Goal: Contribute content: Contribute content

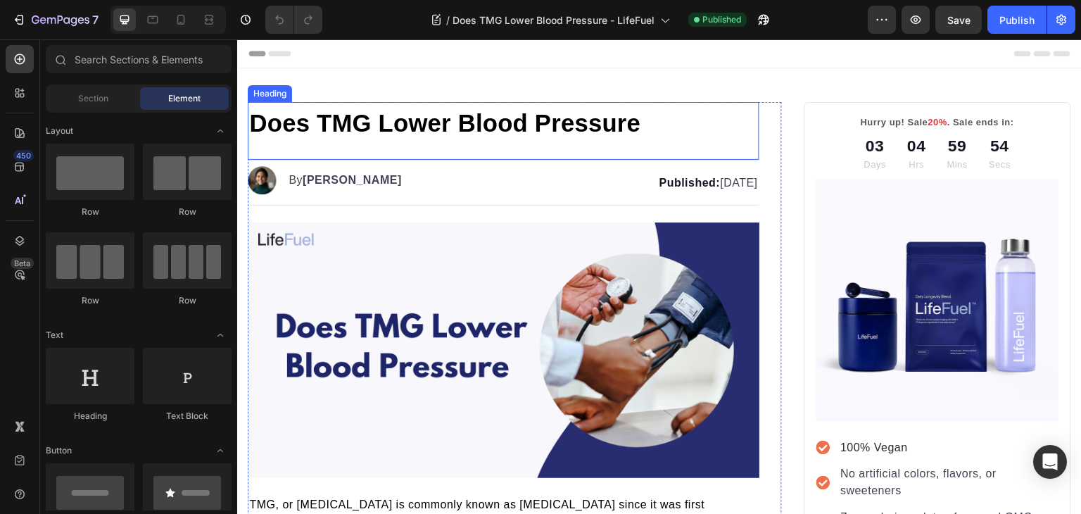
click at [630, 125] on span "Does TMG Lower Blood Pressure" at bounding box center [444, 123] width 391 height 27
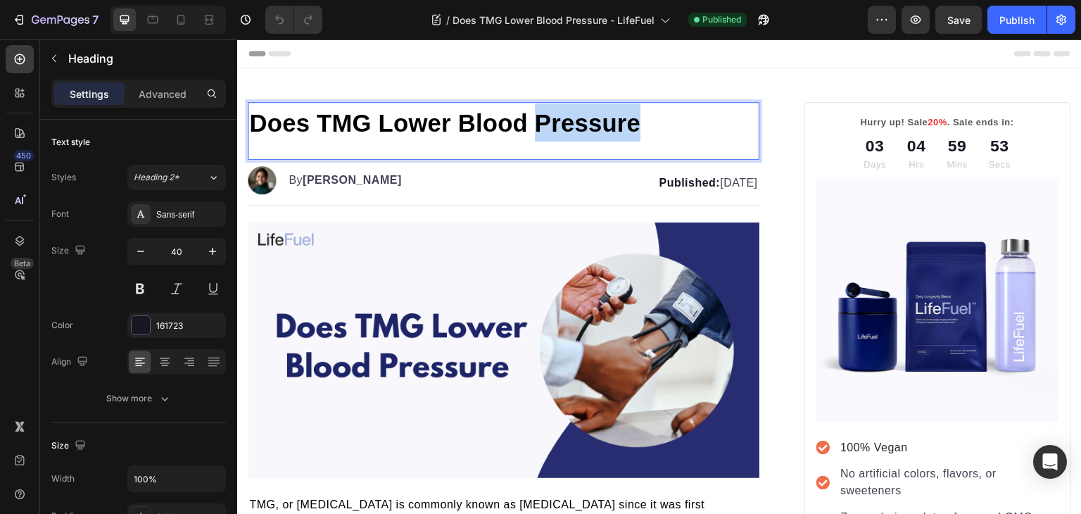
click at [630, 125] on span "Does TMG Lower Blood Pressure" at bounding box center [444, 123] width 391 height 27
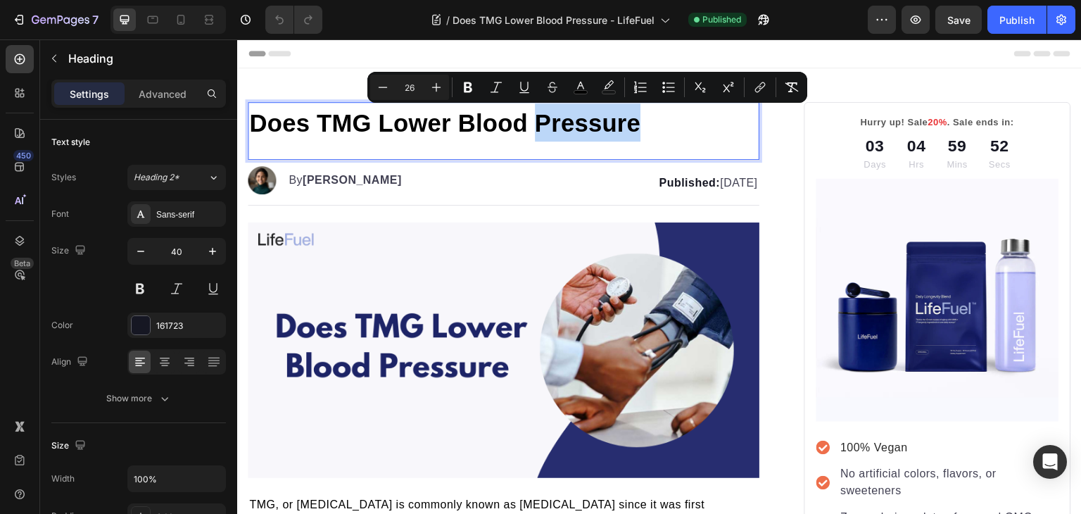
click at [630, 125] on span "Does TMG Lower Blood Pressure" at bounding box center [444, 123] width 391 height 27
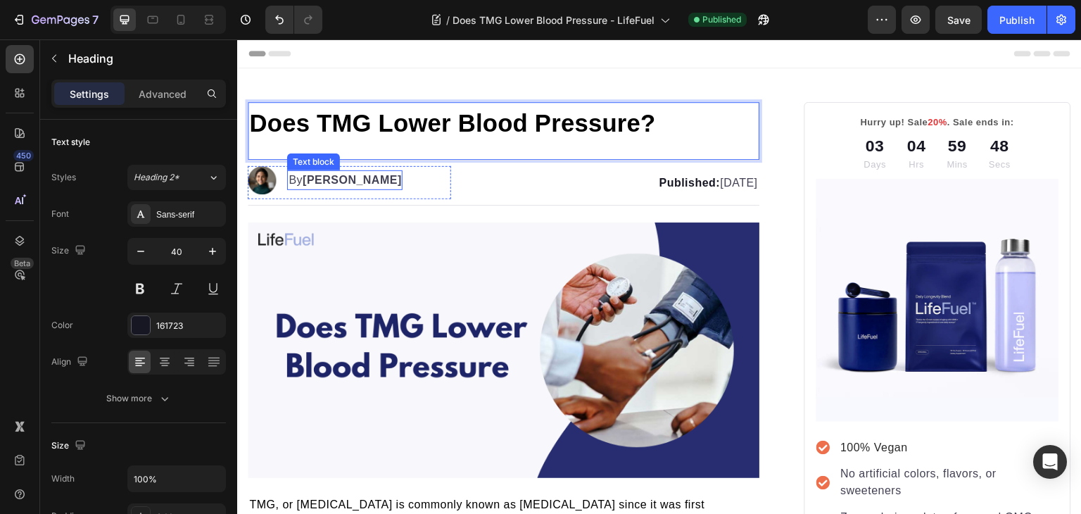
click at [326, 184] on strong "[PERSON_NAME]" at bounding box center [351, 180] width 99 height 12
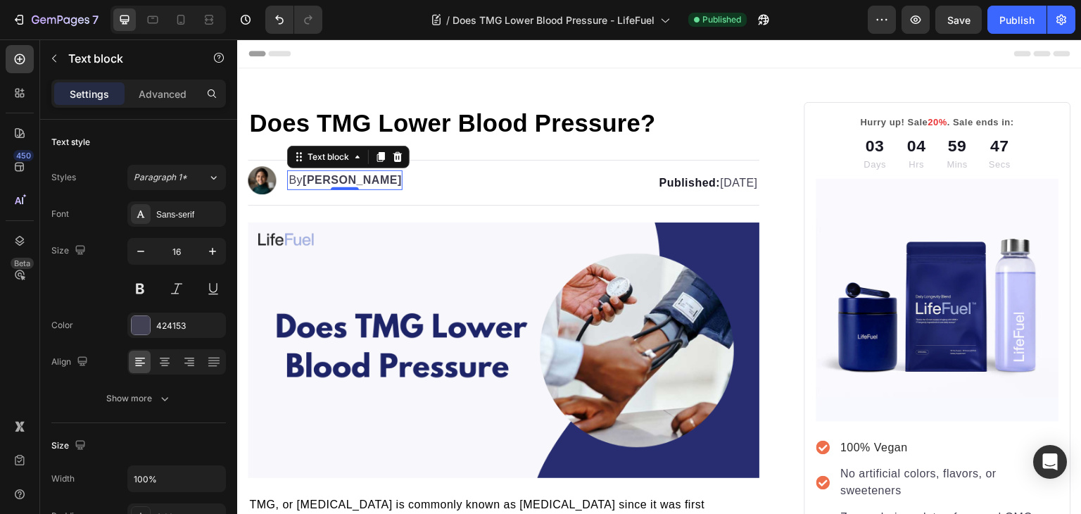
click at [338, 184] on div "0" at bounding box center [345, 189] width 14 height 11
click at [310, 175] on strong "Kim Fields" at bounding box center [351, 180] width 99 height 12
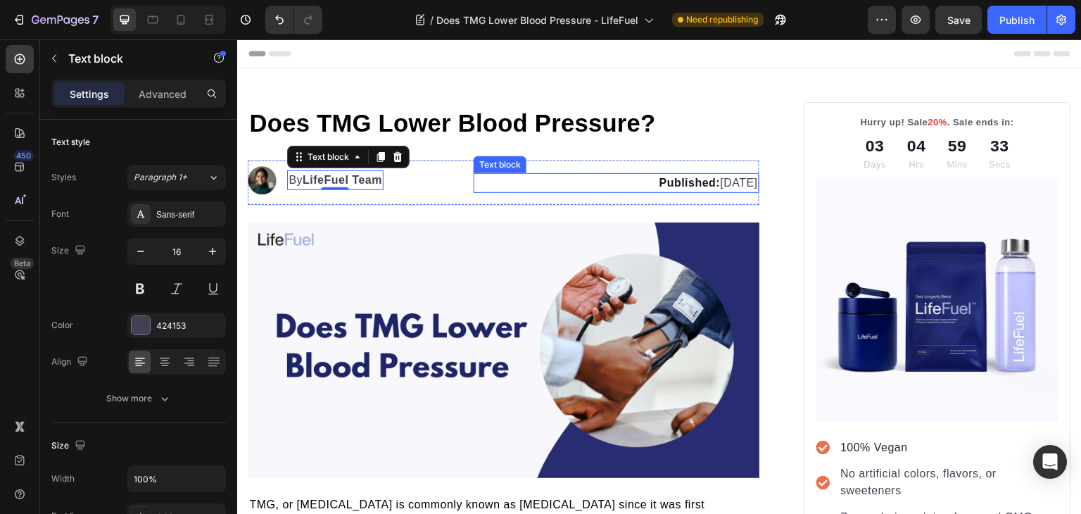
click at [704, 174] on p "Published: May 7, 2025" at bounding box center [616, 182] width 282 height 17
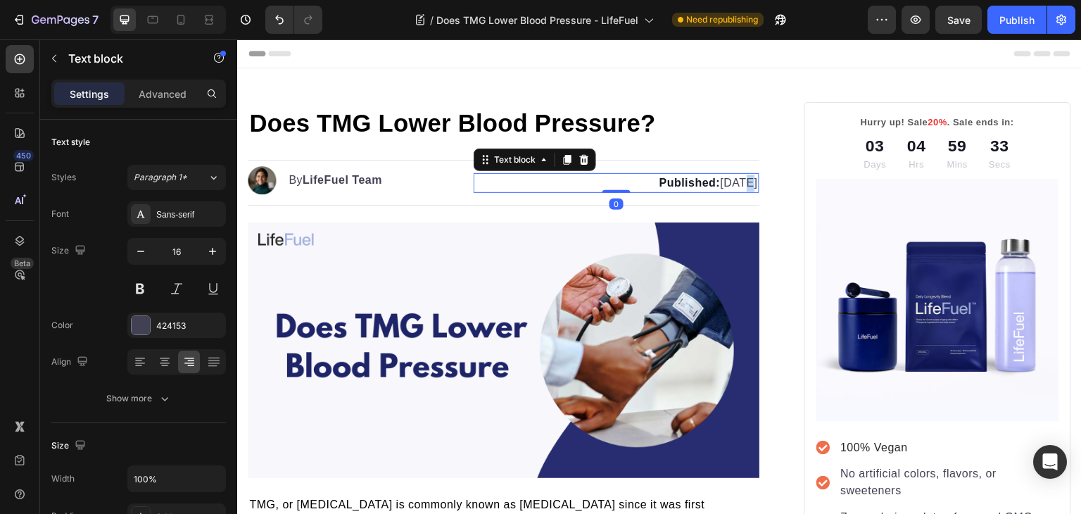
click at [704, 174] on p "Published: May 7, 2025" at bounding box center [616, 182] width 282 height 17
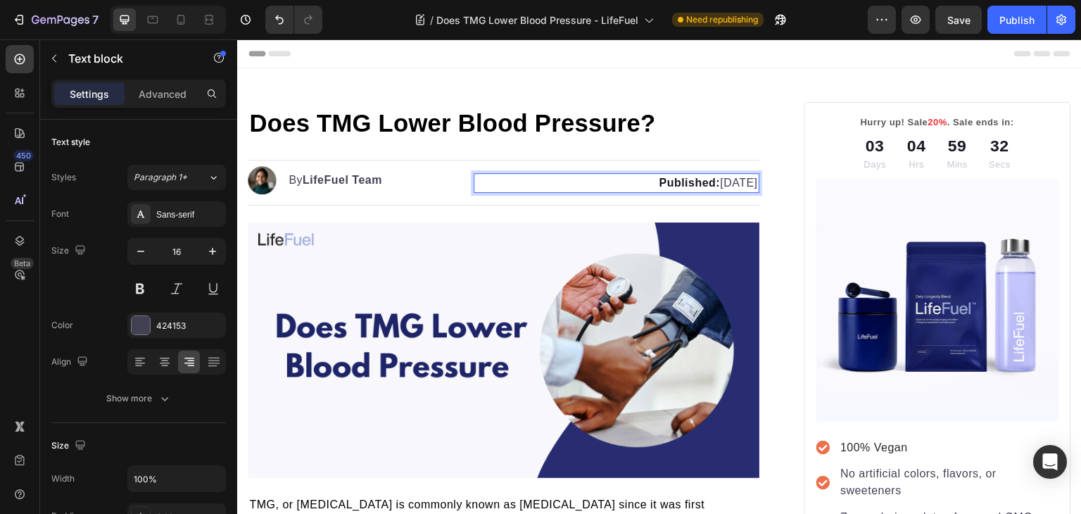
click at [696, 179] on p "Published: May 7, 2025" at bounding box center [616, 182] width 282 height 17
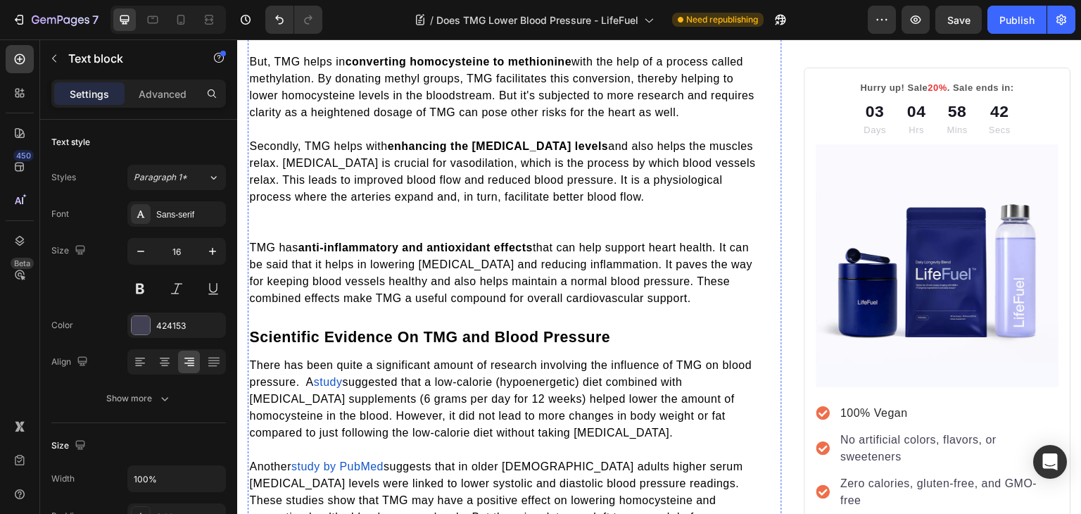
scroll to position [793, 0]
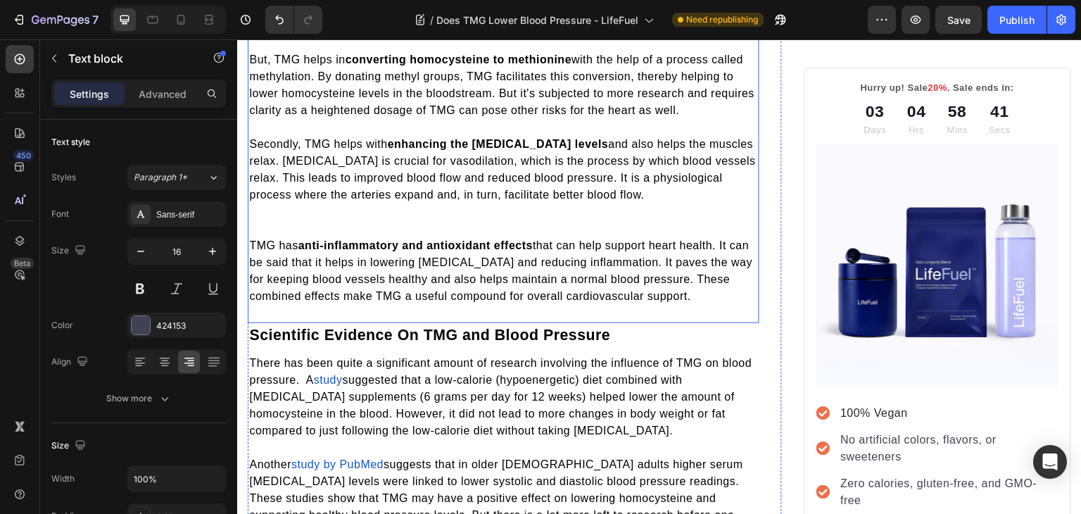
click at [492, 227] on p at bounding box center [503, 228] width 509 height 17
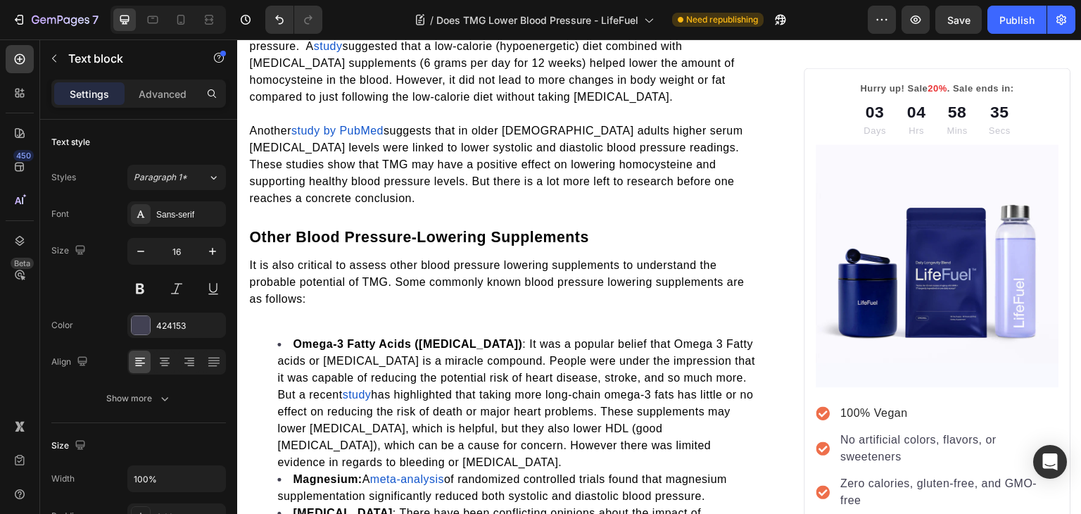
scroll to position [1795, 0]
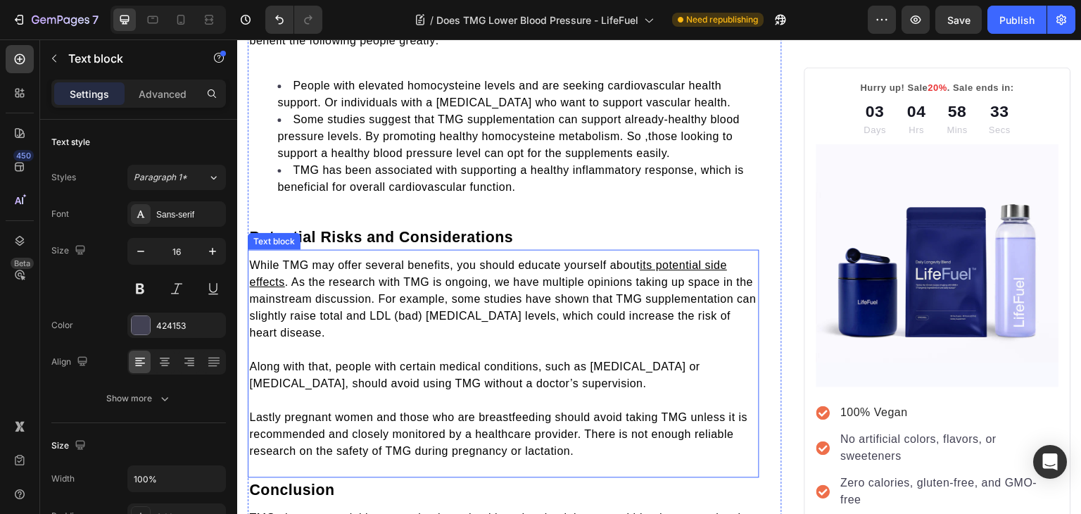
click at [416, 328] on span ". As the research with TMG is ongoing, we have multiple opinions taking up spac…" at bounding box center [502, 307] width 506 height 63
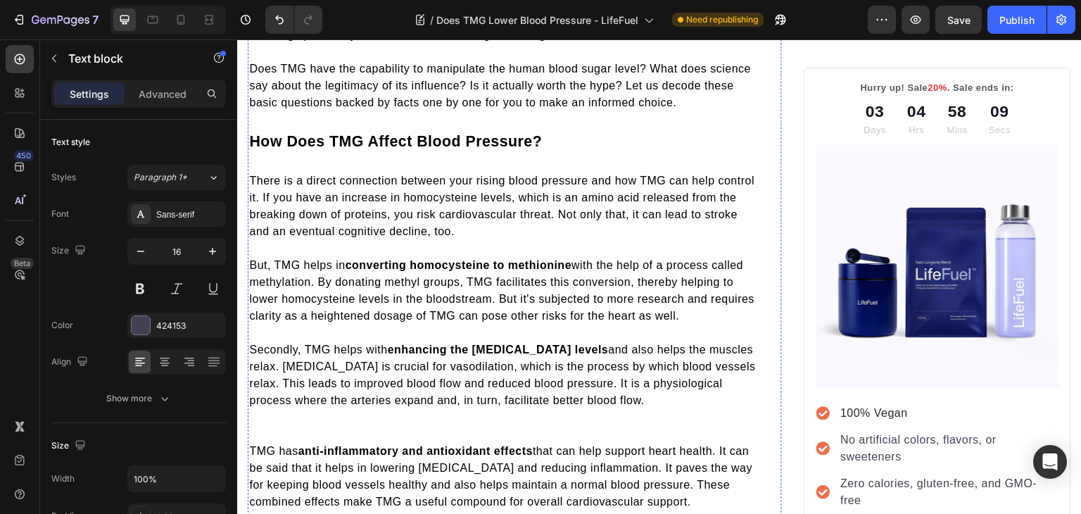
scroll to position [658, 0]
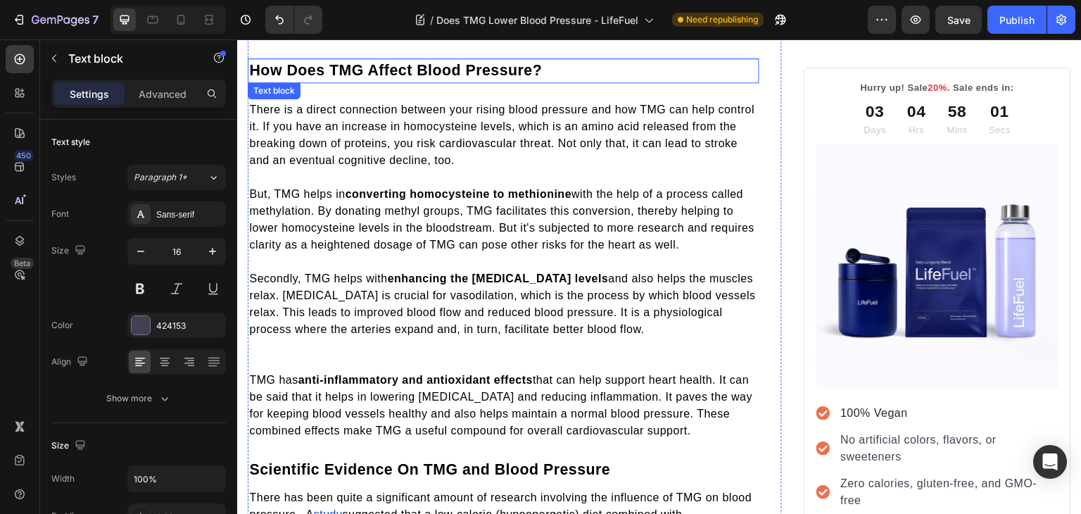
click at [403, 63] on span "How Does TMG Affect Blood Pressure?" at bounding box center [395, 70] width 293 height 17
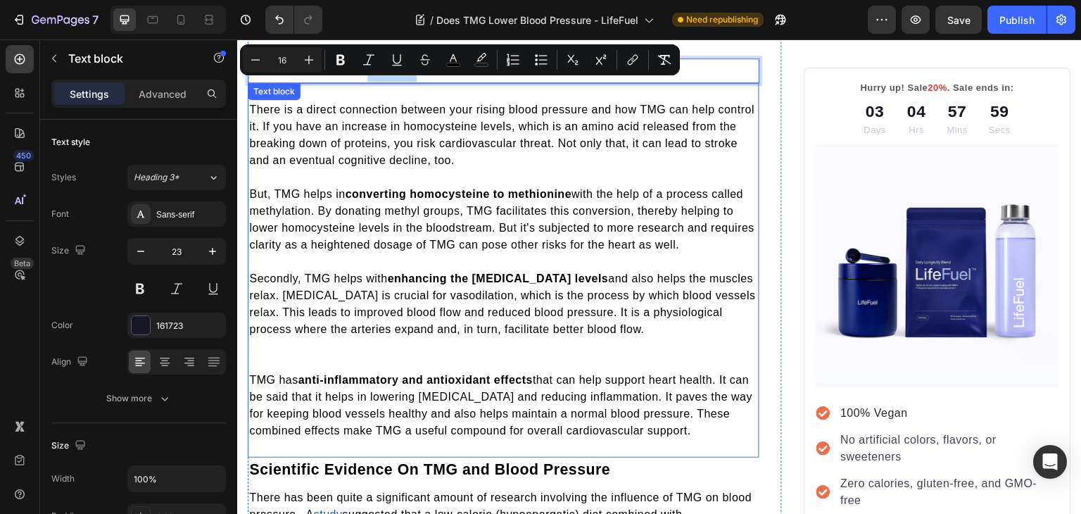
click at [402, 139] on span "There is a direct connection between your rising blood pressure and how TMG can…" at bounding box center [501, 134] width 505 height 63
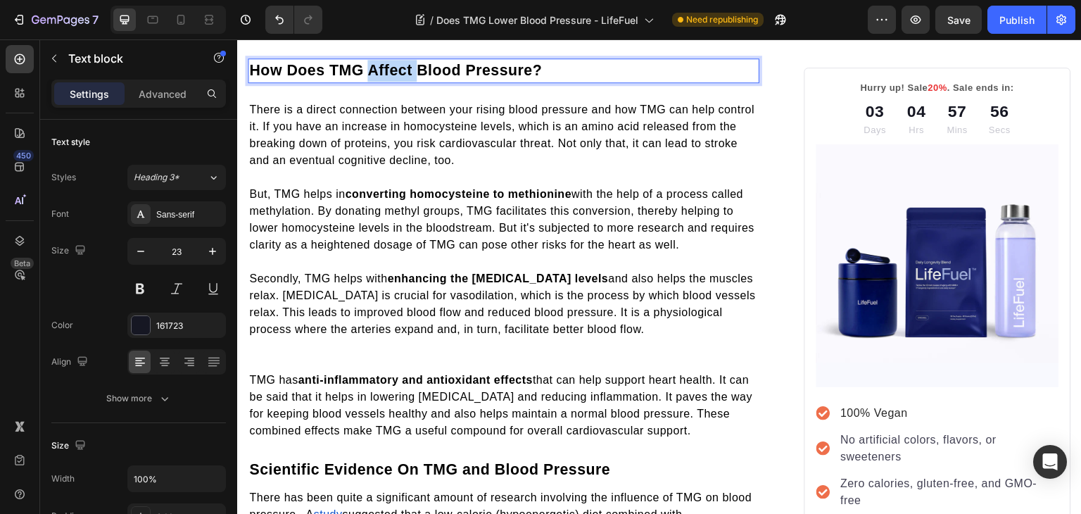
click at [391, 63] on span "How Does TMG Affect Blood Pressure?" at bounding box center [395, 70] width 293 height 17
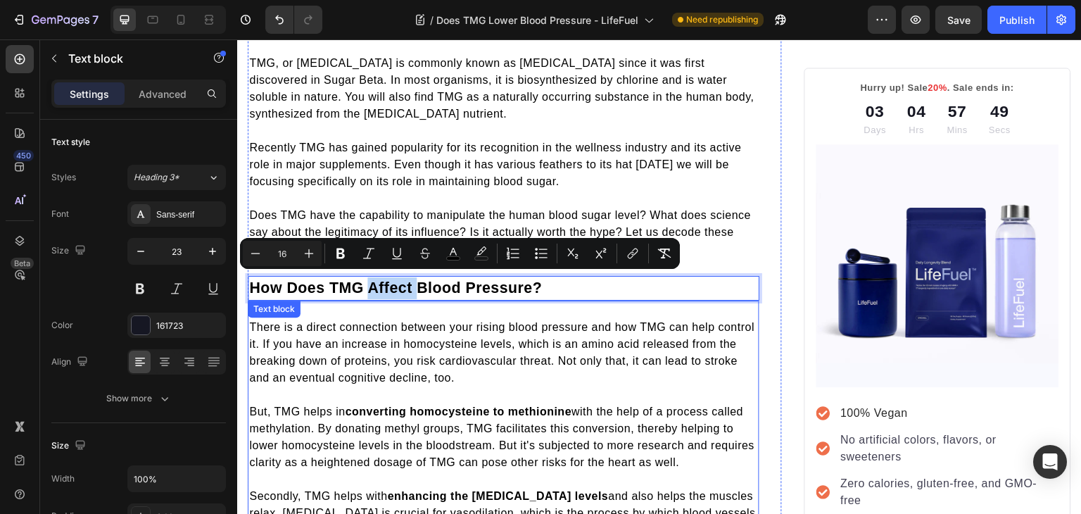
scroll to position [440, 0]
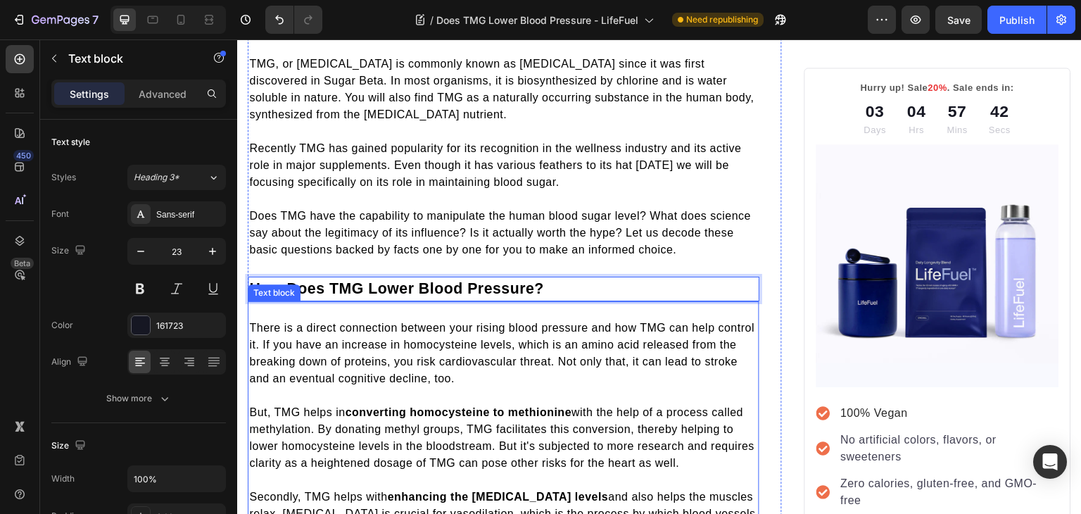
click at [585, 377] on p "There is a direct connection between your rising blood pressure and how TMG can…" at bounding box center [503, 353] width 509 height 68
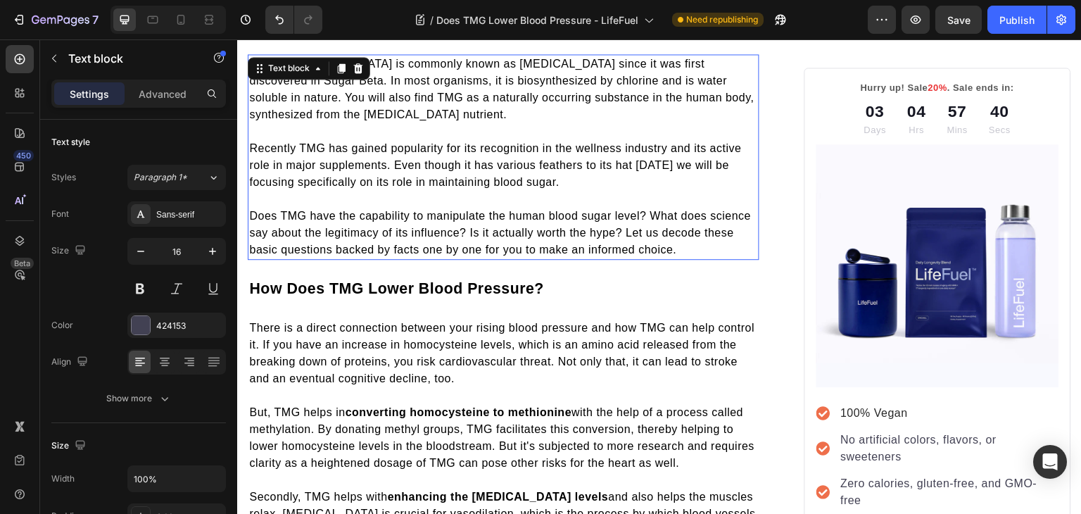
click at [611, 214] on span "Does TMG have the capability to manipulate the human blood sugar level? What do…" at bounding box center [500, 233] width 502 height 46
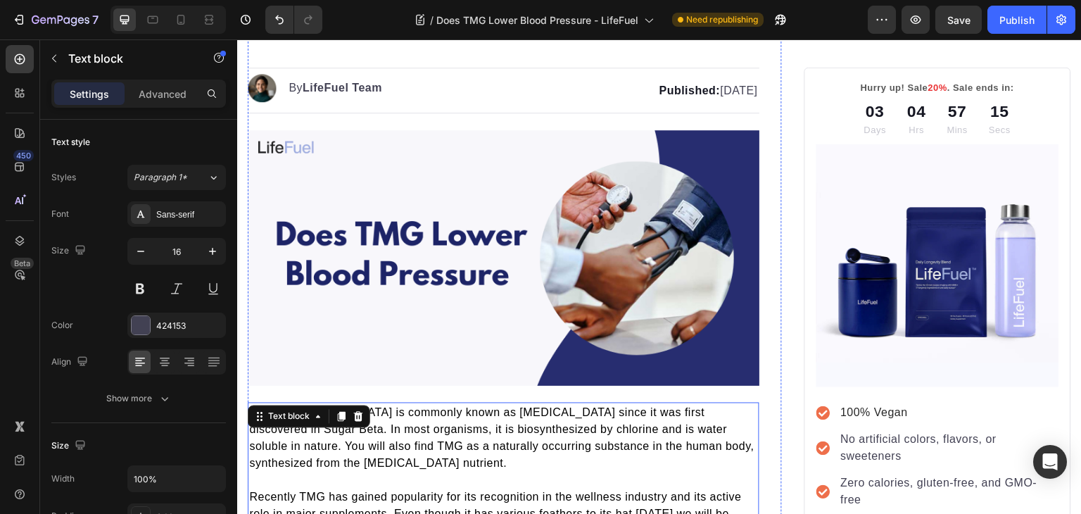
scroll to position [0, 0]
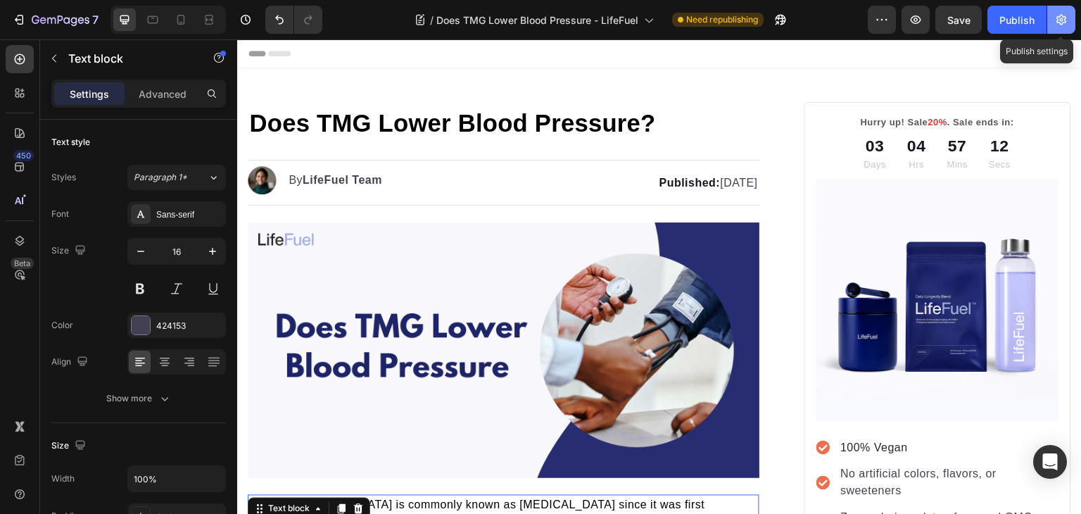
click at [1055, 16] on icon "button" at bounding box center [1061, 20] width 14 height 14
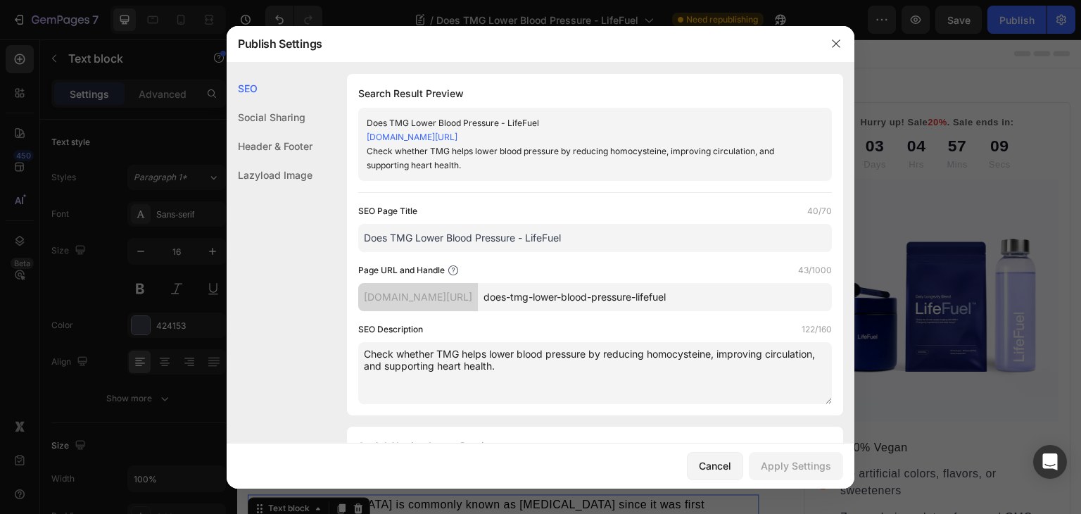
drag, startPoint x: 585, startPoint y: 234, endPoint x: 345, endPoint y: 237, distance: 240.6
paste input "Effects of TMG on Blood Pressure"
click at [378, 236] on input "Effects of TMG on Blood Pressure" at bounding box center [594, 238] width 473 height 28
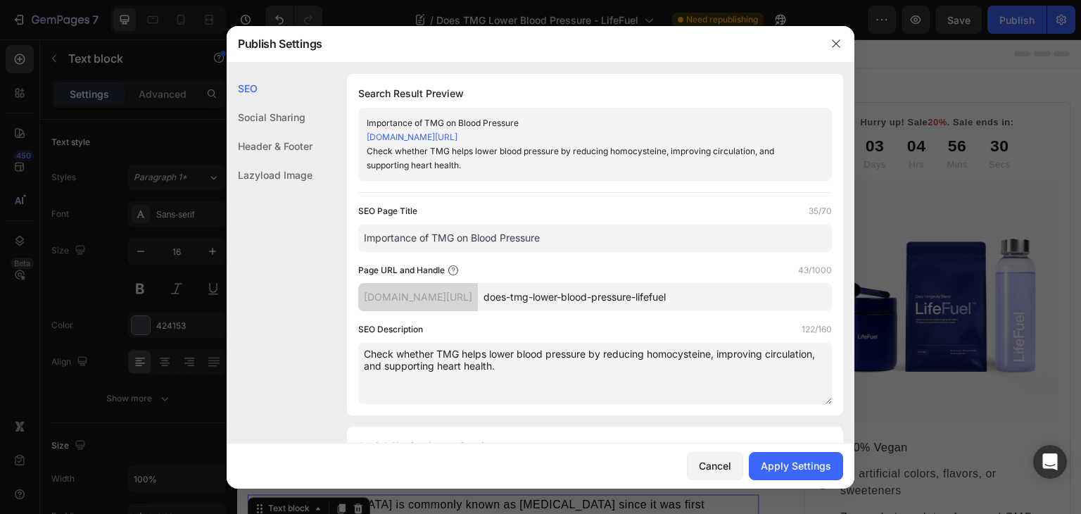
click at [461, 237] on input "Importance of TMG on Blood Pressure" at bounding box center [594, 238] width 473 height 28
click at [608, 228] on input "Importance of TMG in Lowering Blood Pressure" at bounding box center [594, 238] width 473 height 28
click at [374, 240] on input "Importance of TMG in Lowering Blood Pressure" at bounding box center [594, 238] width 473 height 28
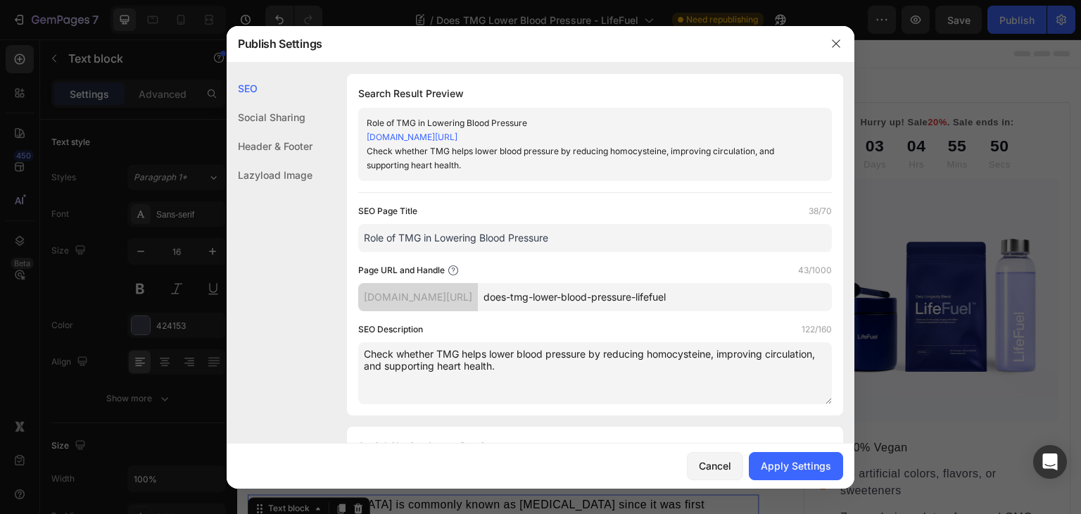
type input "Role of TMG in Lowering Blood Pressure"
click at [375, 355] on textarea "Check whether TMG helps lower blood pressure by reducing homocysteine, improvin…" at bounding box center [594, 373] width 473 height 62
click at [590, 351] on textarea "Know how TMG helps lower blood pressure by reducing homocysteine, improving cir…" at bounding box center [594, 373] width 473 height 62
type textarea "Know how TMG helps lower blood pressure by reducing homocysteine, improving cir…"
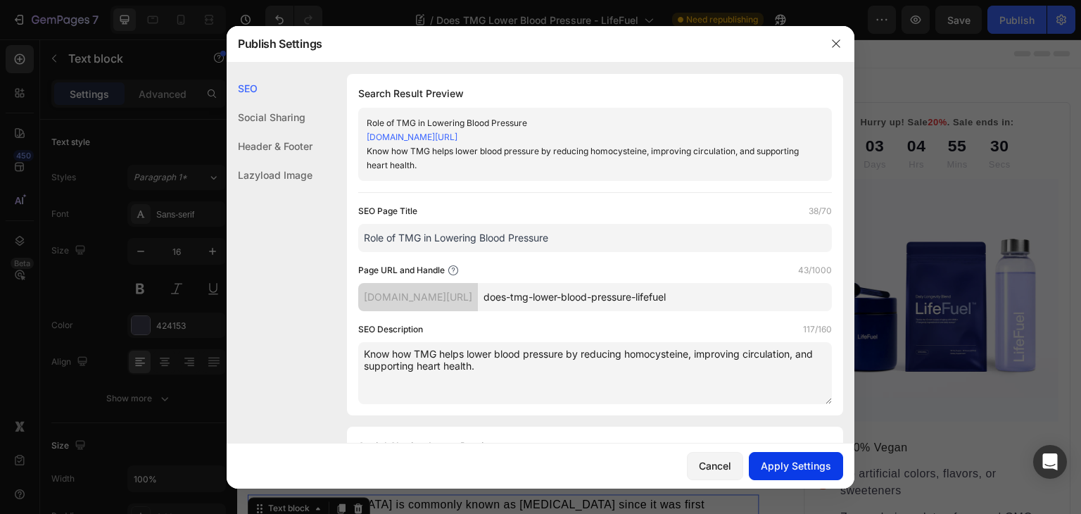
click at [818, 466] on div "Apply Settings" at bounding box center [795, 465] width 70 height 15
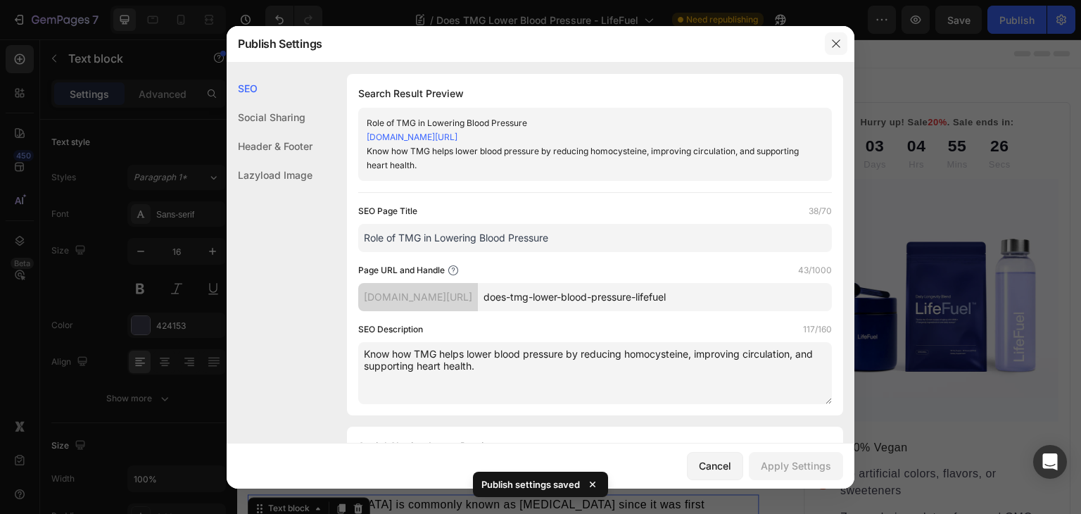
click at [830, 44] on icon "button" at bounding box center [835, 43] width 11 height 11
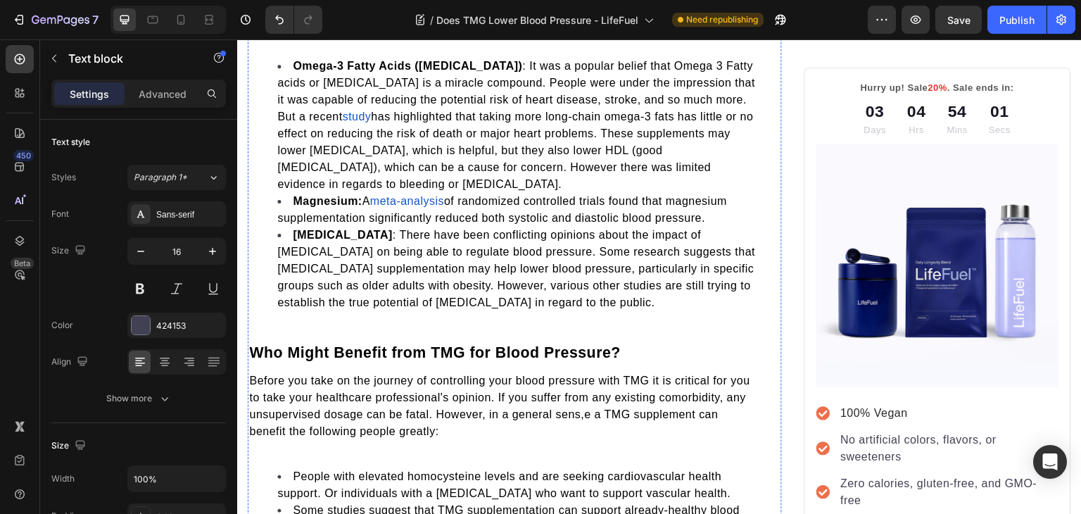
scroll to position [1407, 0]
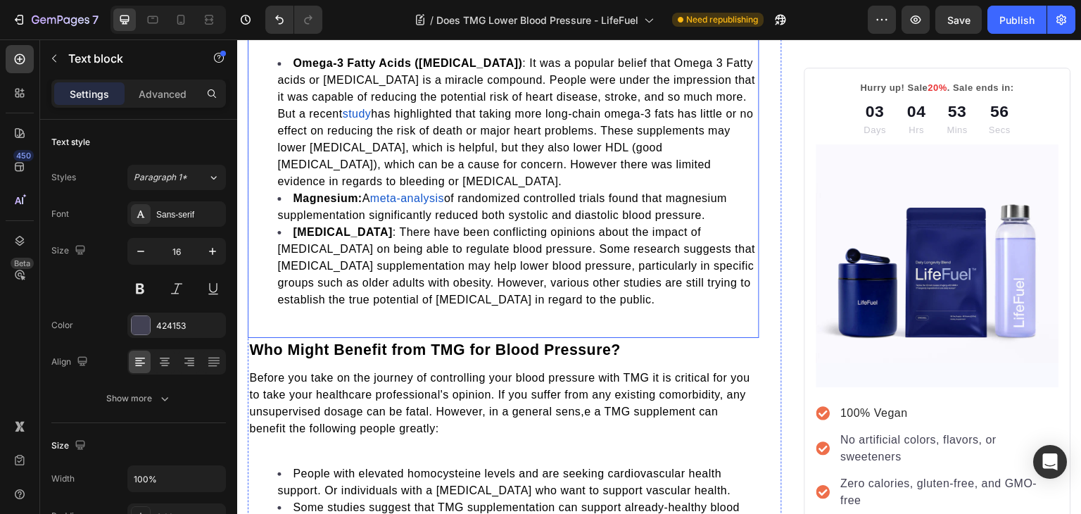
click at [646, 246] on span "Vitamin D : There have been conflicting opinions about the impact of Vitamin D …" at bounding box center [516, 265] width 478 height 79
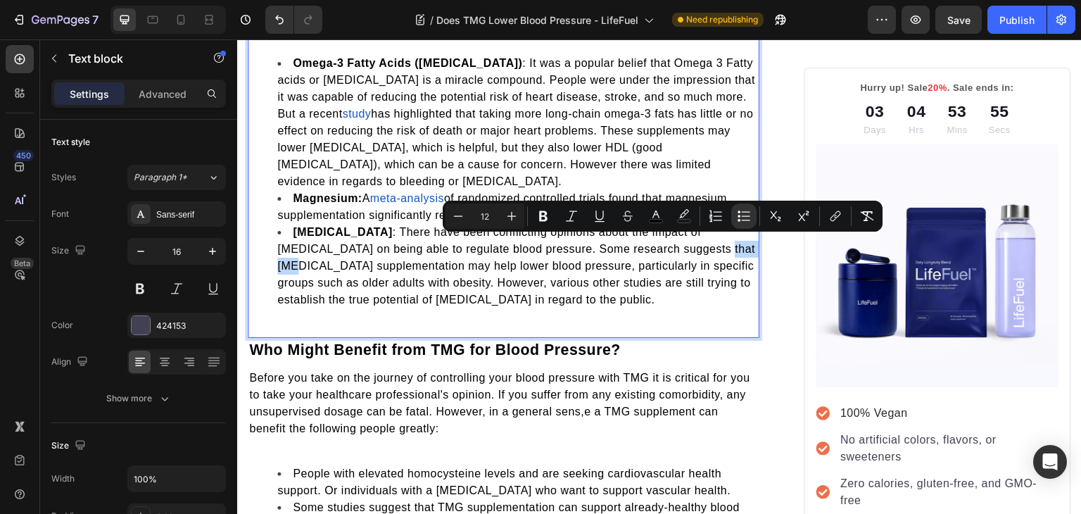
click at [646, 246] on span "Vitamin D : There have been conflicting opinions about the impact of Vitamin D …" at bounding box center [516, 265] width 478 height 79
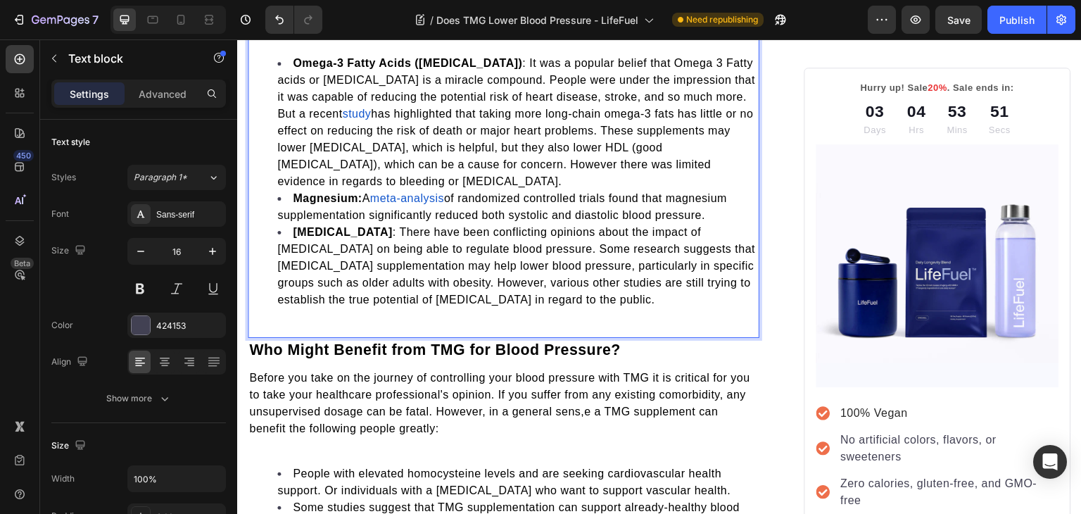
click at [367, 294] on span "Vitamin D : There have been conflicting opinions about the impact of Vitamin D …" at bounding box center [516, 265] width 478 height 79
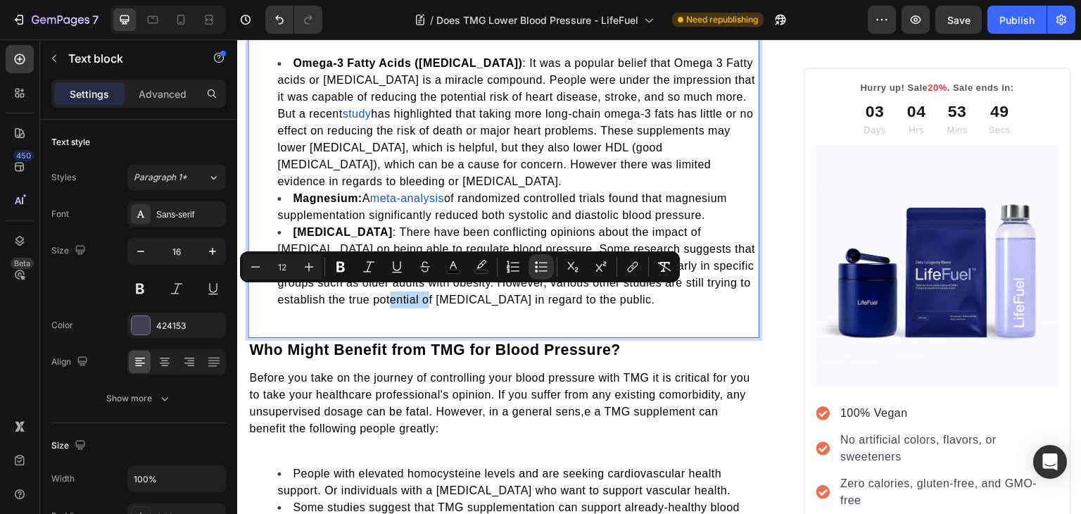
click at [368, 293] on span "Vitamin D : There have been conflicting opinions about the impact of Vitamin D …" at bounding box center [516, 265] width 478 height 79
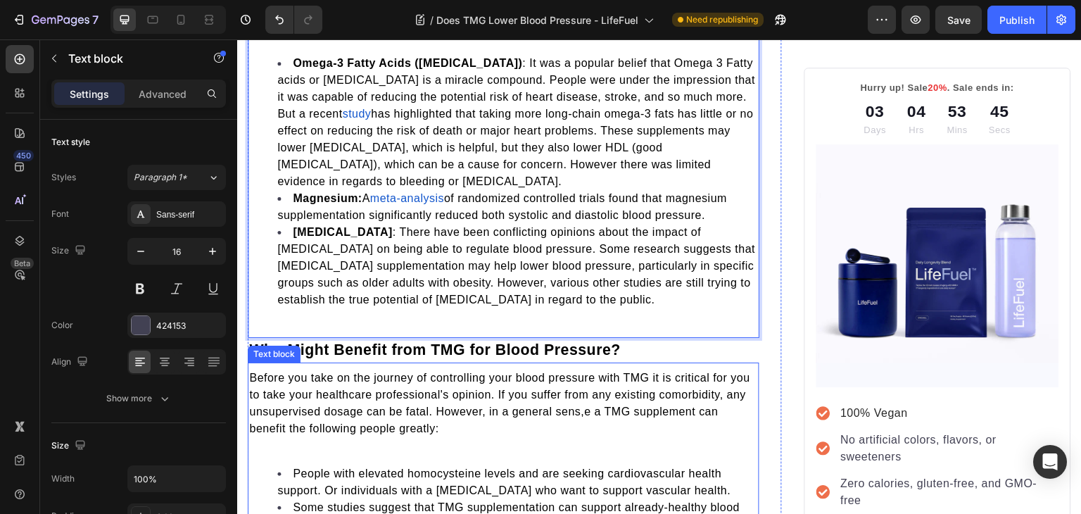
click at [394, 388] on span "Before you take on the journey of controlling your blood pressure with TMG it i…" at bounding box center [499, 402] width 501 height 63
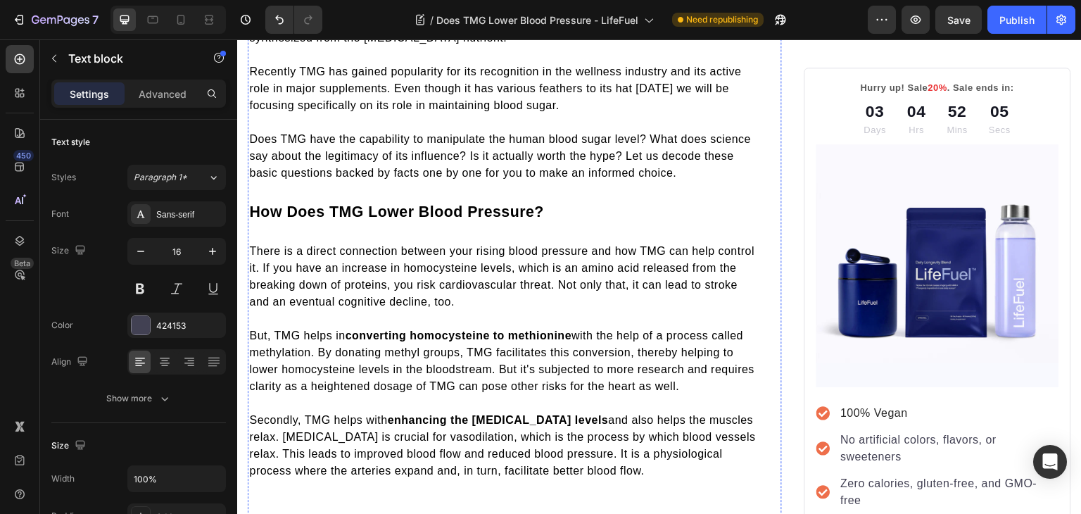
scroll to position [518, 0]
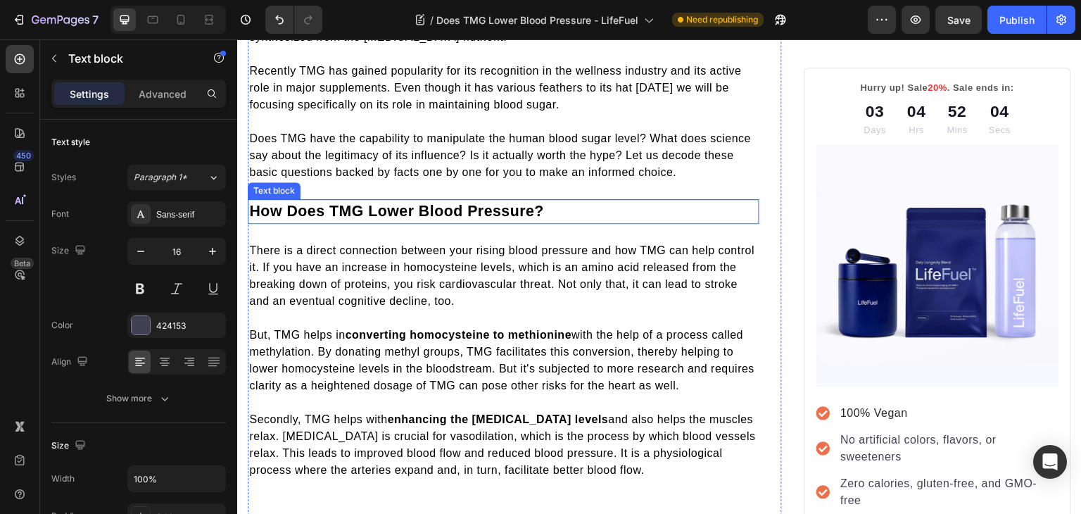
click at [437, 207] on span "How Does TMG Lower Blood Pressure?" at bounding box center [396, 211] width 295 height 17
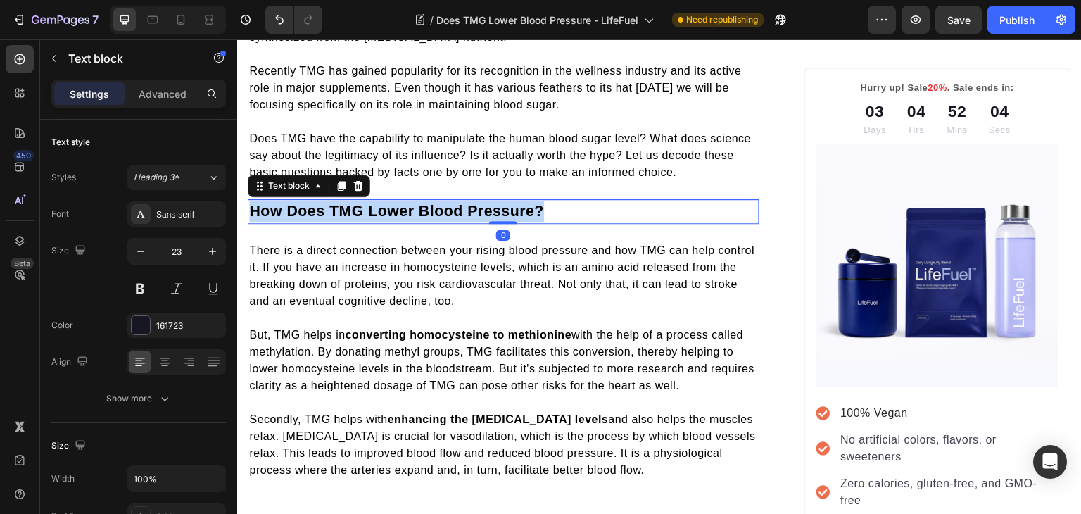
click at [437, 207] on span "How Does TMG Lower Blood Pressure?" at bounding box center [396, 211] width 295 height 17
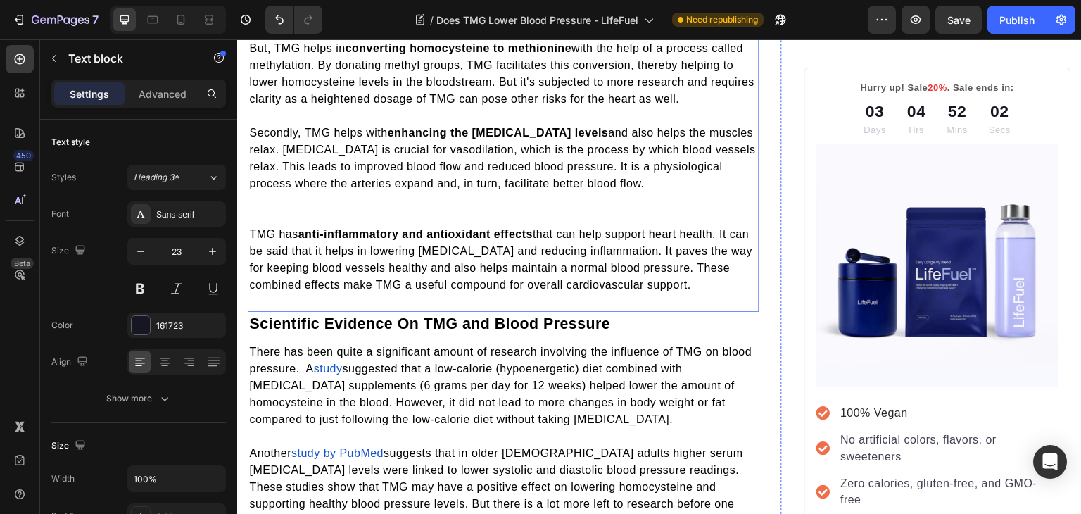
scroll to position [805, 0]
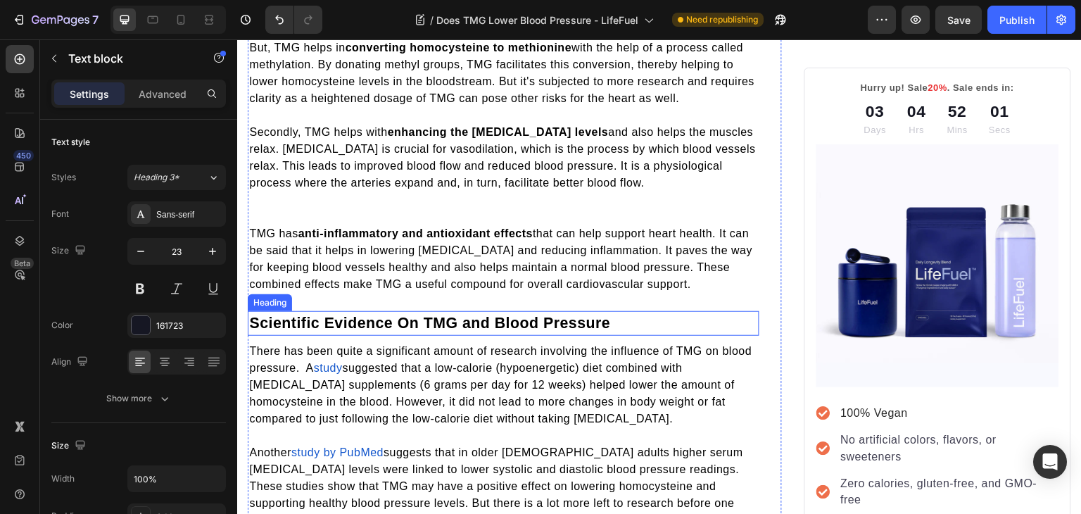
click at [433, 317] on span "Scientific Evidence On TMG and Blood Pressure" at bounding box center [429, 322] width 361 height 17
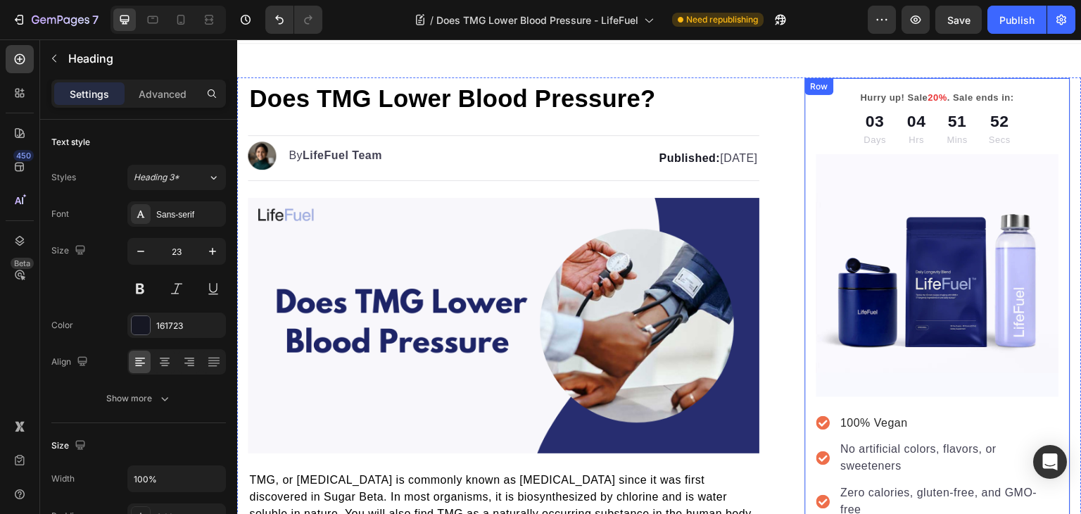
scroll to position [0, 0]
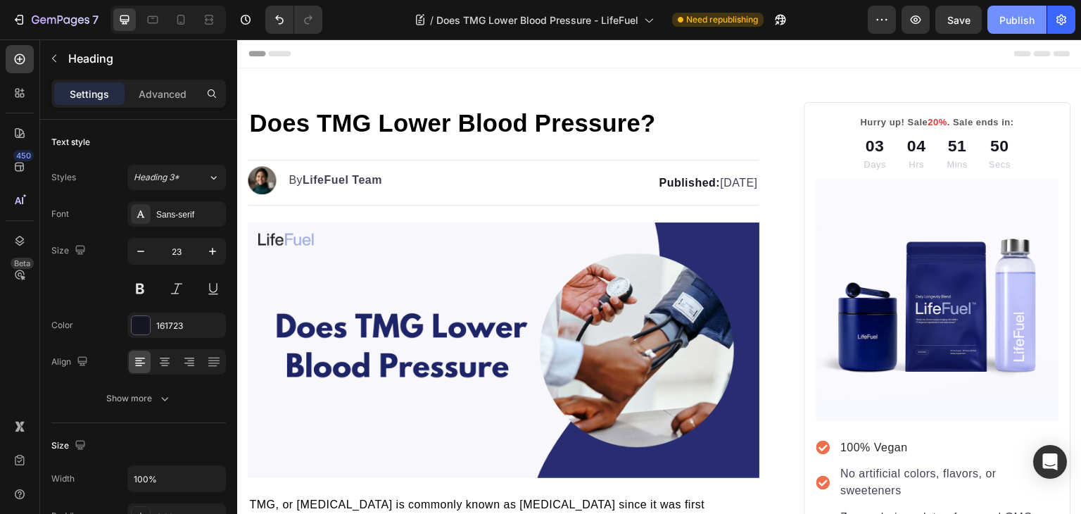
click at [1014, 20] on div "Publish" at bounding box center [1016, 20] width 35 height 15
click at [1016, 29] on button "Publish" at bounding box center [1016, 20] width 59 height 28
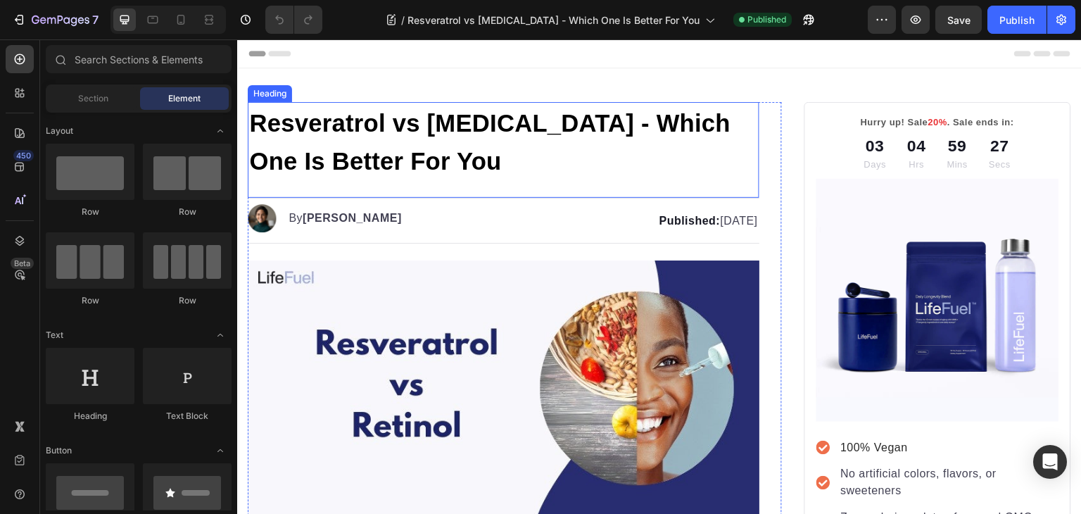
click at [356, 132] on span "Resveratrol vs [MEDICAL_DATA] - Which One Is Better For You" at bounding box center [489, 142] width 481 height 65
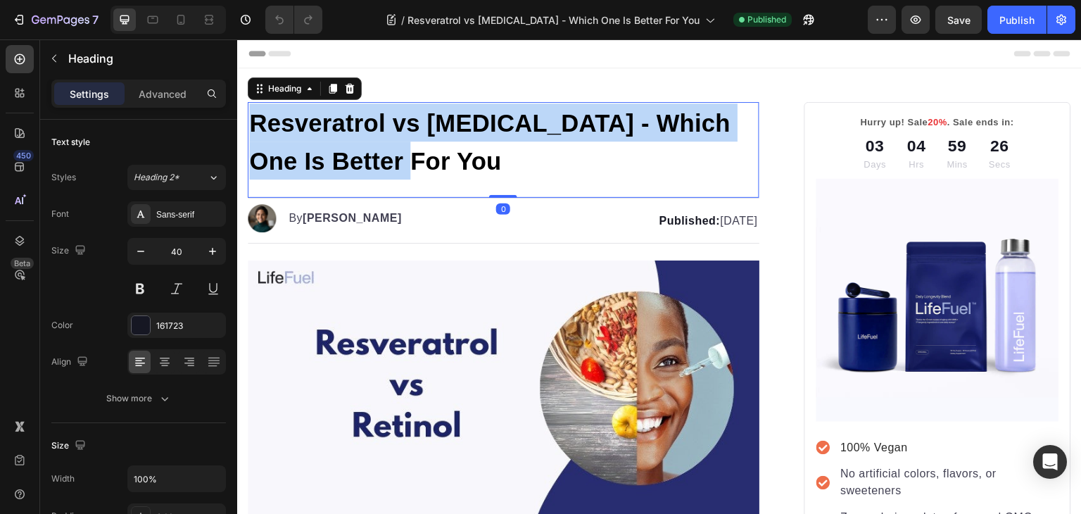
click at [356, 132] on span "Resveratrol vs [MEDICAL_DATA] - Which One Is Better For You" at bounding box center [489, 142] width 481 height 65
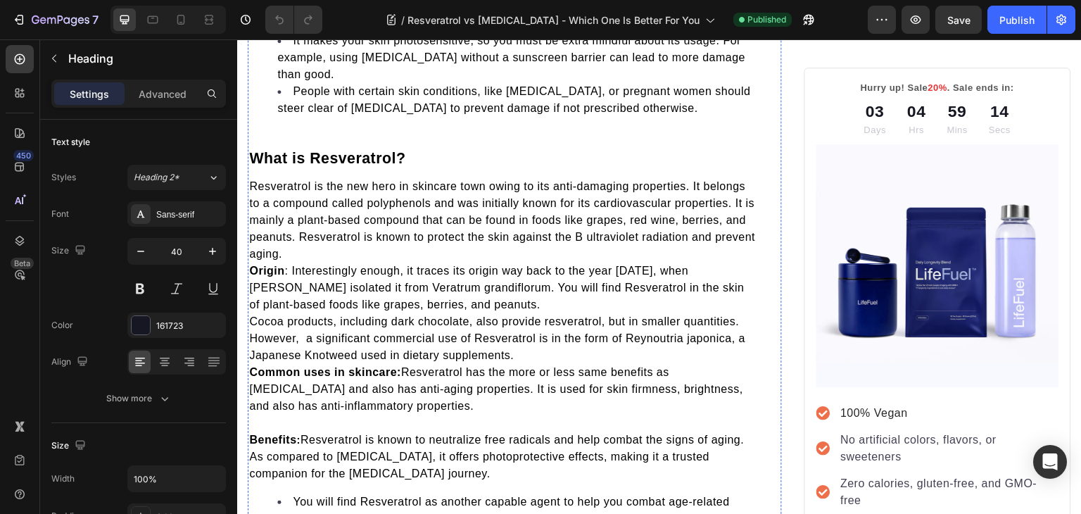
scroll to position [1550, 0]
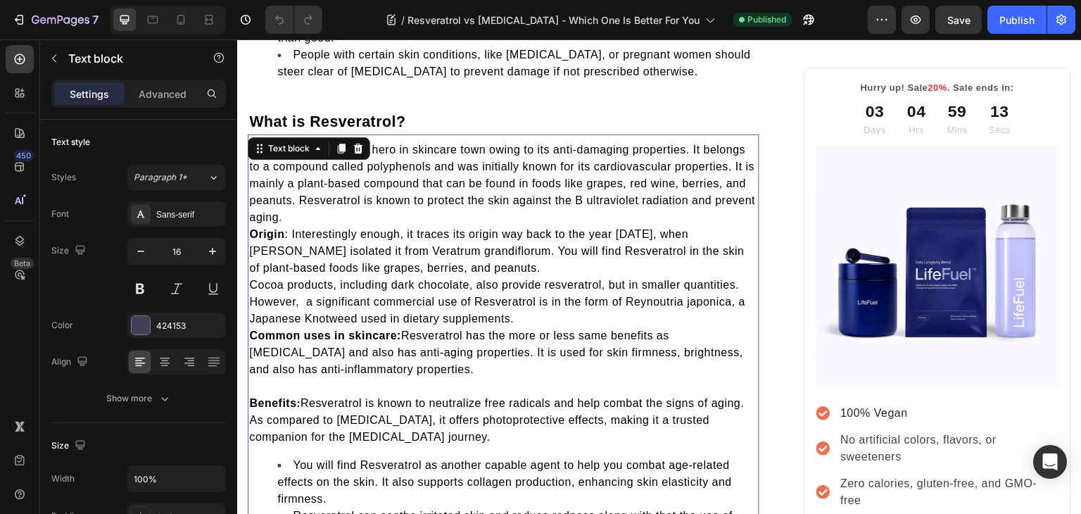
click at [252, 228] on strong "Origin" at bounding box center [266, 234] width 35 height 12
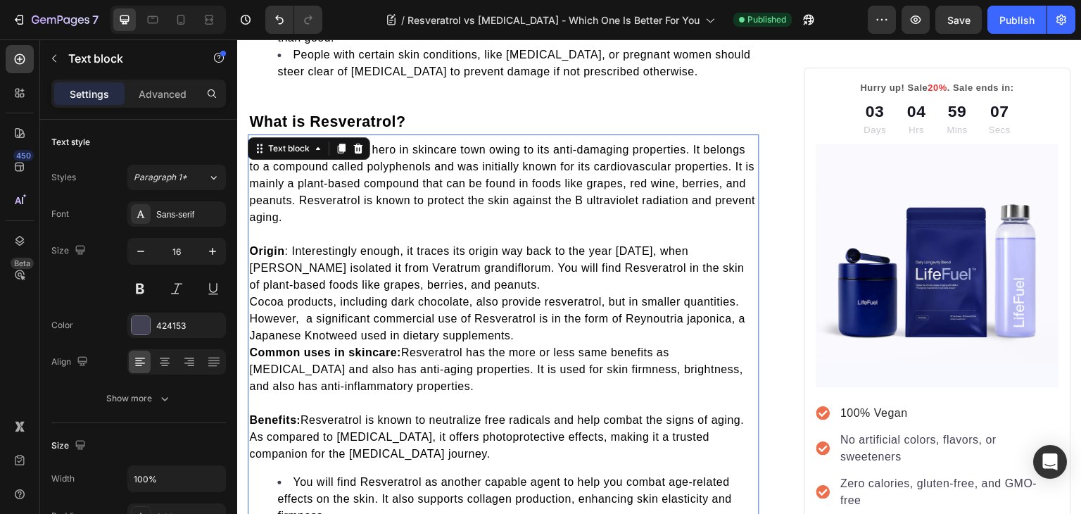
click at [256, 346] on strong "Common uses in skincare:" at bounding box center [325, 352] width 152 height 12
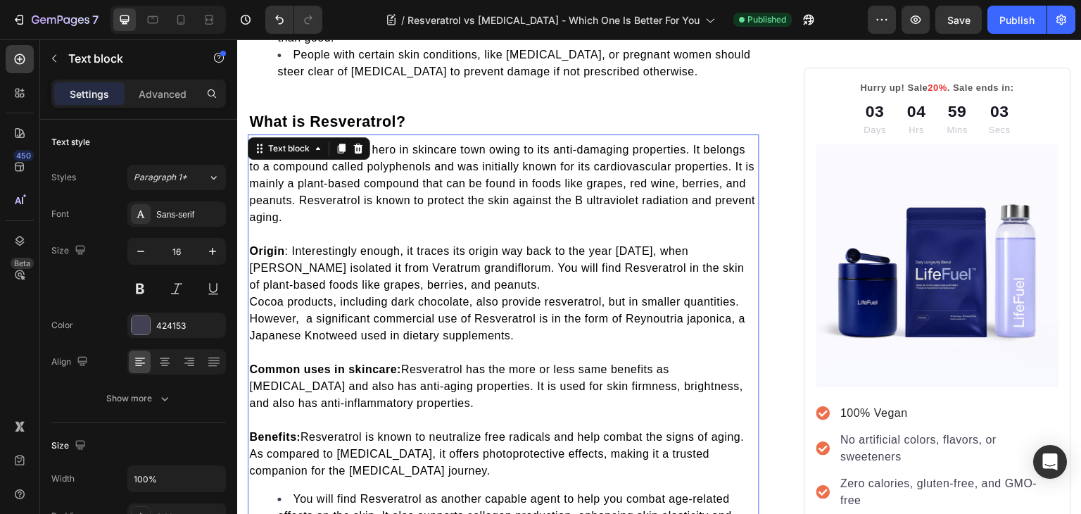
click at [253, 295] on span "Cocoa products, including dark chocolate, also provide resveratrol, but in smal…" at bounding box center [497, 318] width 496 height 46
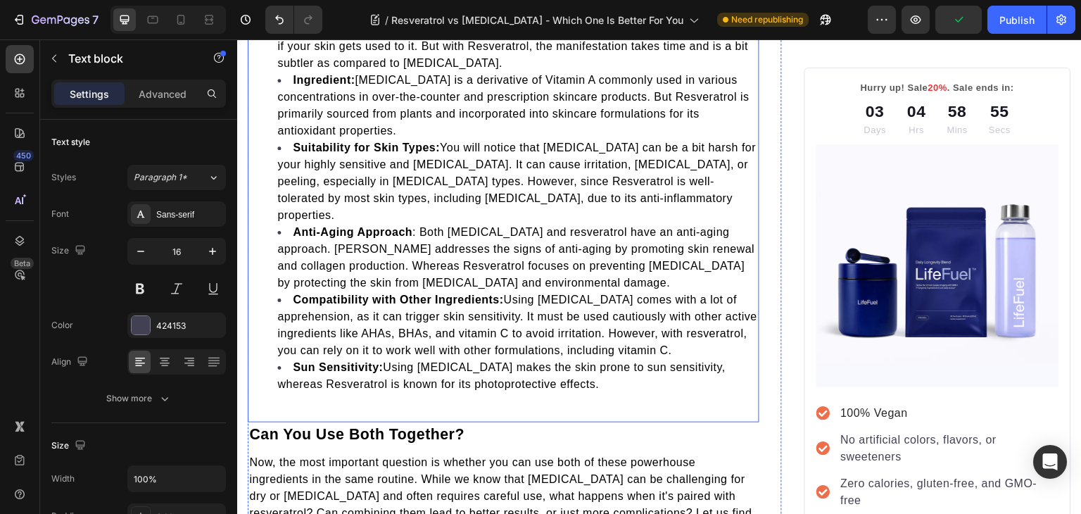
scroll to position [2448, 0]
click at [321, 285] on div "In one way or another, both seem like a trusted choice you can rely on to have …" at bounding box center [503, 134] width 511 height 571
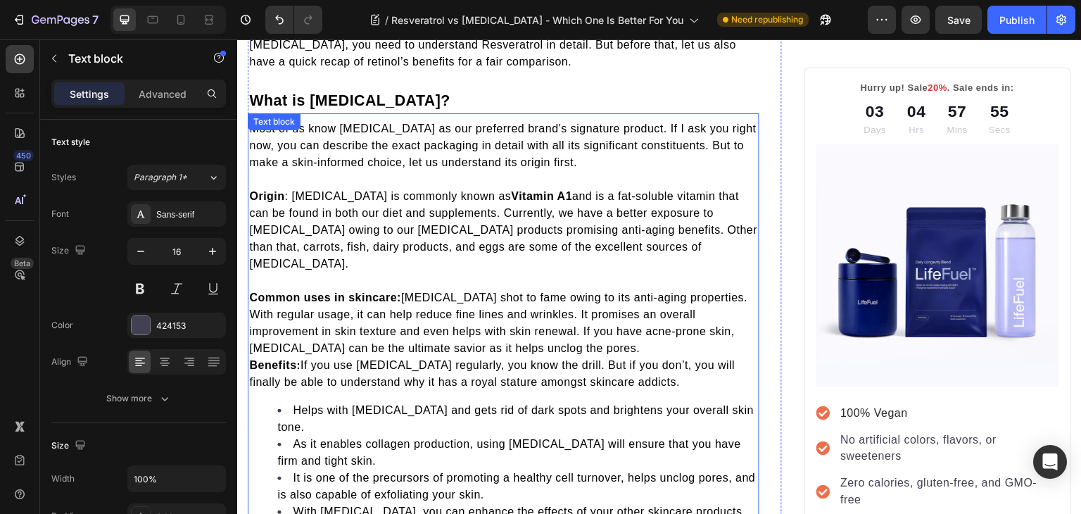
scroll to position [851, 0]
click at [250, 359] on strong "Benefits" at bounding box center [272, 365] width 47 height 12
click at [255, 359] on strong "Benefits" at bounding box center [272, 365] width 47 height 12
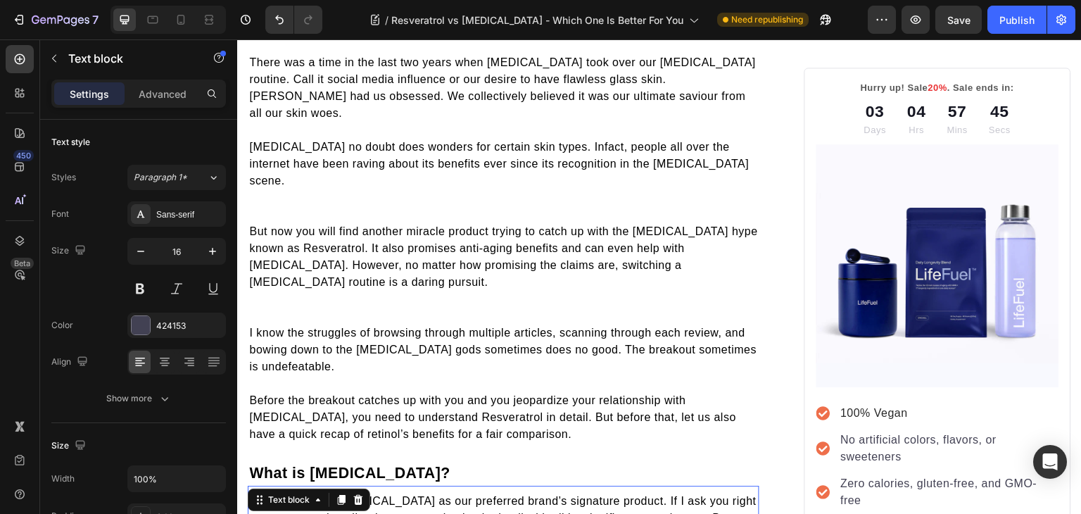
scroll to position [478, 0]
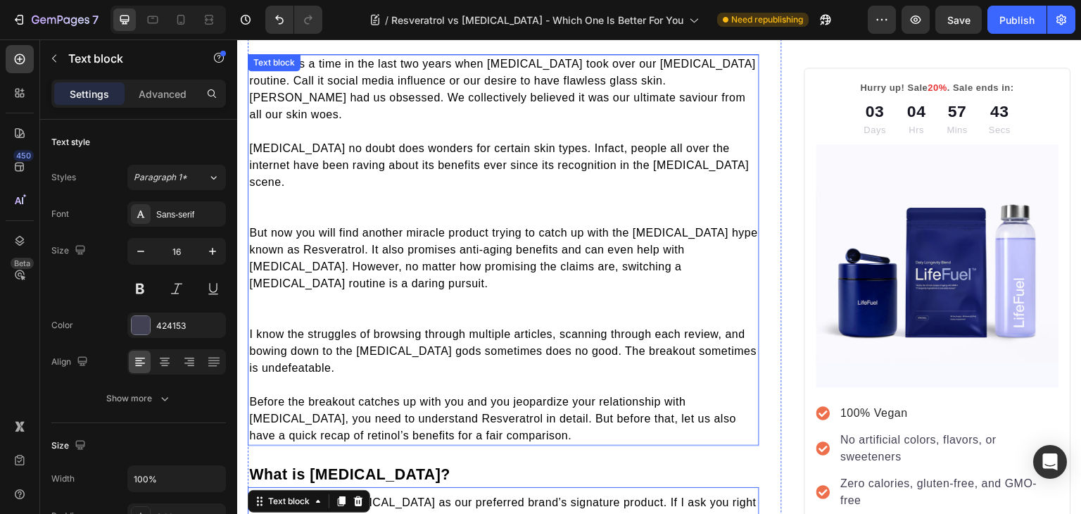
click at [270, 153] on p "Retinol no doubt does wonders for certain skin types. Infact, people all over t…" at bounding box center [503, 182] width 509 height 84
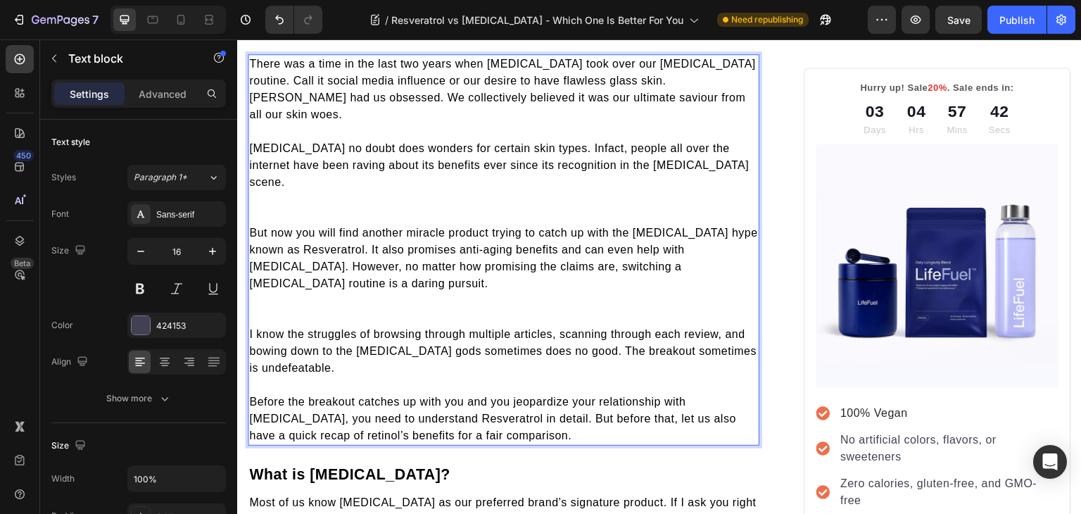
click at [267, 167] on p "Retinol no doubt does wonders for certain skin types. Infact, people all over t…" at bounding box center [503, 182] width 509 height 84
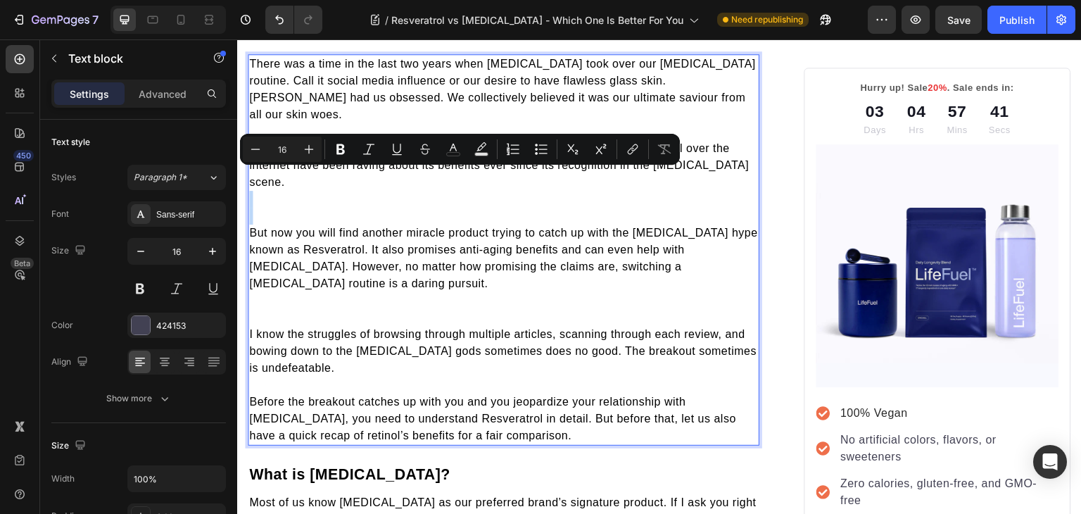
click at [267, 167] on p "Retinol no doubt does wonders for certain skin types. Infact, people all over t…" at bounding box center [503, 182] width 509 height 84
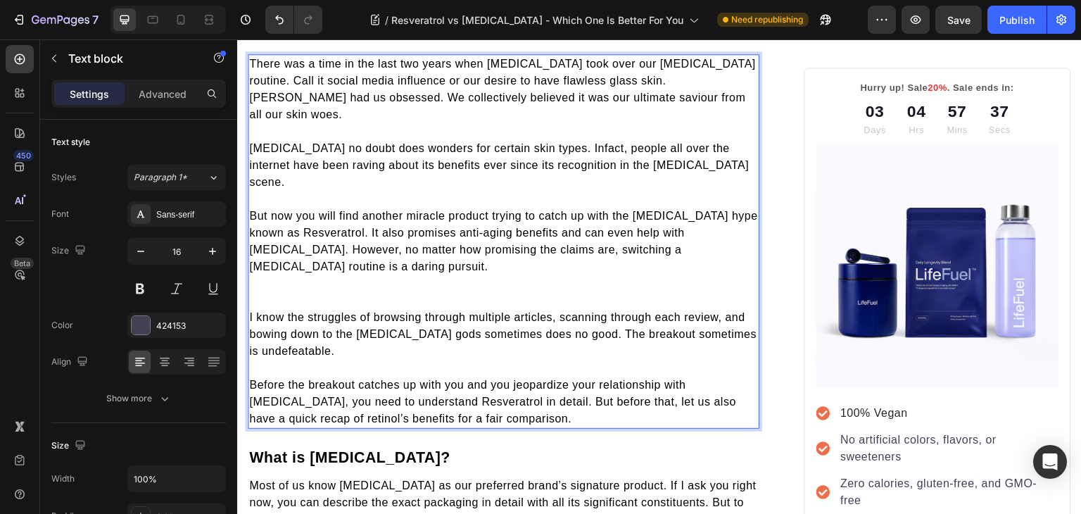
click at [269, 251] on p "But now you will find another miracle product trying to catch up with the retin…" at bounding box center [503, 258] width 509 height 101
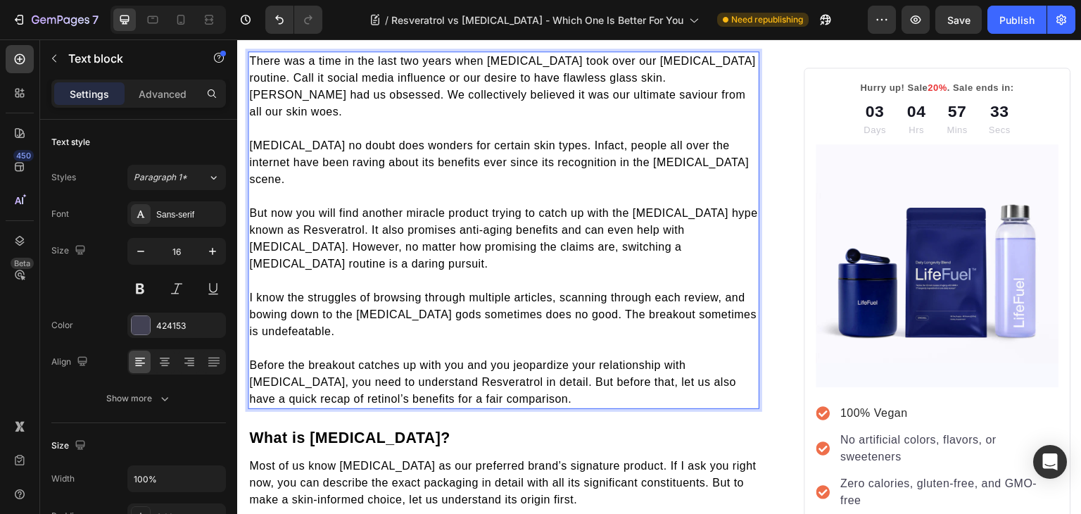
scroll to position [483, 0]
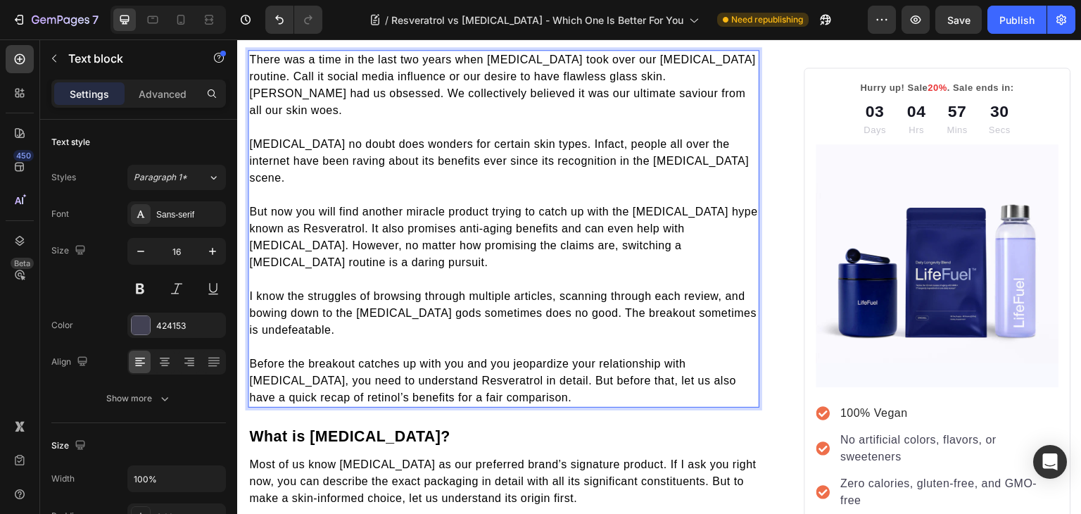
click at [550, 138] on span "Retinol no doubt does wonders for certain skin types. Infact, people all over t…" at bounding box center [498, 161] width 499 height 46
click at [551, 138] on span "Retinol no doubt does wonders for certain skin types. Infact, people all over t…" at bounding box center [498, 161] width 499 height 46
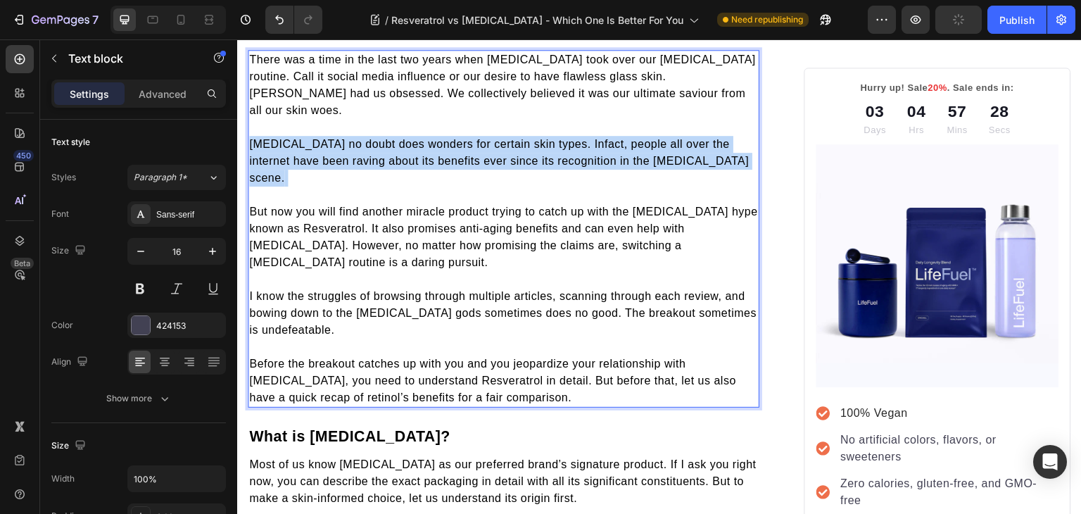
click at [551, 138] on span "Retinol no doubt does wonders for certain skin types. Infact, people all over t…" at bounding box center [498, 161] width 499 height 46
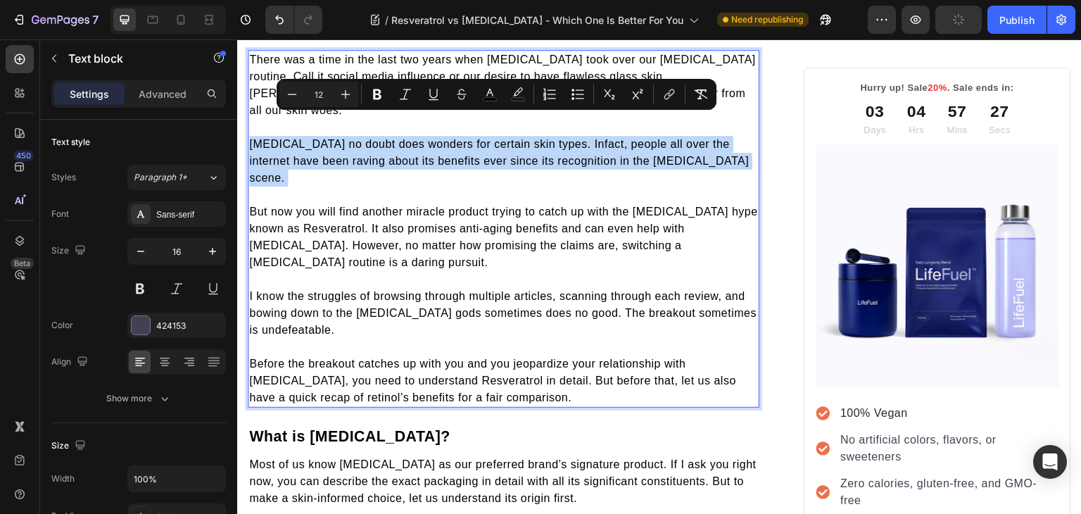
click at [551, 138] on span "Retinol no doubt does wonders for certain skin types. Infact, people all over t…" at bounding box center [498, 161] width 499 height 46
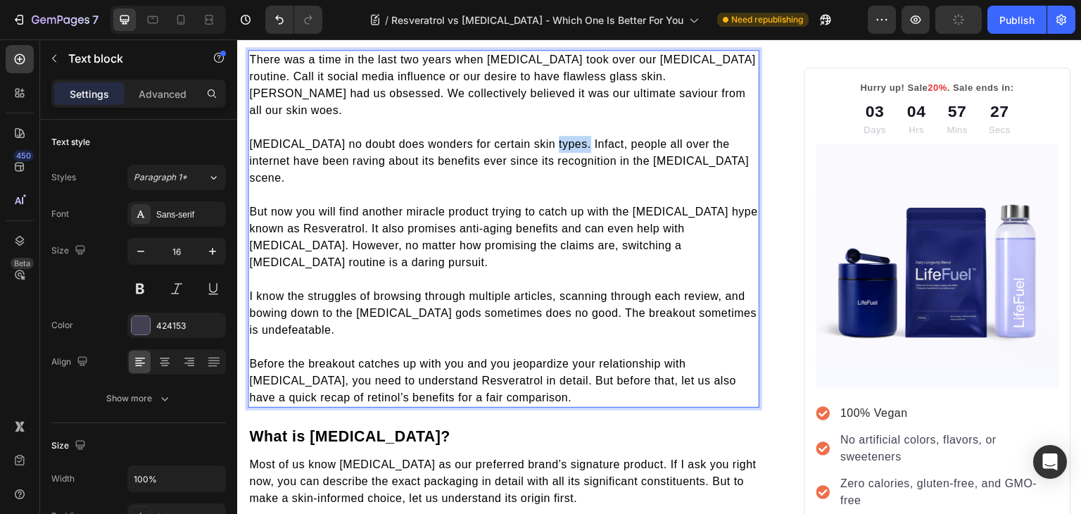
click at [551, 138] on span "Retinol no doubt does wonders for certain skin types. Infact, people all over t…" at bounding box center [498, 161] width 499 height 46
click at [571, 203] on p "But now you will find another miracle product trying to catch up with the retin…" at bounding box center [503, 245] width 509 height 84
click at [571, 138] on span "Retinol no doubt does wonders for certain skin types. Infact, people all over t…" at bounding box center [498, 161] width 499 height 46
click at [547, 205] on span "But now you will find another miracle product trying to catch up with the retin…" at bounding box center [503, 236] width 509 height 63
click at [547, 138] on span "Retinol no doubt does wonders for certain skin types. Infact, people all over t…" at bounding box center [498, 161] width 499 height 46
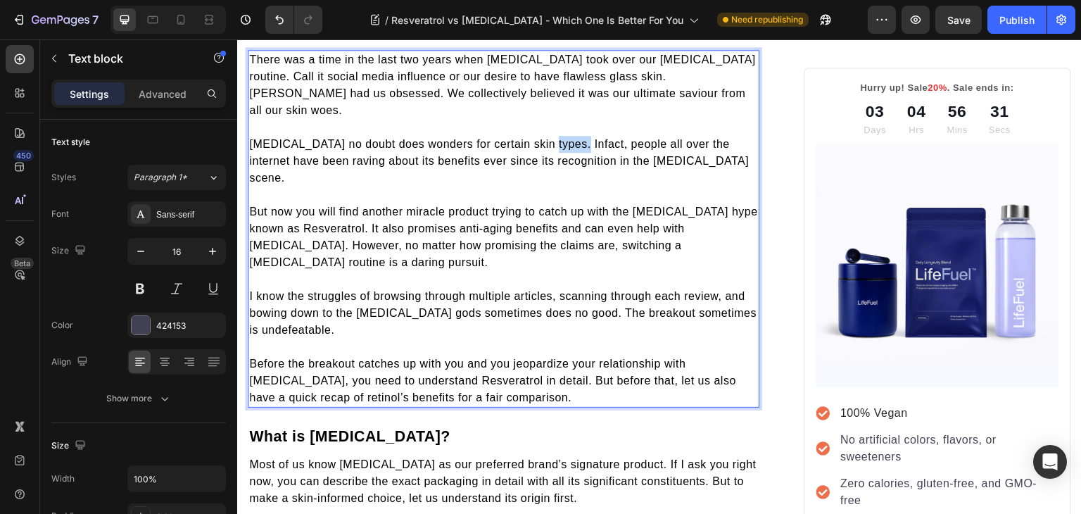
click at [547, 138] on span "Retinol no doubt does wonders for certain skin types. Infact, people all over t…" at bounding box center [498, 161] width 499 height 46
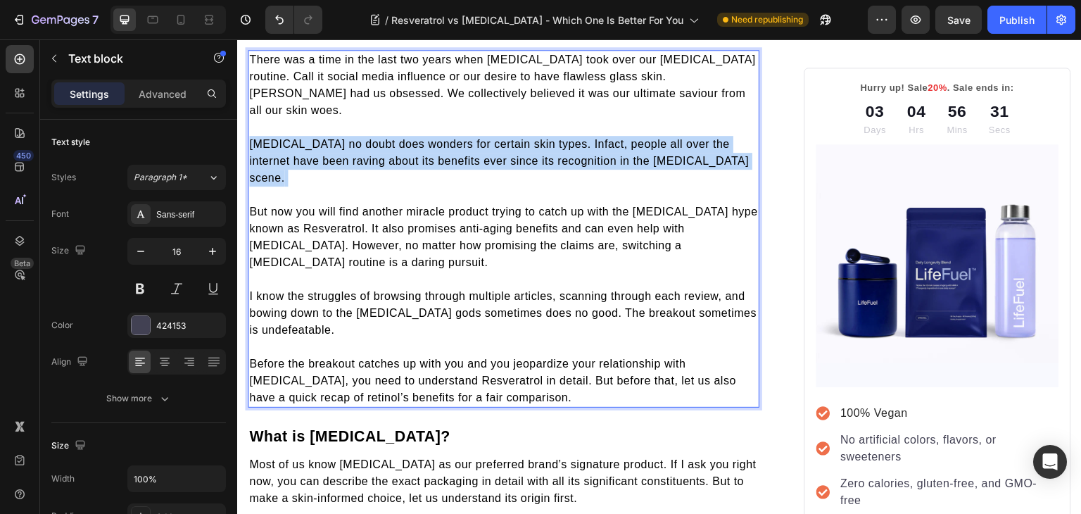
click at [547, 138] on span "Retinol no doubt does wonders for certain skin types. Infact, people all over t…" at bounding box center [498, 161] width 499 height 46
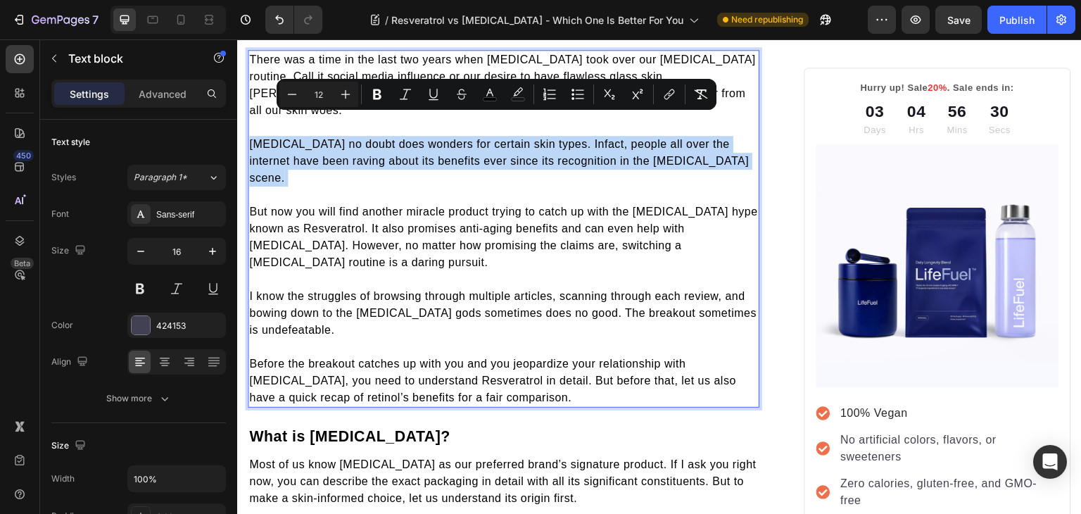
click at [547, 138] on span "Retinol no doubt does wonders for certain skin types. Infact, people all over t…" at bounding box center [498, 161] width 499 height 46
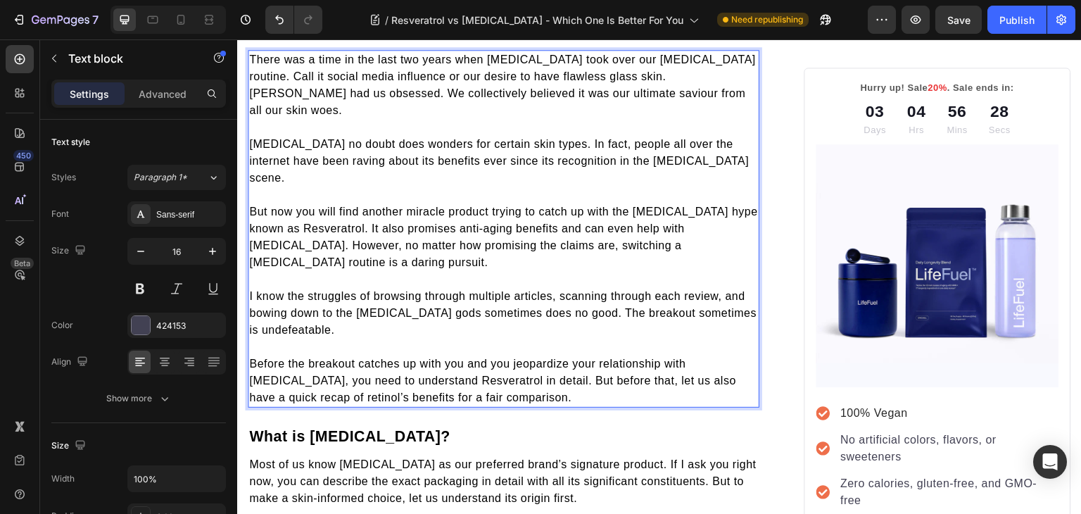
click at [577, 290] on span "I know the struggles of browsing through multiple articles, scanning through ea…" at bounding box center [502, 313] width 507 height 46
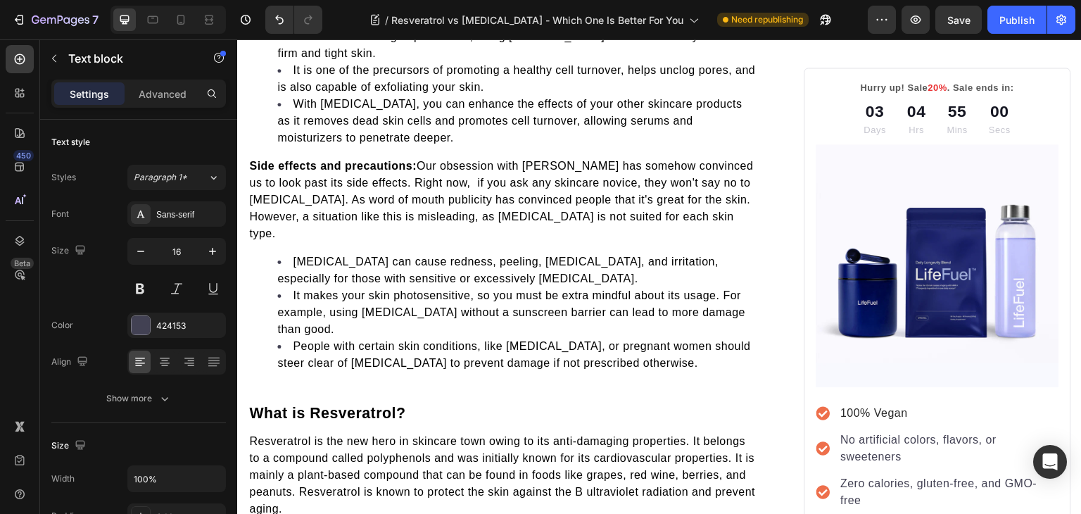
scroll to position [1311, 0]
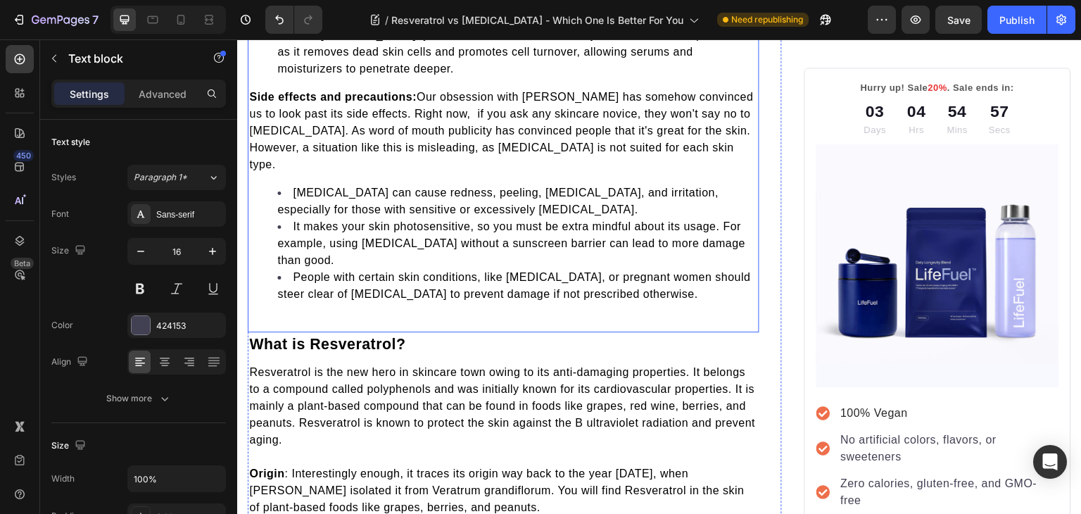
click at [300, 186] on span "Retinol can cause redness, peeling, dryness, and irritation, especially for tho…" at bounding box center [497, 200] width 441 height 29
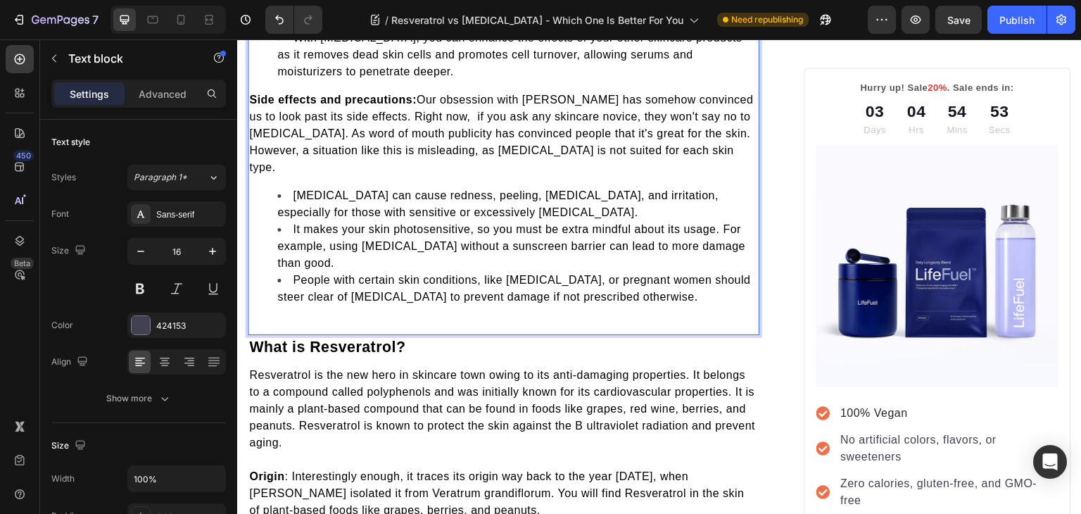
scroll to position [1225, 0]
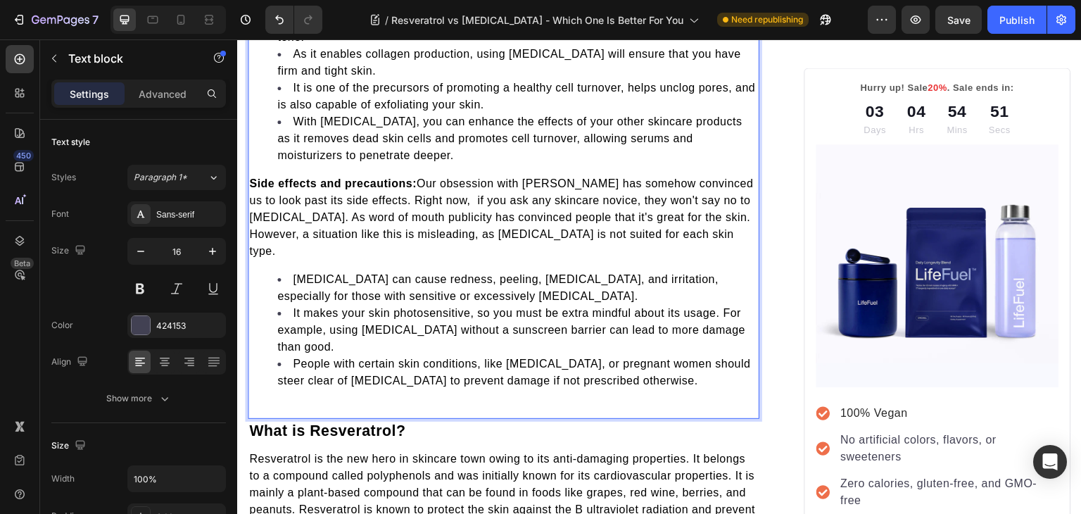
click at [296, 273] on span "Retinol can cause redness, peeling, dryness, and irritation, especially for tho…" at bounding box center [497, 287] width 441 height 29
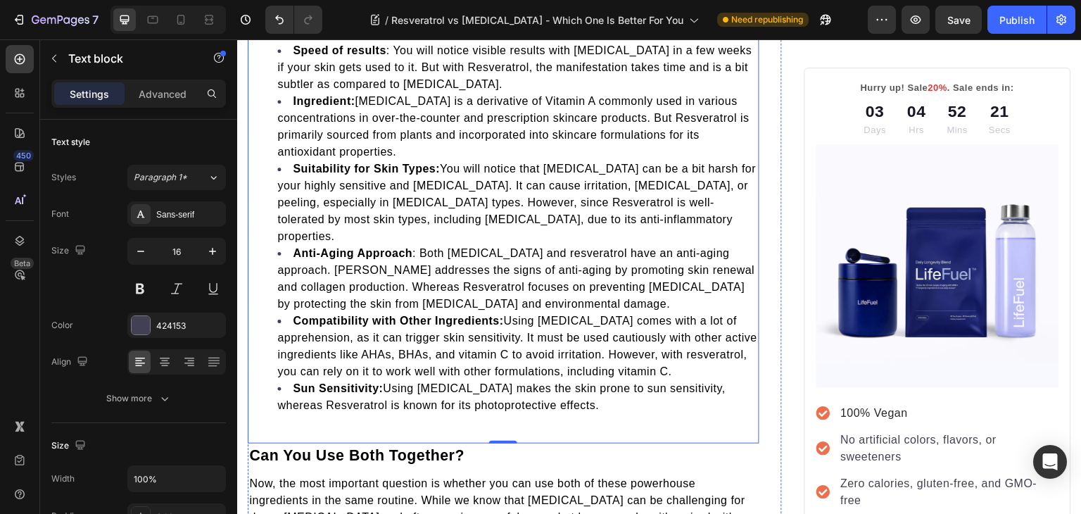
scroll to position [2542, 0]
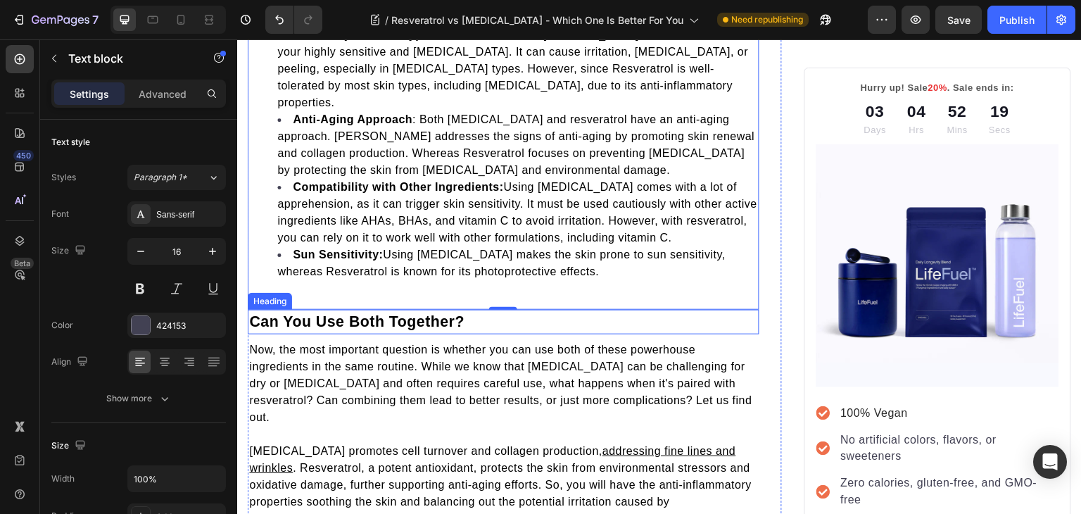
click at [360, 313] on span "Can You Use Both Together?" at bounding box center [356, 321] width 215 height 17
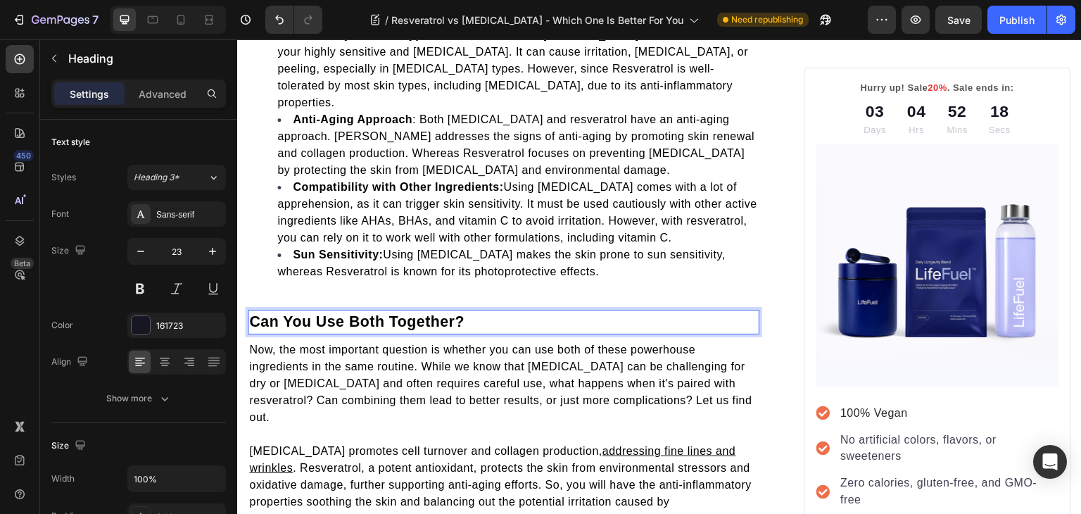
click at [362, 313] on span "Can You Use Both Together?" at bounding box center [356, 321] width 215 height 17
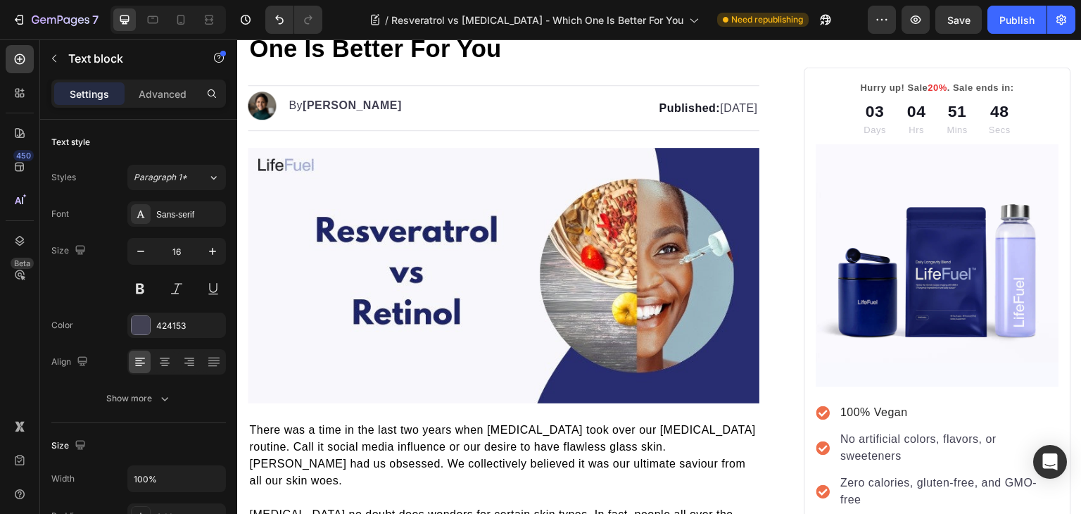
scroll to position [0, 0]
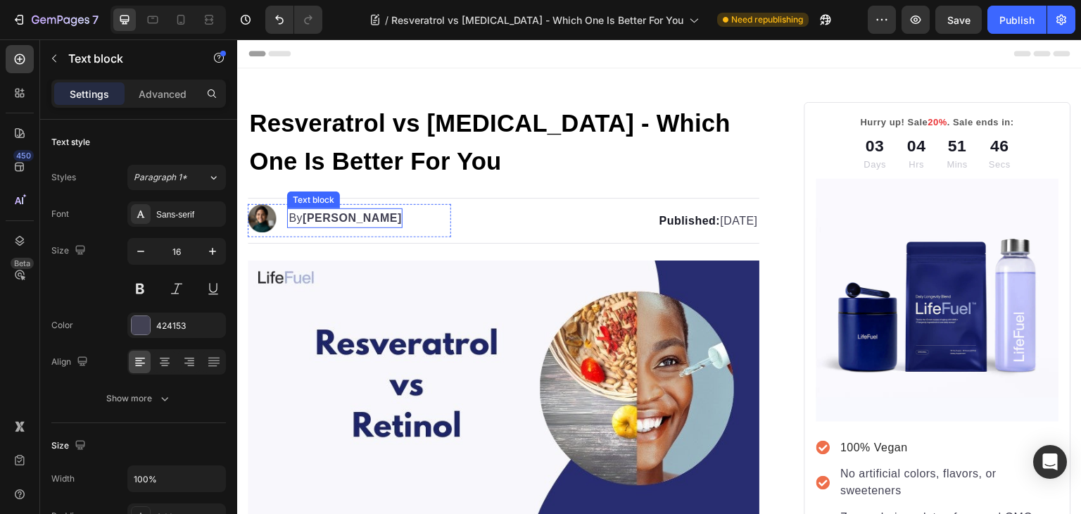
click at [323, 215] on strong "[PERSON_NAME]" at bounding box center [351, 218] width 99 height 12
click at [317, 218] on strong "[PERSON_NAME]" at bounding box center [351, 218] width 99 height 12
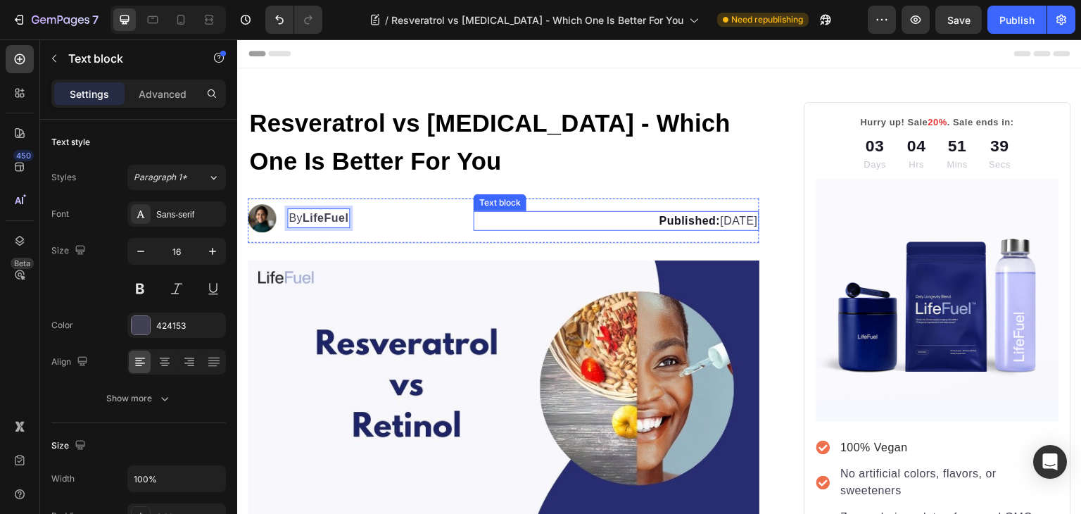
click at [692, 220] on p "Published: April 30, 2025" at bounding box center [616, 220] width 282 height 17
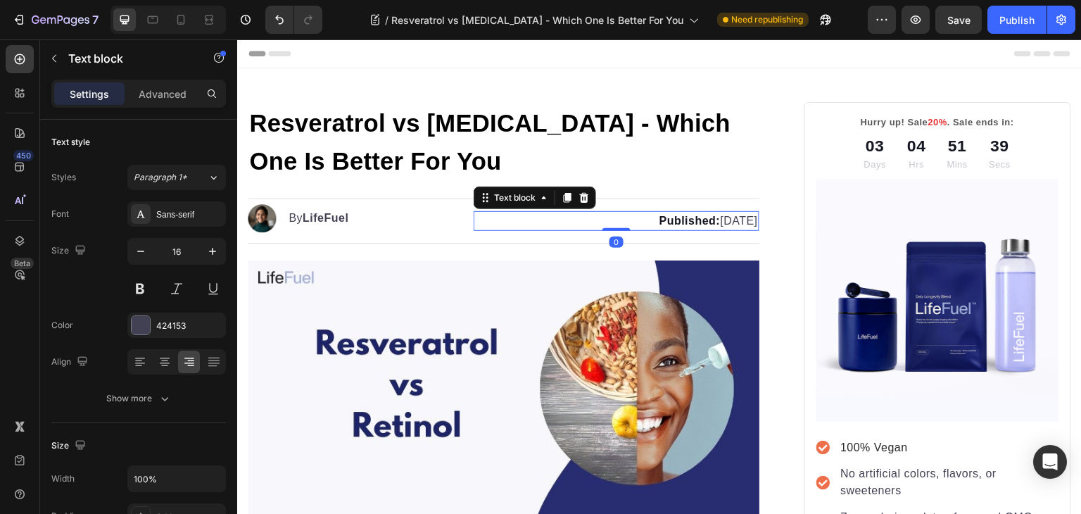
click at [692, 220] on p "Published: April 30, 2025" at bounding box center [616, 220] width 282 height 17
click at [1056, 16] on icon "button" at bounding box center [1061, 20] width 14 height 14
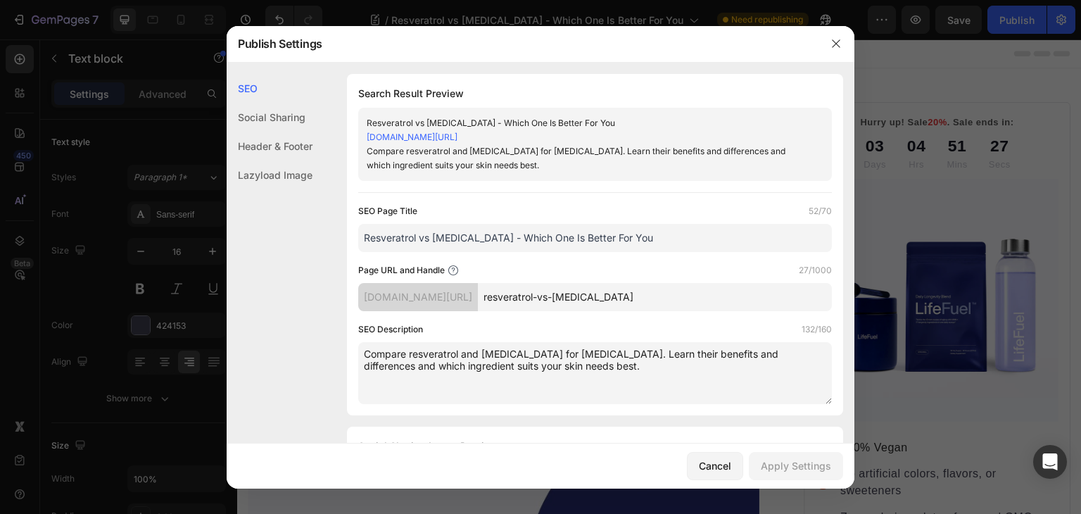
click at [666, 228] on input "Resveratrol vs [MEDICAL_DATA] - Which One Is Better For You" at bounding box center [594, 238] width 473 height 28
click at [369, 351] on textarea "Compare resveratrol and retinol for skin care. Learn their benefits and differe…" at bounding box center [594, 373] width 473 height 62
click at [521, 237] on input "Resveratrol vs Retinol - Which One Is Better For You?" at bounding box center [594, 238] width 473 height 28
paste input "How are Resveratrol and Retinol Different"
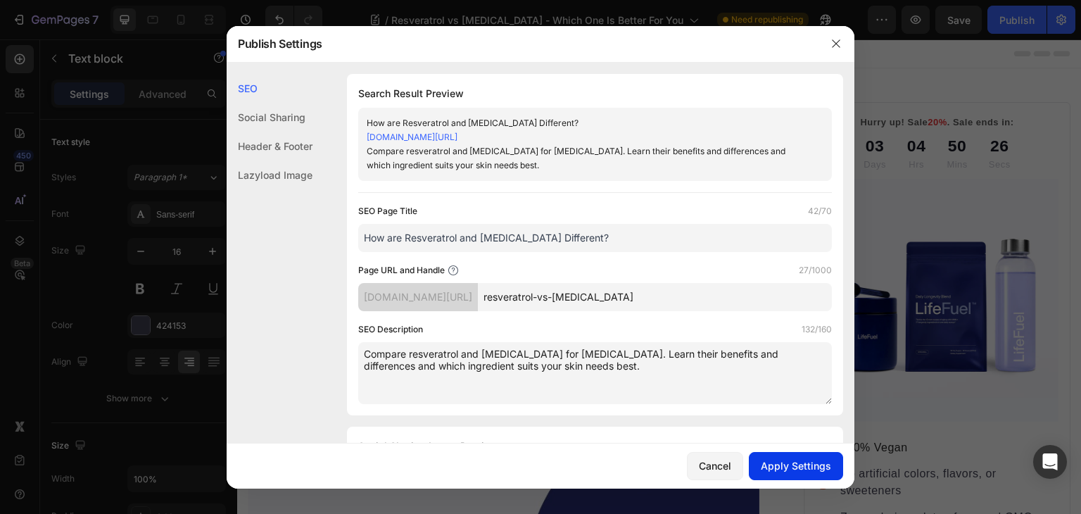
type input "How are Resveratrol and Retinol Different?"
click at [794, 459] on div "Apply Settings" at bounding box center [795, 465] width 70 height 15
click at [832, 43] on icon "button" at bounding box center [835, 43] width 11 height 11
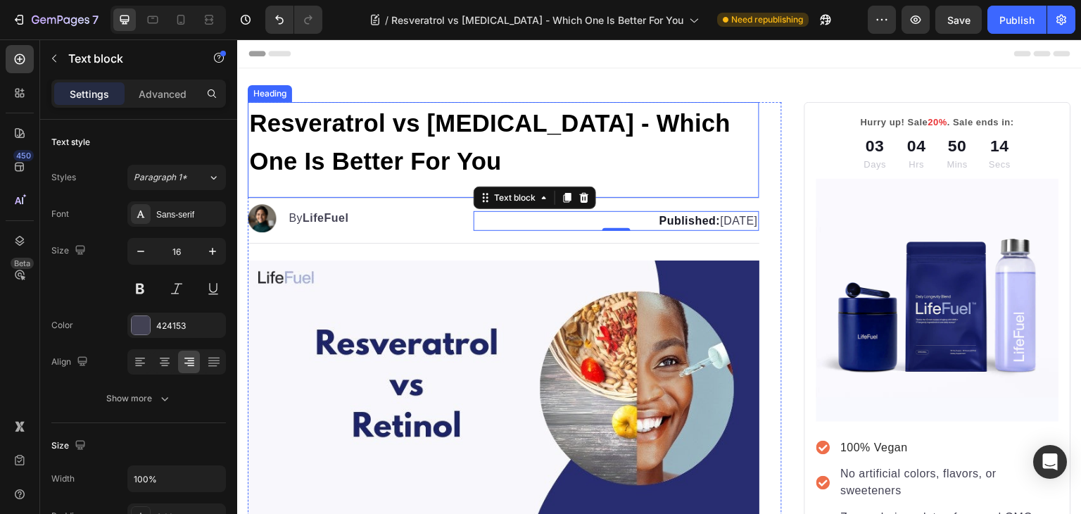
click at [432, 141] on p "⁠⁠⁠⁠⁠⁠⁠ Resveratrol vs Retinol - Which One Is Better For You" at bounding box center [503, 141] width 509 height 76
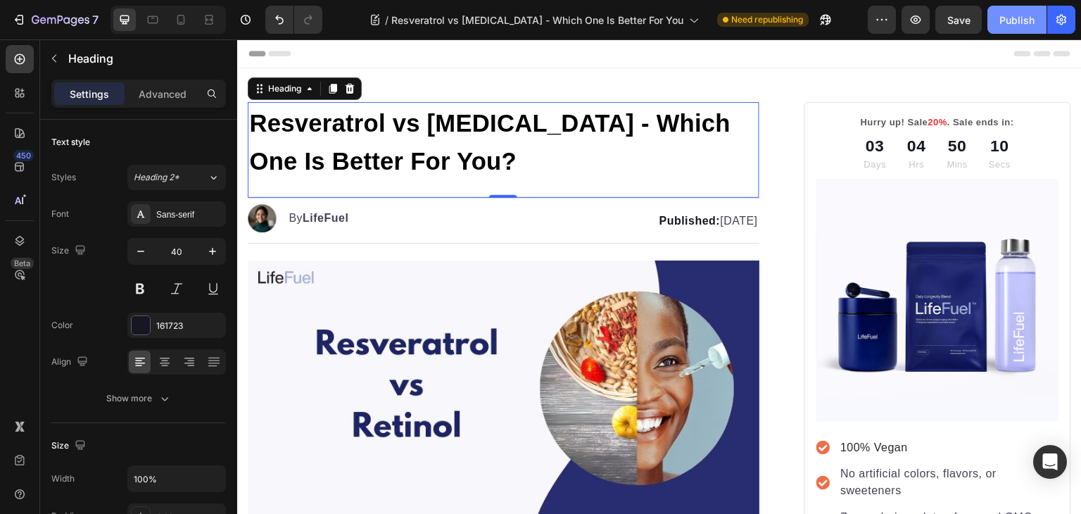
click at [1009, 27] on button "Publish" at bounding box center [1016, 20] width 59 height 28
drag, startPoint x: 1009, startPoint y: 27, endPoint x: 677, endPoint y: -61, distance: 344.3
click at [677, 0] on html "7 Version history / Resveratrol vs Retinol - Which One Is Better For You Publis…" at bounding box center [540, 0] width 1081 height 0
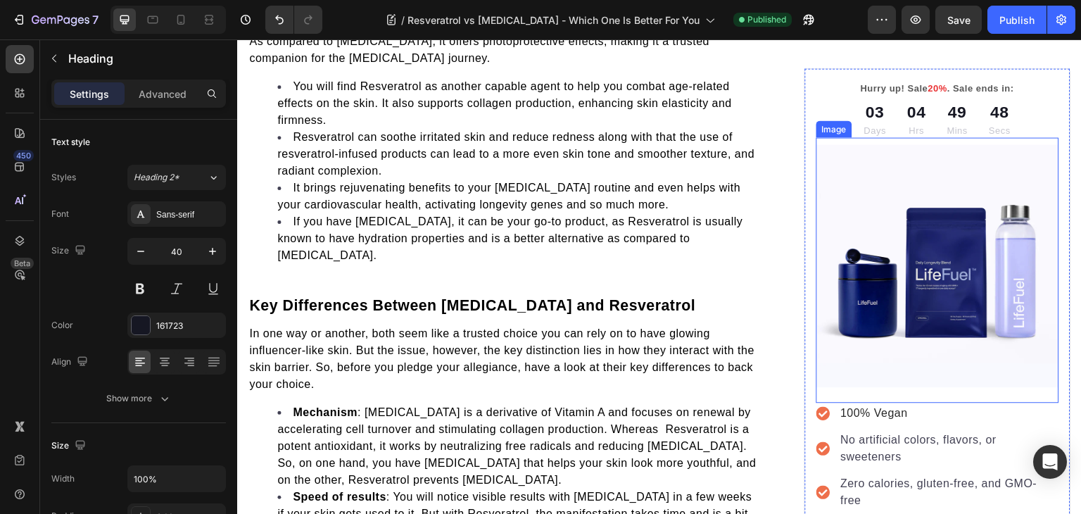
scroll to position [1969, 0]
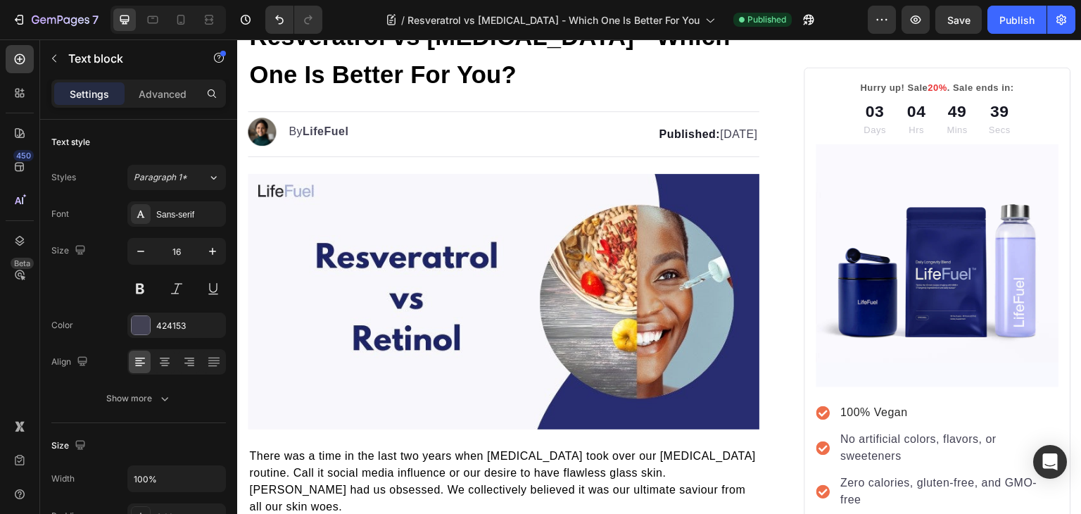
scroll to position [0, 0]
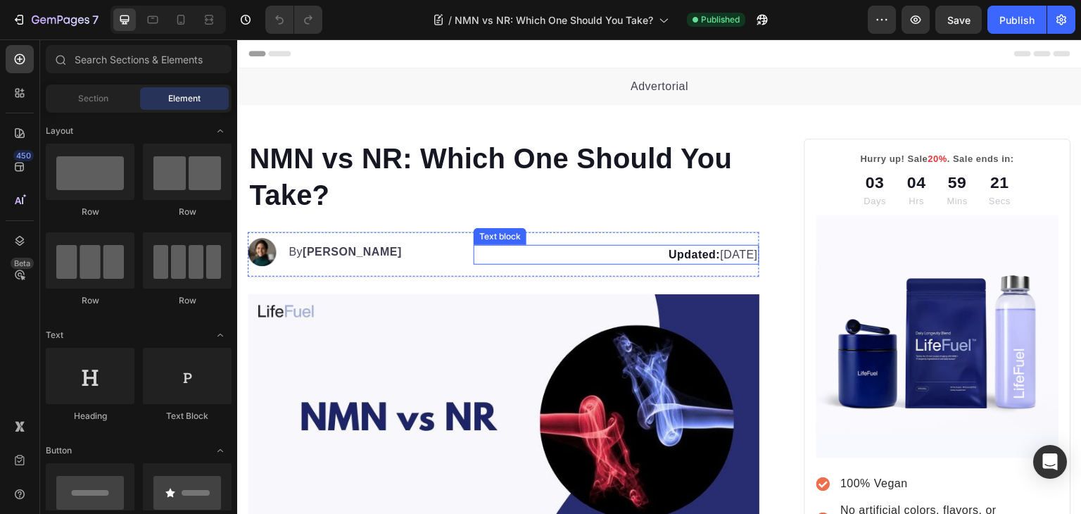
click at [708, 253] on p "Updated: [DATE]" at bounding box center [616, 254] width 282 height 17
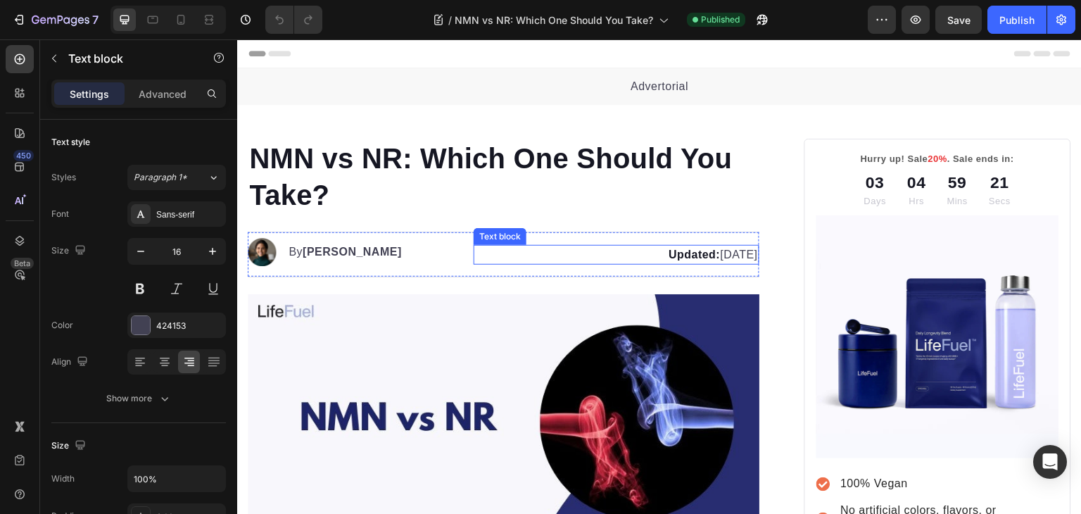
click at [708, 253] on p "Updated: [DATE]" at bounding box center [616, 254] width 282 height 17
click at [338, 248] on strong "Kim Fields" at bounding box center [351, 252] width 99 height 12
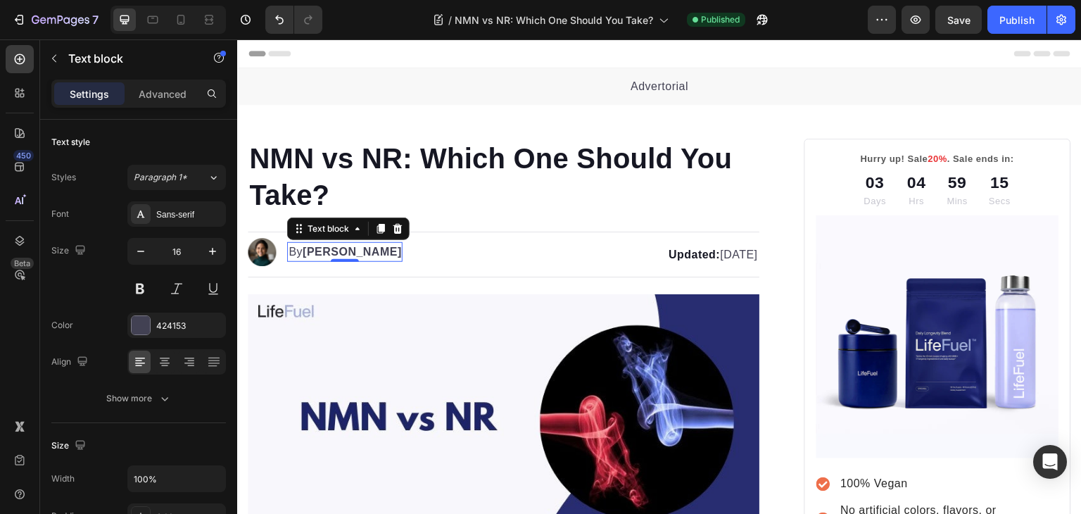
click at [338, 248] on strong "Kim Fields" at bounding box center [351, 252] width 99 height 12
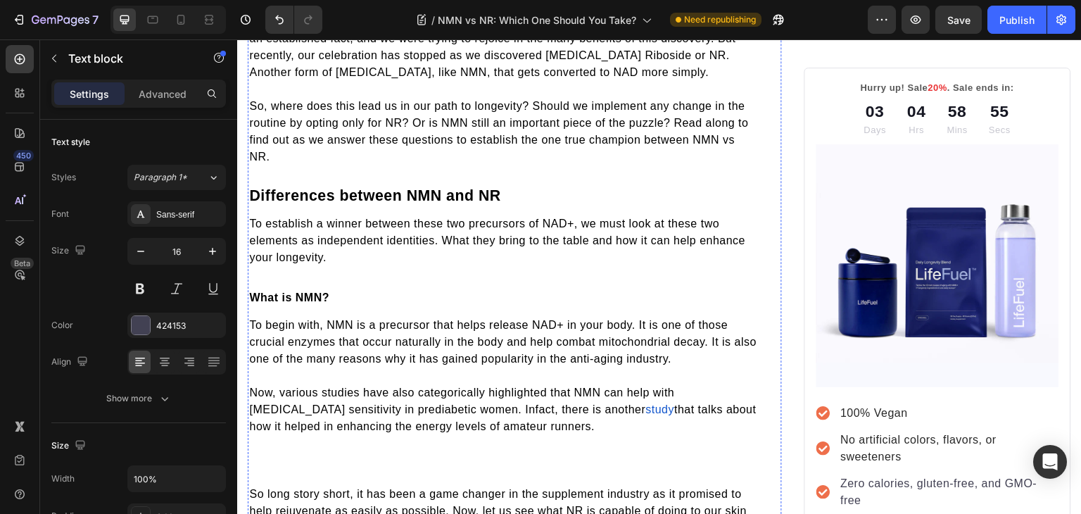
scroll to position [756, 0]
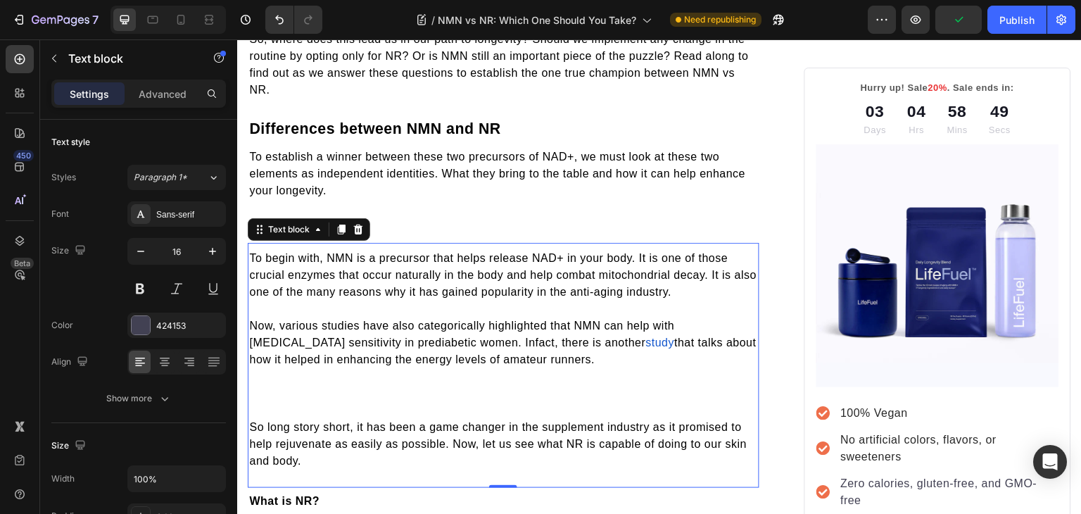
click at [291, 373] on p "Now, various studies have also categorically highlighted that NMN can help with…" at bounding box center [503, 367] width 509 height 101
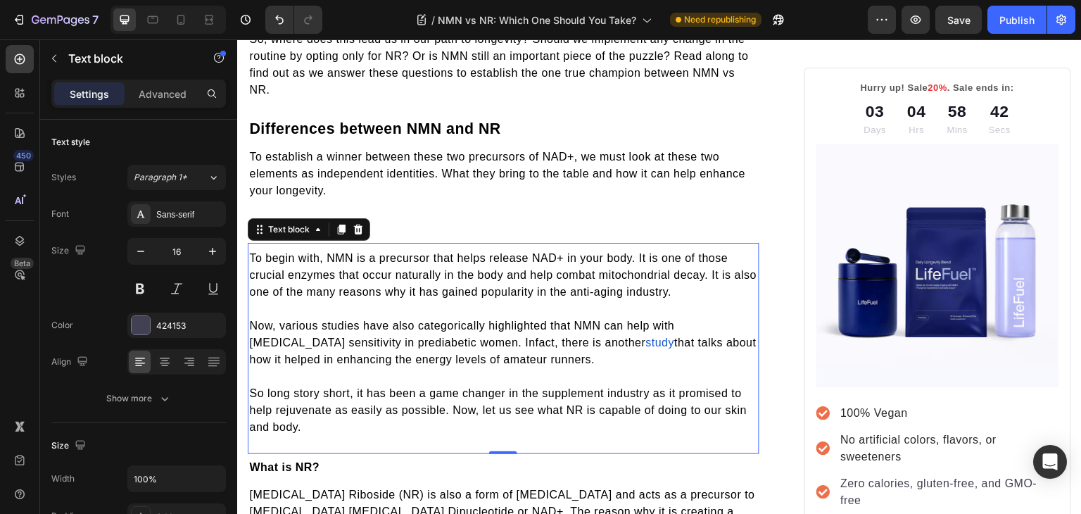
click at [435, 340] on span "Now, various studies have also categorically highlighted that NMN can help with…" at bounding box center [461, 333] width 425 height 29
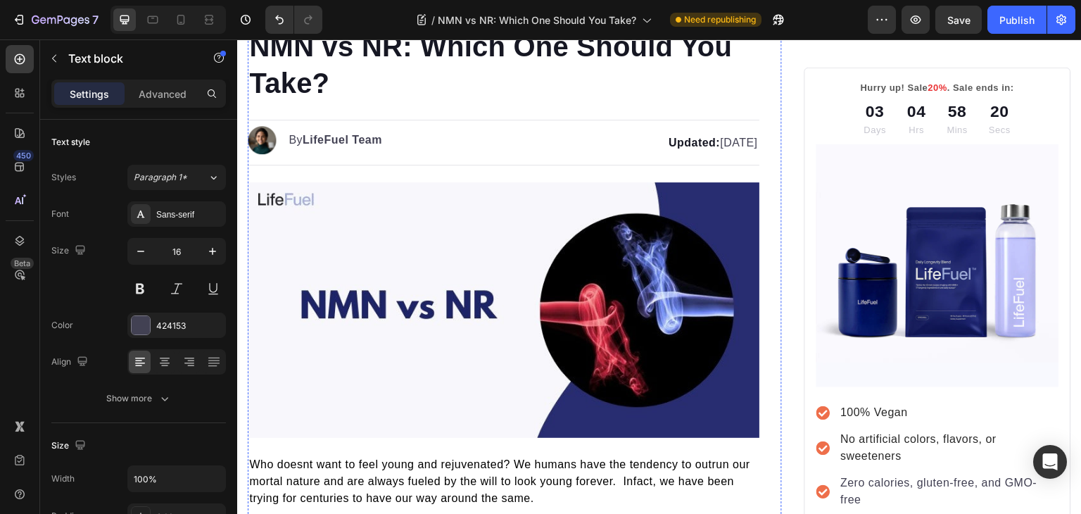
scroll to position [0, 0]
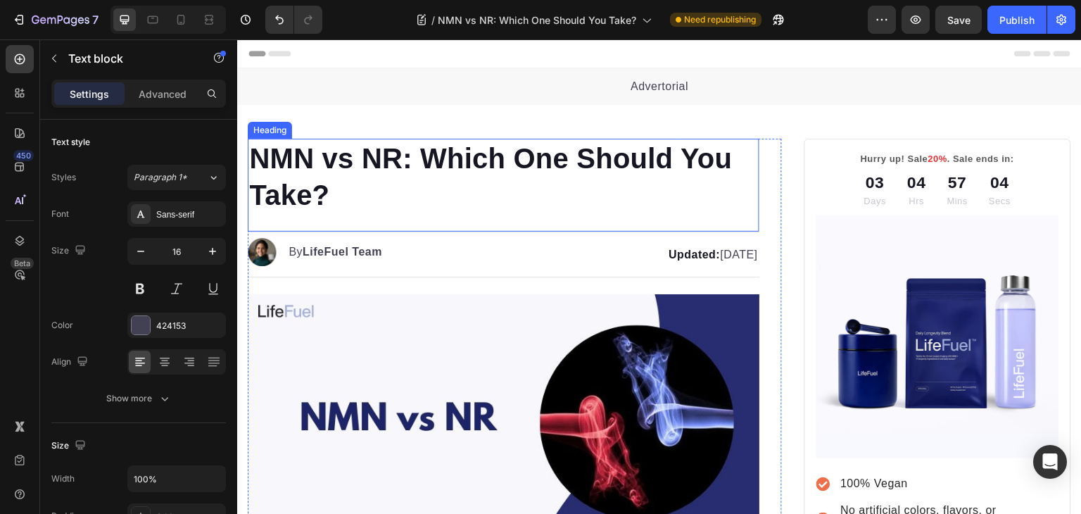
click at [326, 150] on h1 "NMN vs NR: Which One Should You Take?" at bounding box center [503, 177] width 511 height 76
click at [286, 167] on p "NMN vs NR: Which One Should You Take?" at bounding box center [503, 176] width 509 height 73
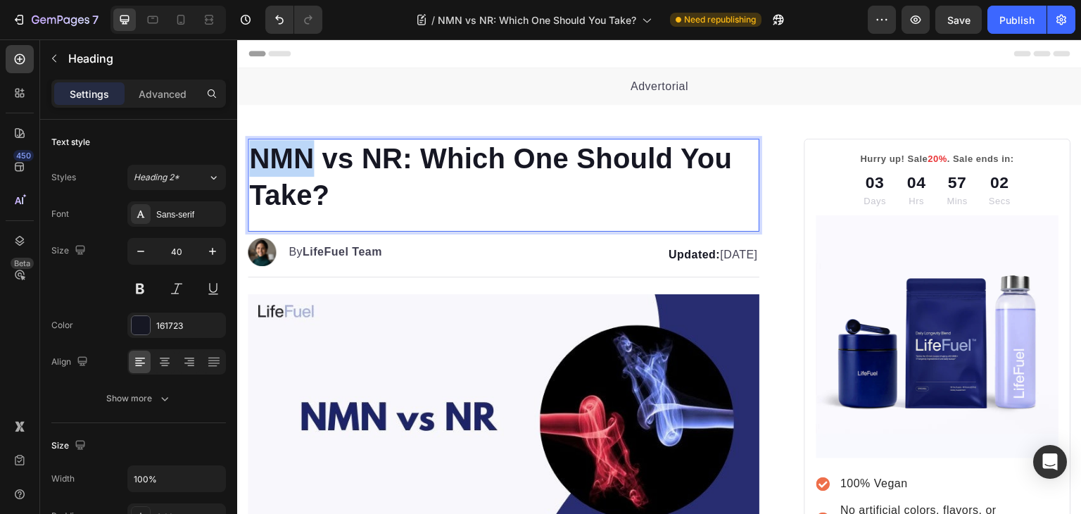
click at [286, 167] on p "NMN vs NR: Which One Should You Take?" at bounding box center [503, 176] width 509 height 73
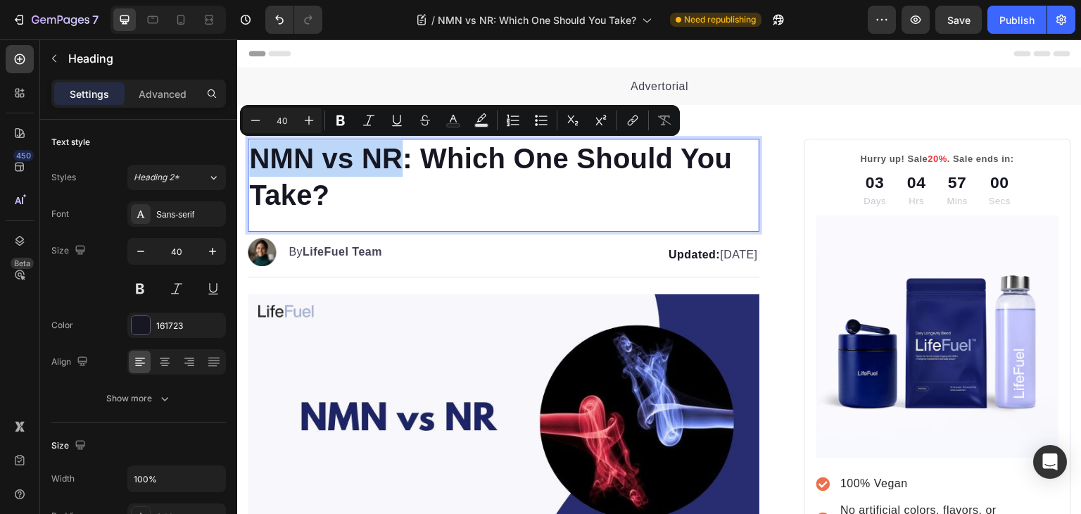
copy p "NMN vs NR"
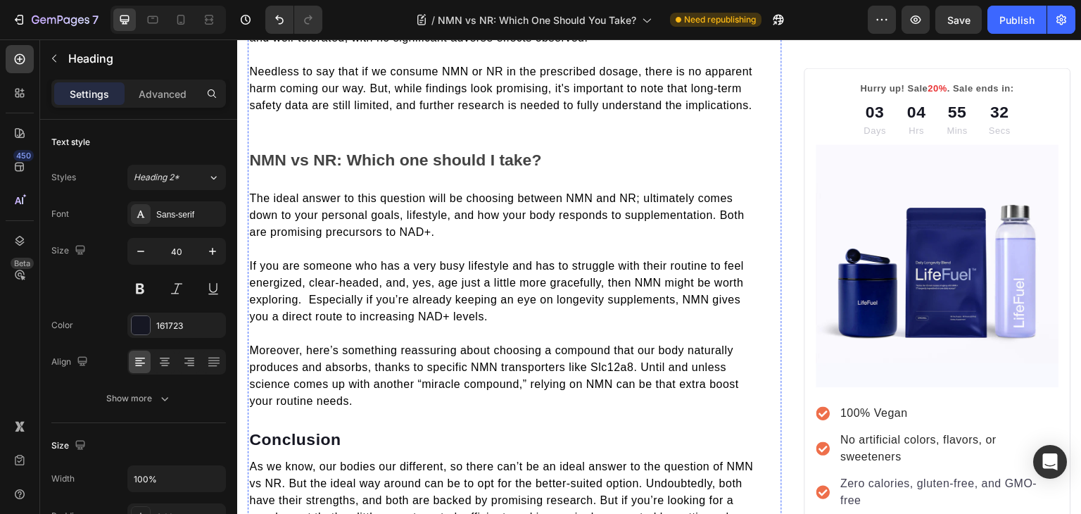
scroll to position [1997, 0]
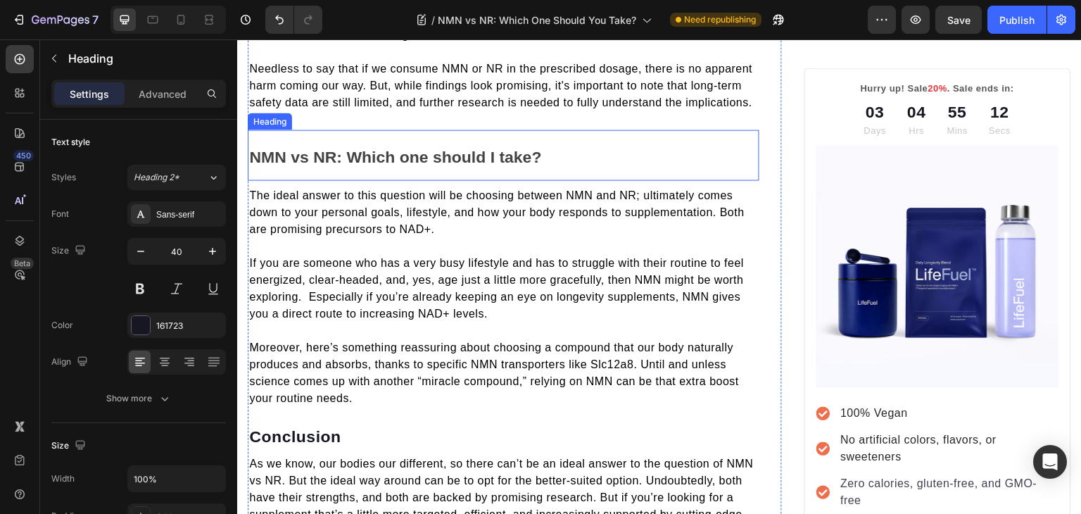
click at [442, 152] on strong "NMN vs NR: Which one should I take?" at bounding box center [395, 157] width 292 height 18
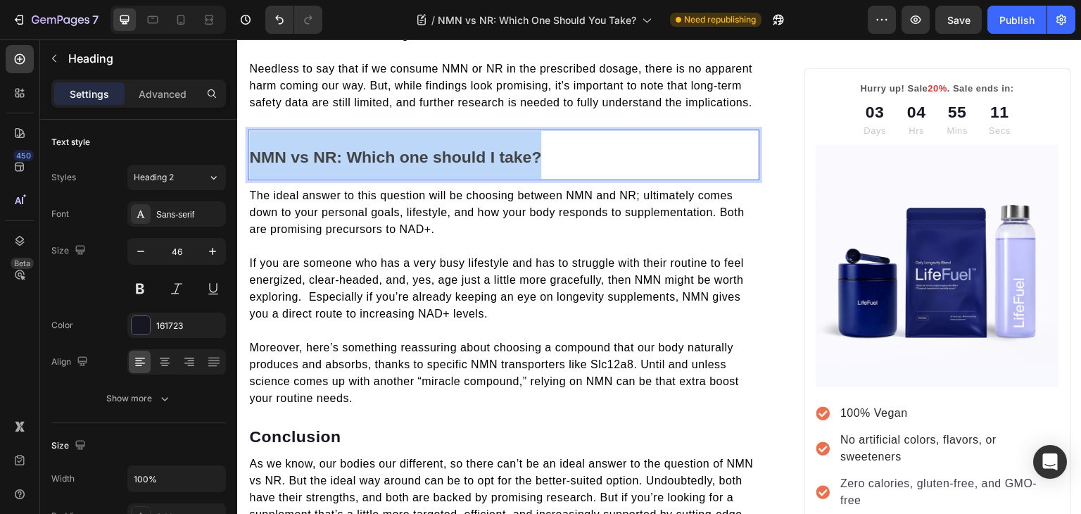
click at [442, 152] on strong "NMN vs NR: Which one should I take?" at bounding box center [395, 157] width 292 height 18
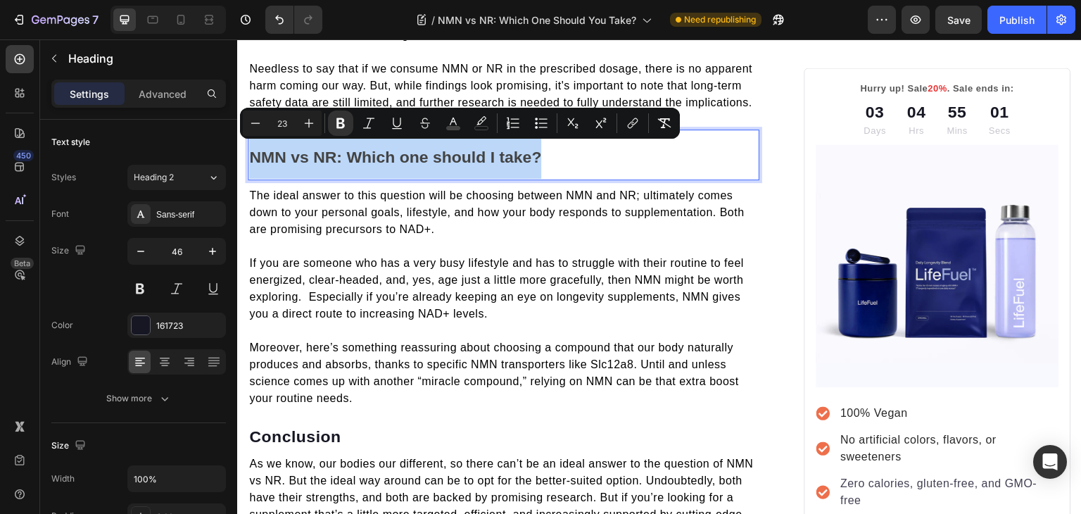
click at [414, 151] on strong "NMN vs NR: Which one should I take?" at bounding box center [395, 157] width 292 height 18
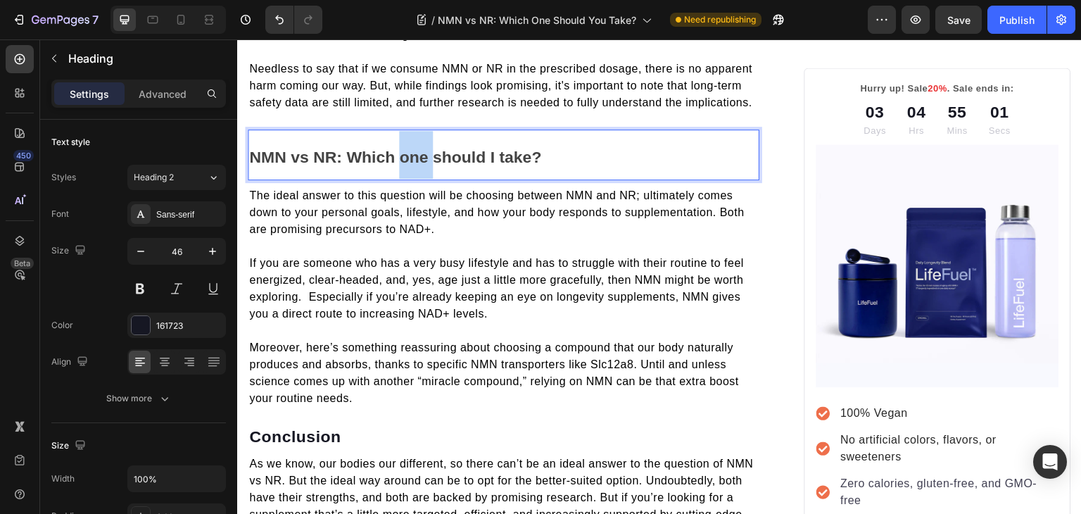
click at [414, 151] on strong "NMN vs NR: Which one should I take?" at bounding box center [395, 157] width 292 height 18
click at [266, 148] on strong "NMN vs NR: Which Should I take?" at bounding box center [379, 157] width 261 height 18
click at [407, 158] on strong "Which Should I take?" at bounding box center [331, 157] width 164 height 18
click at [464, 153] on strong "Which Should I take NMN vs NR: ?" at bounding box center [381, 157] width 265 height 18
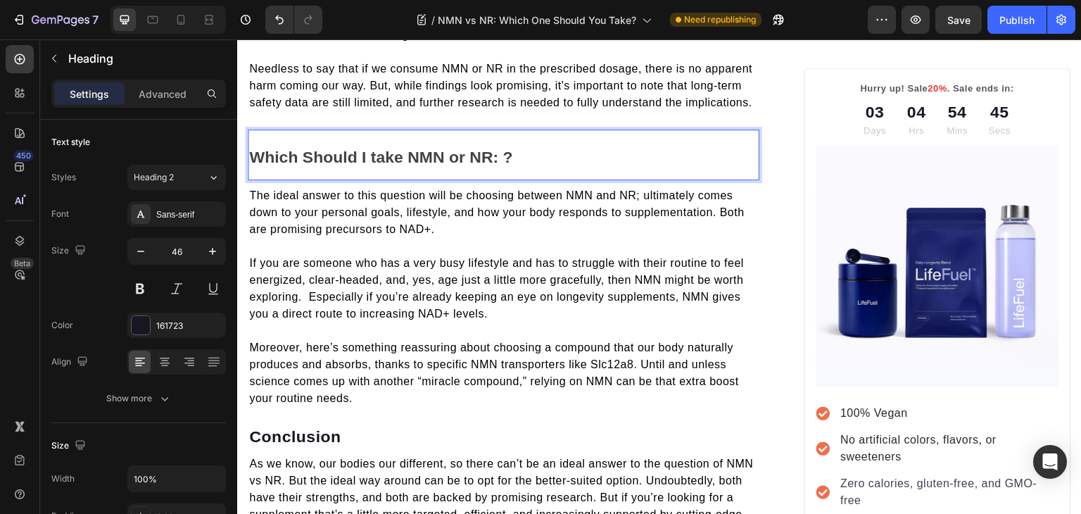
click at [504, 151] on strong "Which Should I take NMN or NR: ?" at bounding box center [380, 157] width 263 height 18
click at [304, 153] on strong "Which Should I take NMN or NR?" at bounding box center [375, 157] width 253 height 18
click at [324, 152] on strong "Should I take NMN or NR?" at bounding box center [349, 157] width 200 height 18
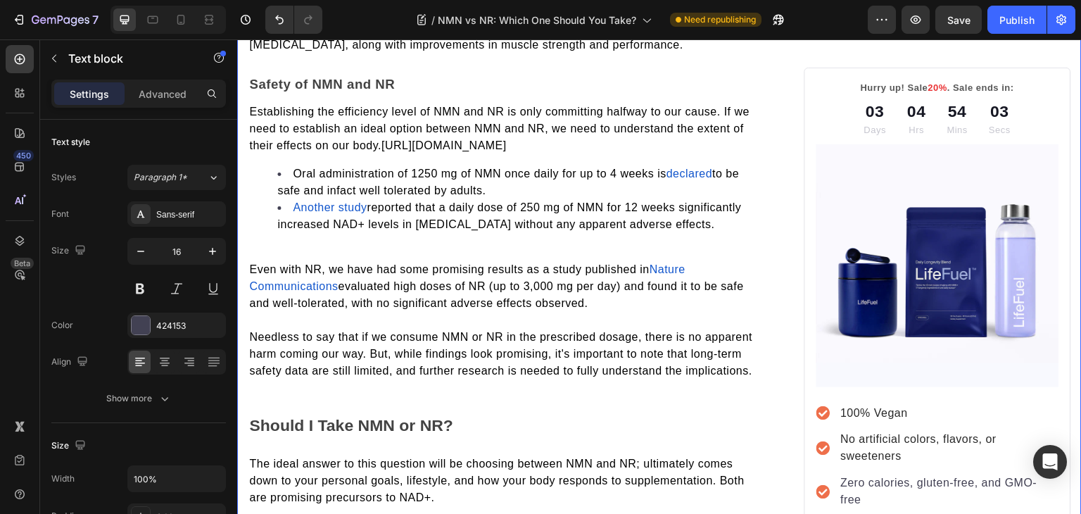
scroll to position [1606, 0]
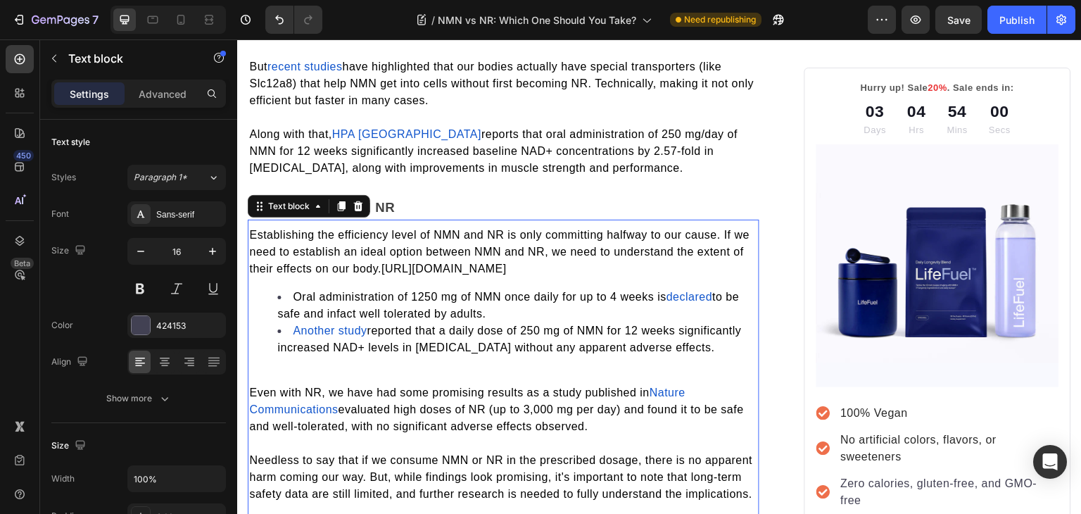
click at [411, 232] on span "Establishing the efficiency level of NMN and NR is only committing halfway to o…" at bounding box center [499, 252] width 500 height 46
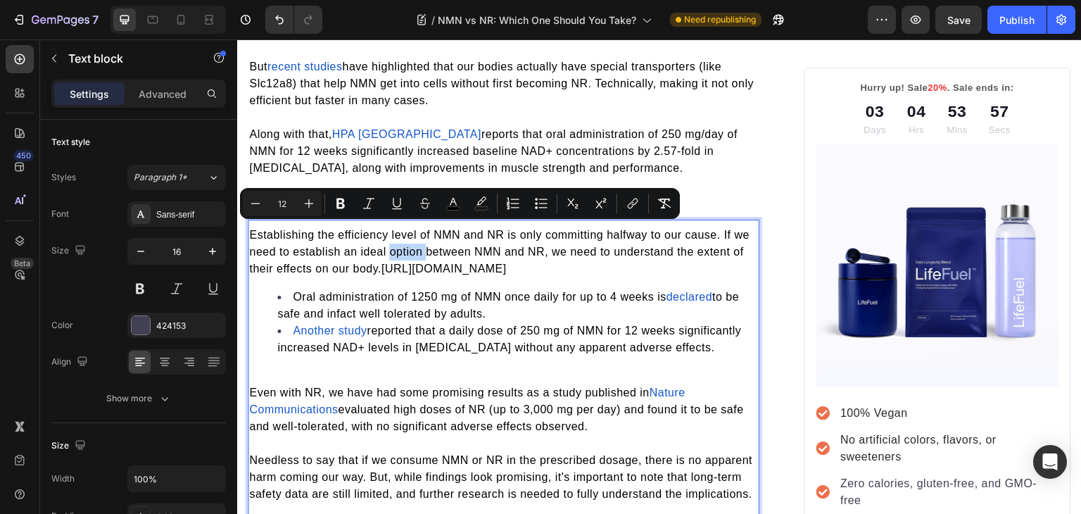
click at [411, 232] on span "Establishing the efficiency level of NMN and NR is only committing halfway to o…" at bounding box center [499, 252] width 500 height 46
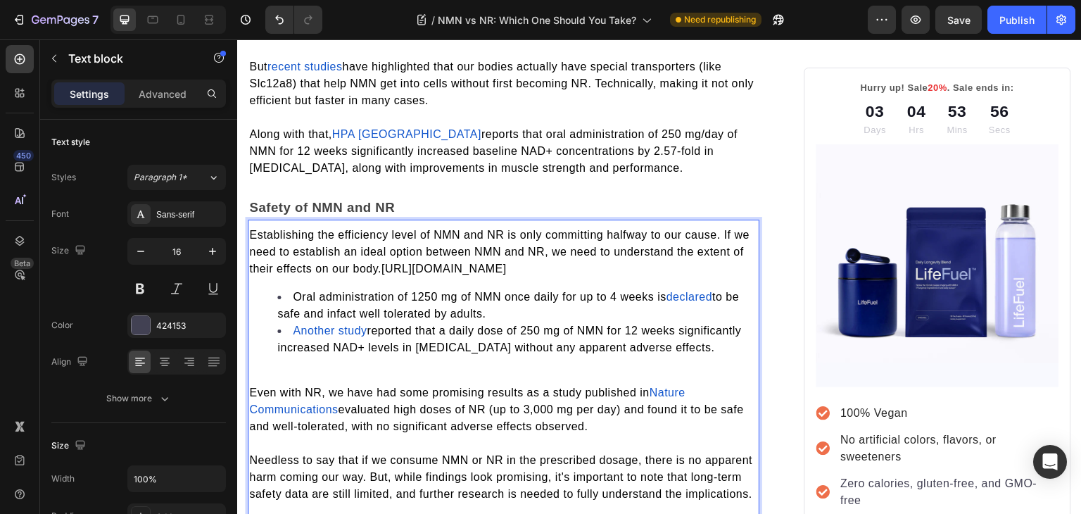
click at [411, 232] on span "Establishing the efficiency level of NMN and NR is only committing halfway to o…" at bounding box center [499, 252] width 500 height 46
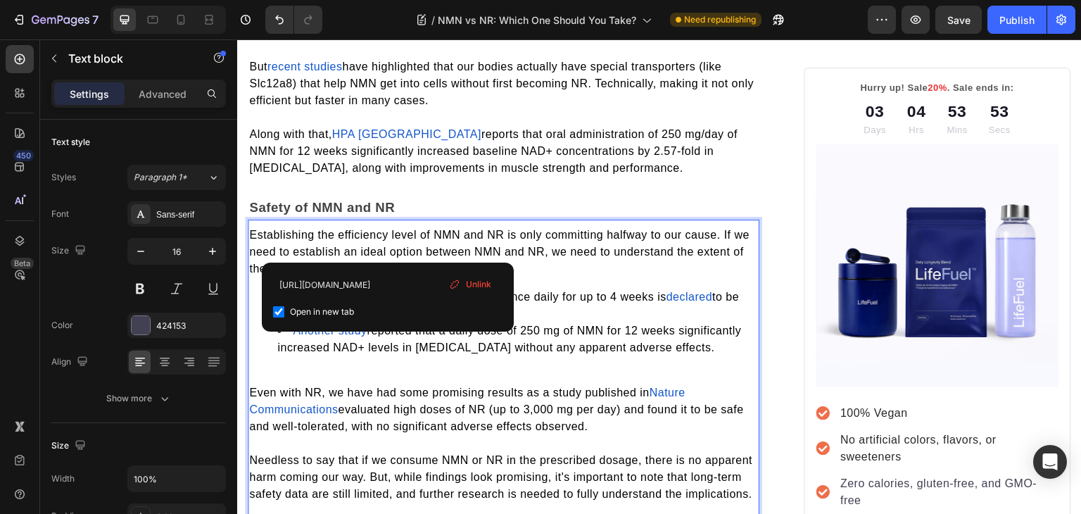
click at [384, 262] on span "https://www.nature.com/articles/s41598-022-18272-y.pdf" at bounding box center [443, 268] width 125 height 12
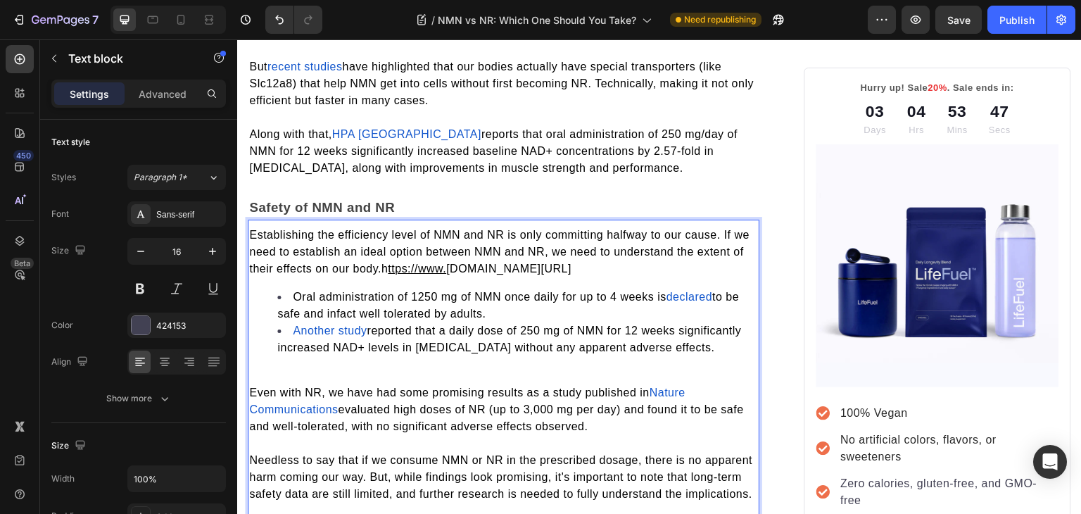
click at [381, 262] on span "h ttps://www. nature.com/articles/s41598-022-18272-y.pdf" at bounding box center [476, 268] width 190 height 12
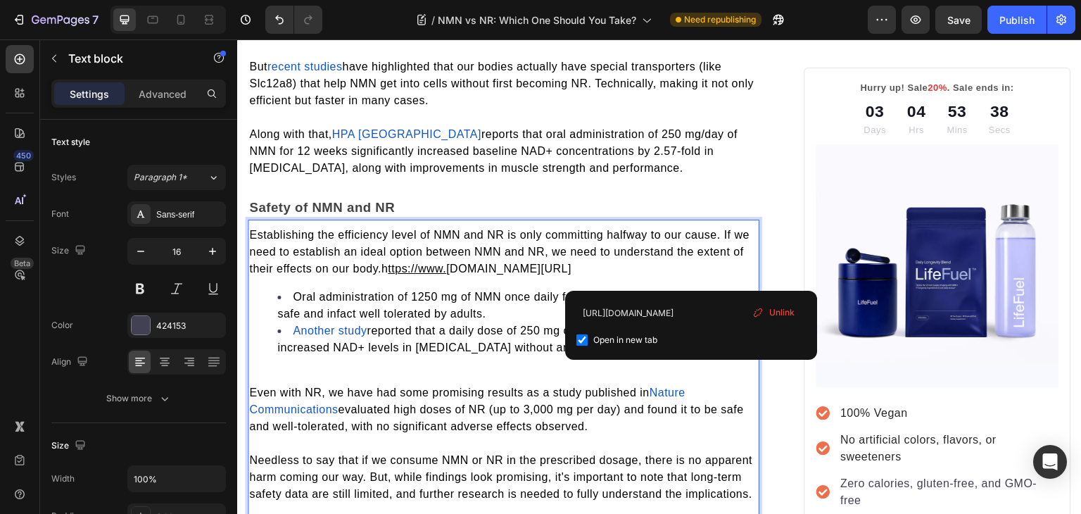
click at [692, 291] on span "declared" at bounding box center [689, 297] width 46 height 12
click at [681, 248] on p "Establishing the efficiency level of NMN and NR is only committing halfway to o…" at bounding box center [503, 252] width 509 height 51
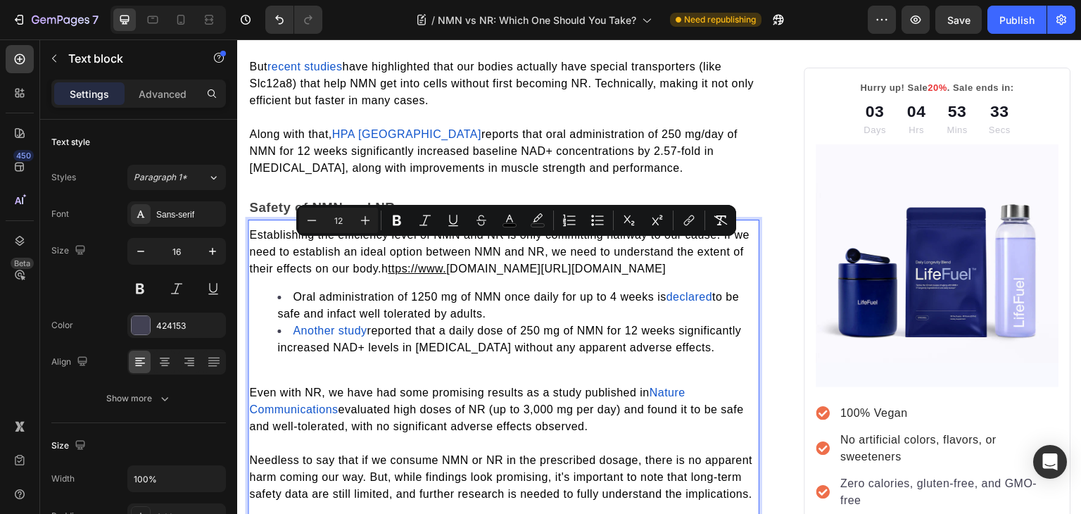
drag, startPoint x: 681, startPoint y: 248, endPoint x: 375, endPoint y: 247, distance: 306.0
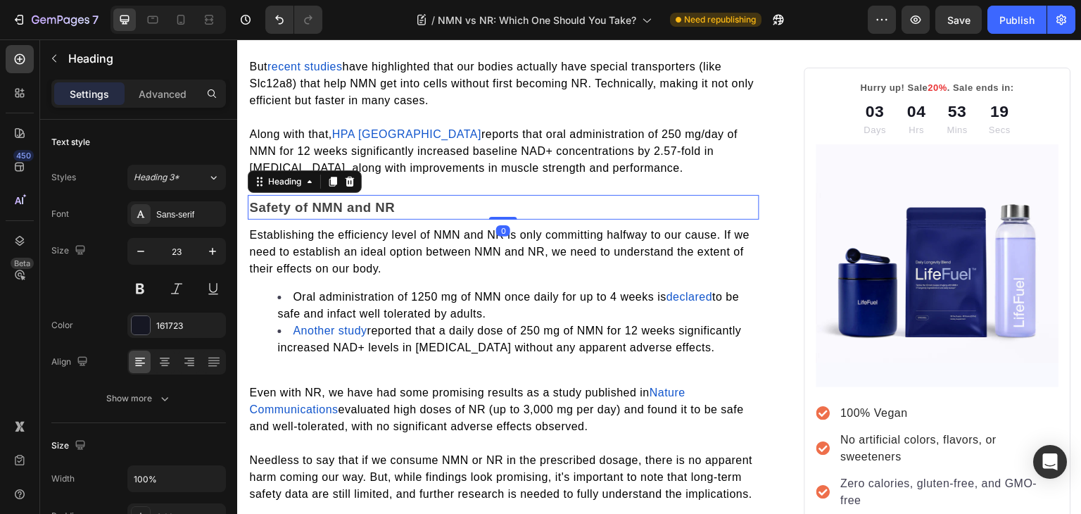
click at [537, 197] on h2 "Safety of NMN and NR" at bounding box center [503, 207] width 511 height 25
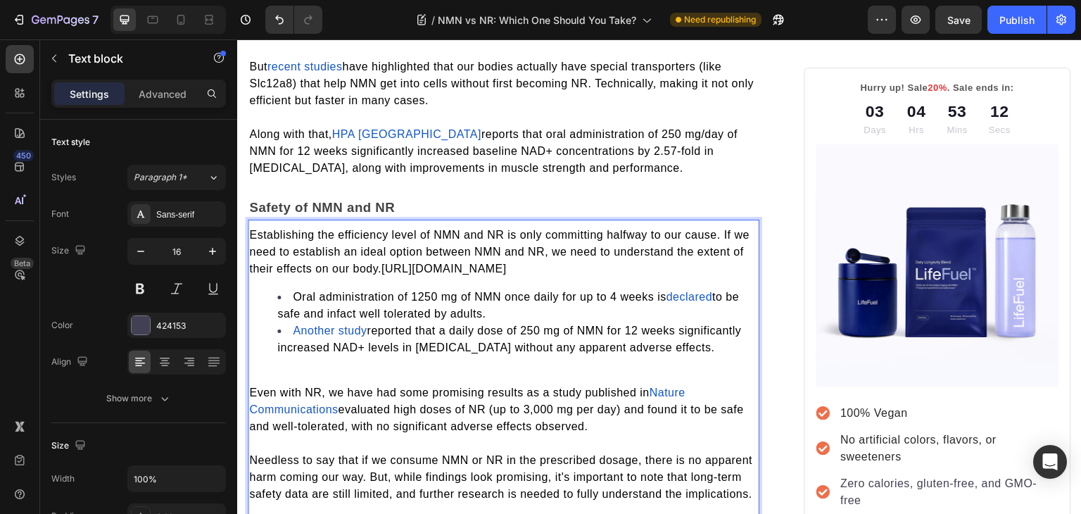
click at [382, 262] on span "https://www.nature.com/articles/s41598-022-18272-y.pdf" at bounding box center [443, 268] width 125 height 12
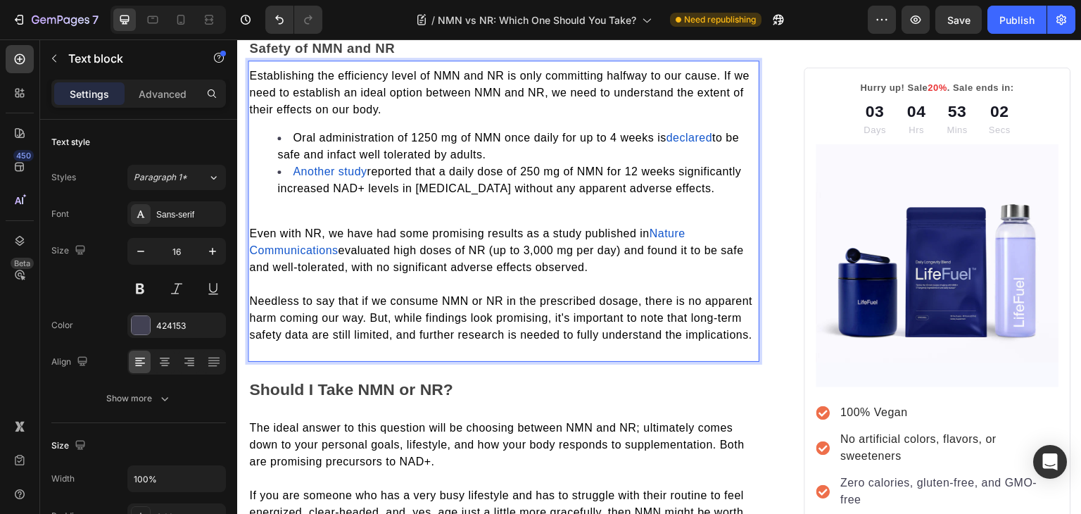
scroll to position [1766, 0]
click at [335, 134] on span "to be safe and infact well tolerated by adults." at bounding box center [507, 145] width 461 height 29
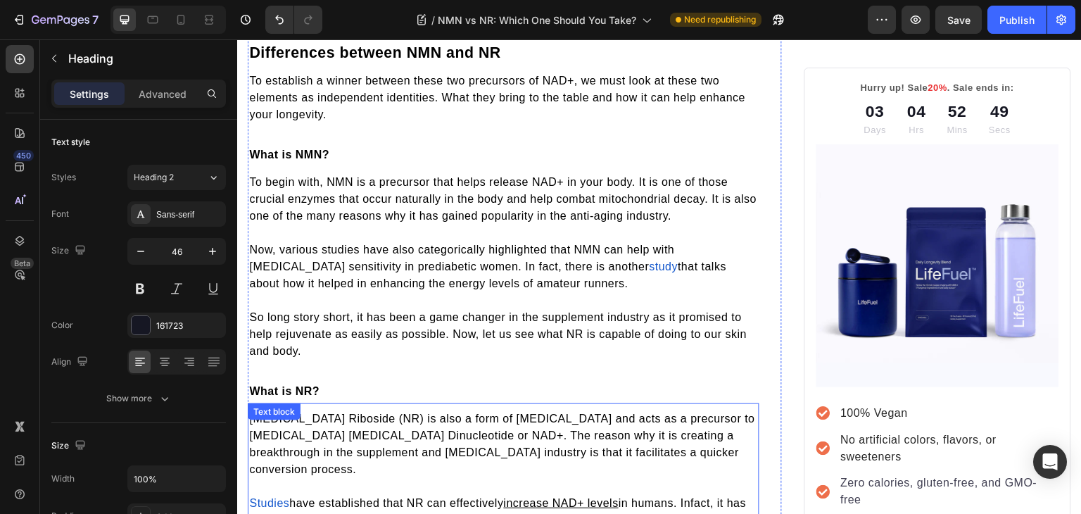
scroll to position [822, 0]
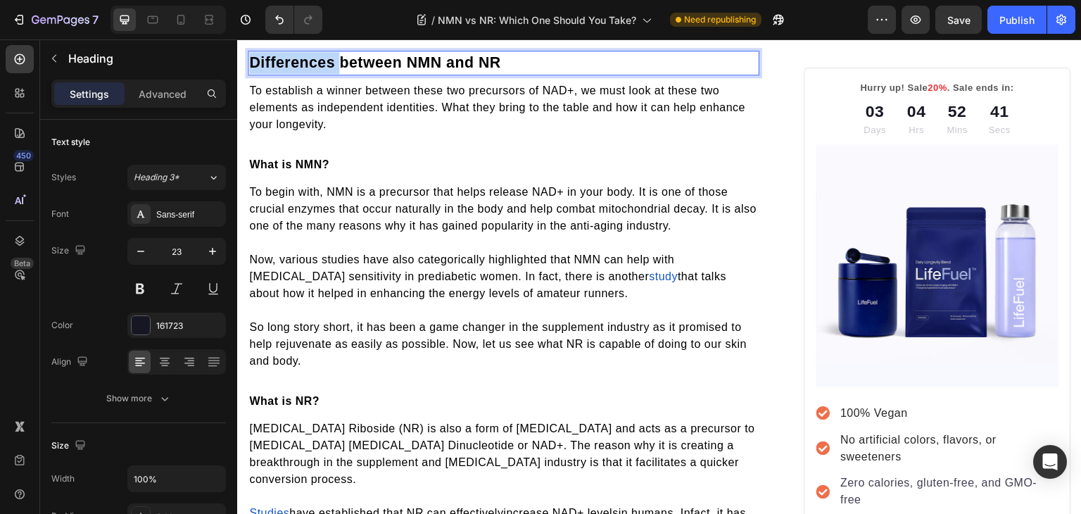
click at [316, 60] on span "Differences between NMN and NR" at bounding box center [375, 62] width 252 height 17
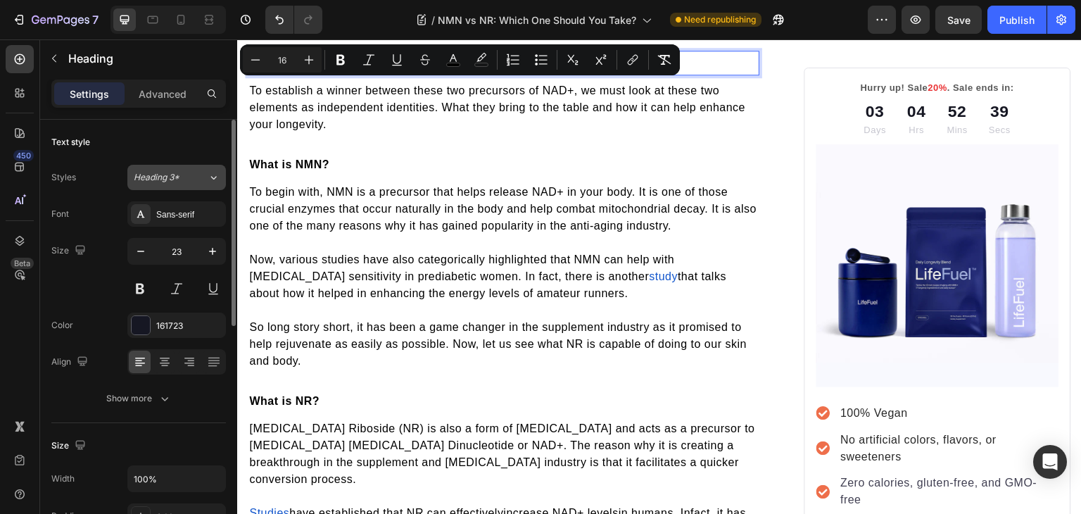
click at [215, 177] on icon at bounding box center [214, 177] width 12 height 14
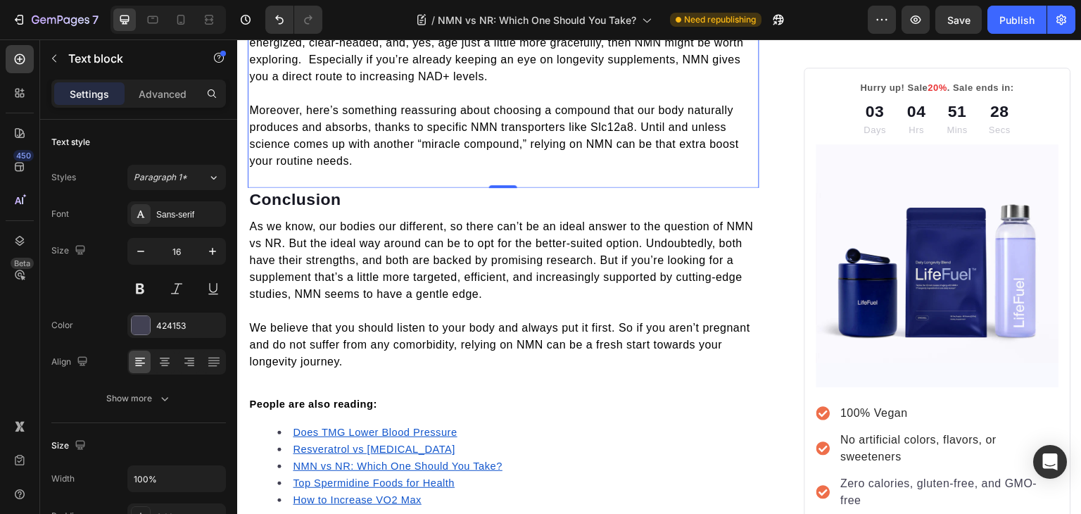
scroll to position [2235, 0]
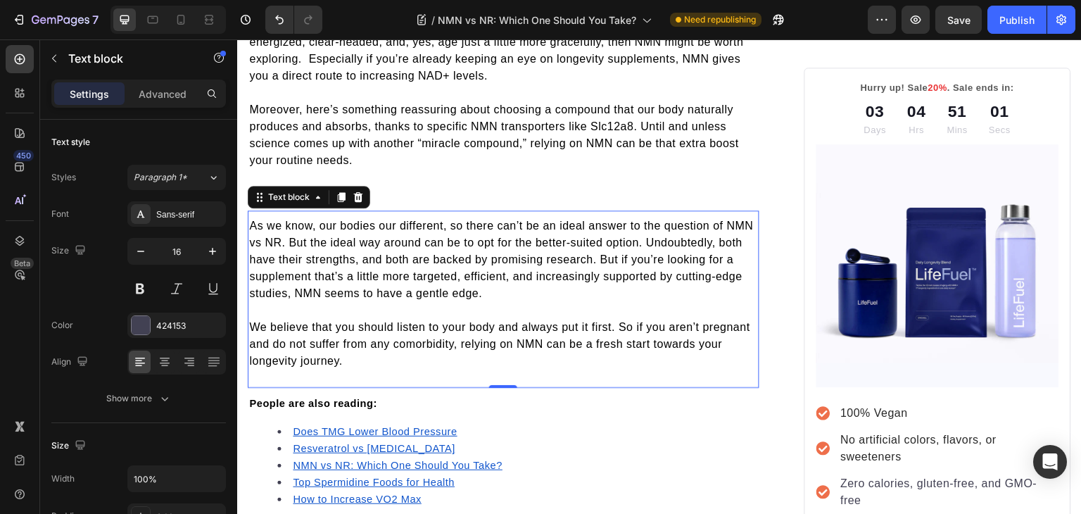
click at [312, 243] on span "As we know, our bodies our different, so there can’t be an ideal answer to the …" at bounding box center [501, 258] width 504 height 79
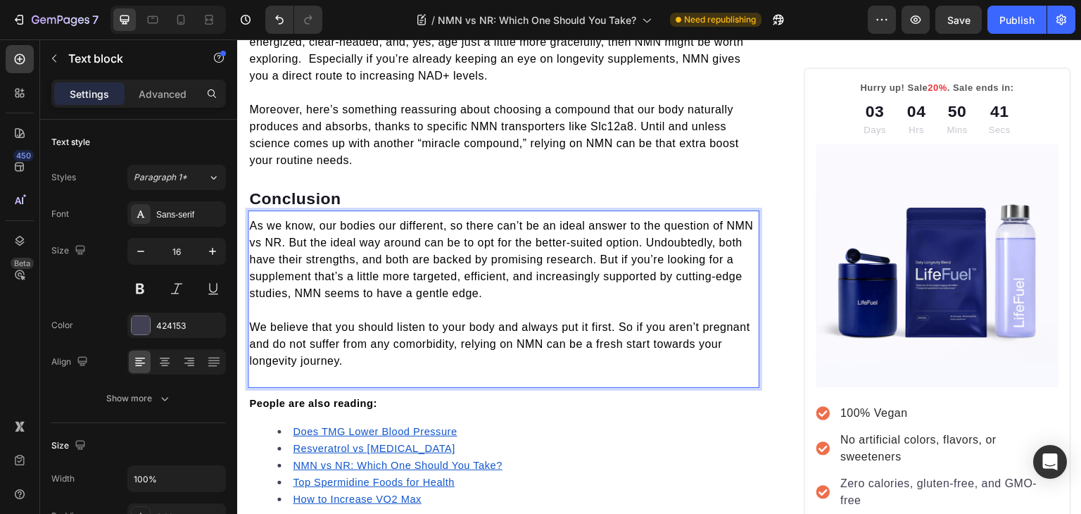
click at [255, 236] on span "As we know, our bodies our different, so there can’t be an ideal answer to the …" at bounding box center [501, 258] width 504 height 79
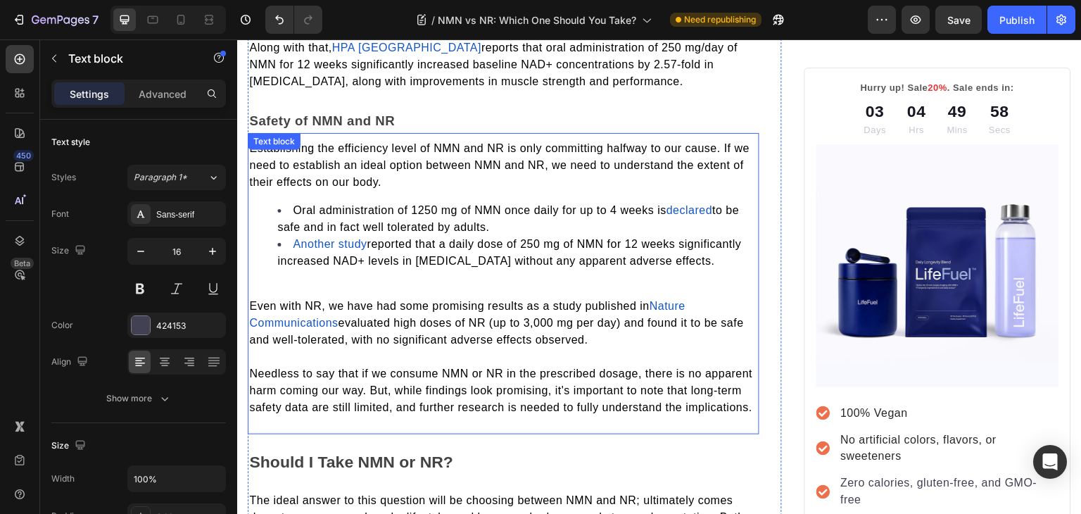
scroll to position [1693, 0]
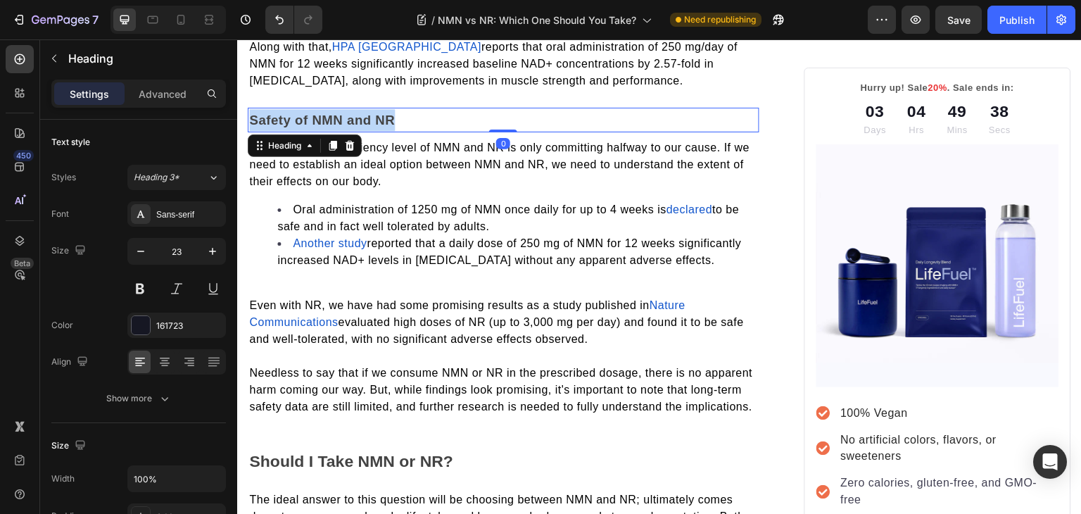
click at [281, 113] on span "Safety of NMN and NR" at bounding box center [322, 120] width 146 height 15
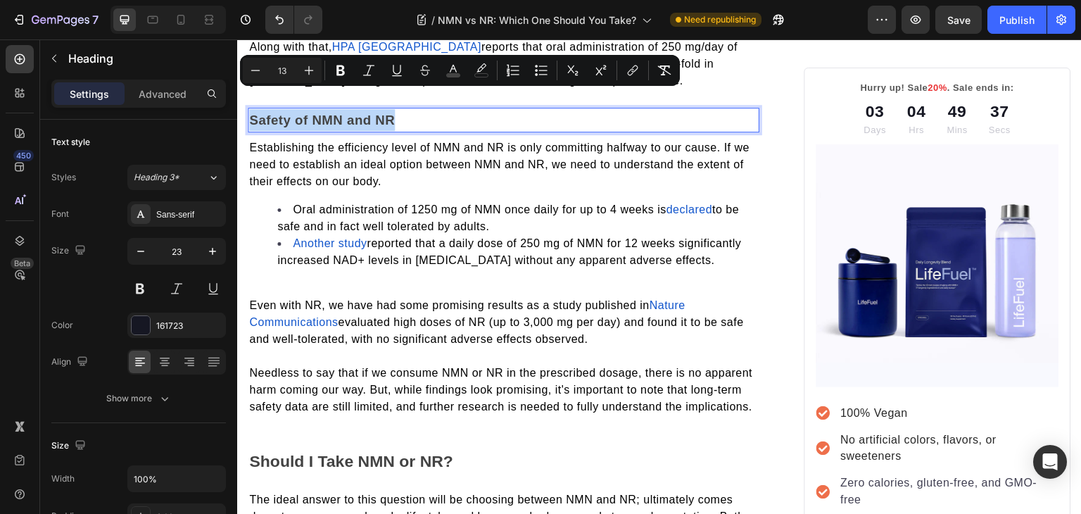
click at [281, 113] on span "Safety of NMN and NR" at bounding box center [322, 120] width 146 height 15
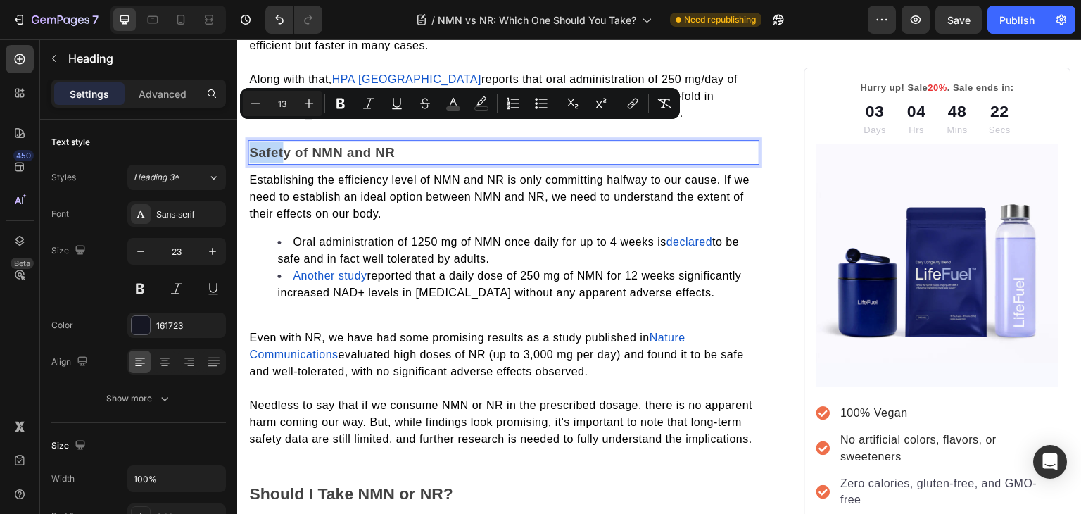
scroll to position [1662, 0]
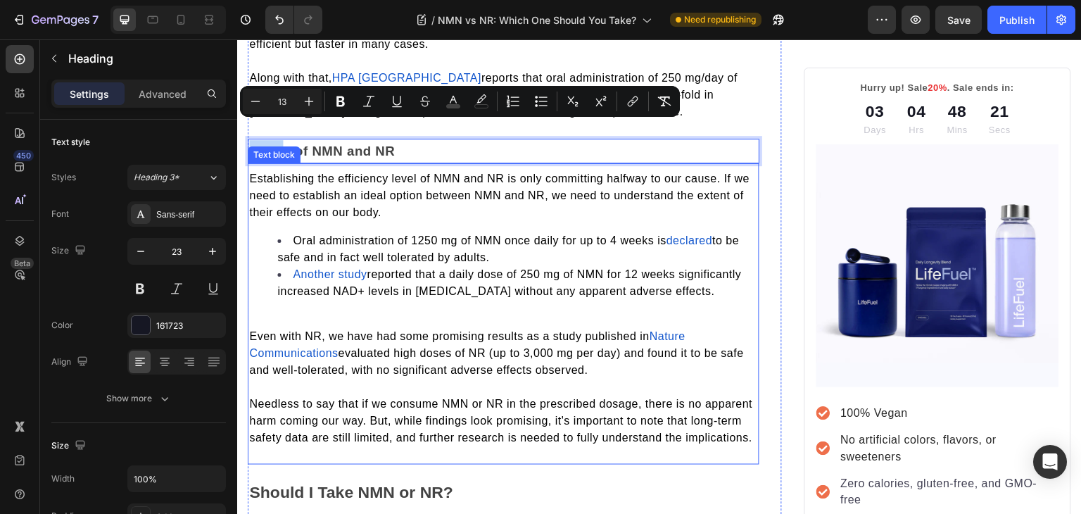
click at [480, 200] on p "Establishing the efficiency level of NMN and NR is only committing halfway to o…" at bounding box center [503, 195] width 509 height 51
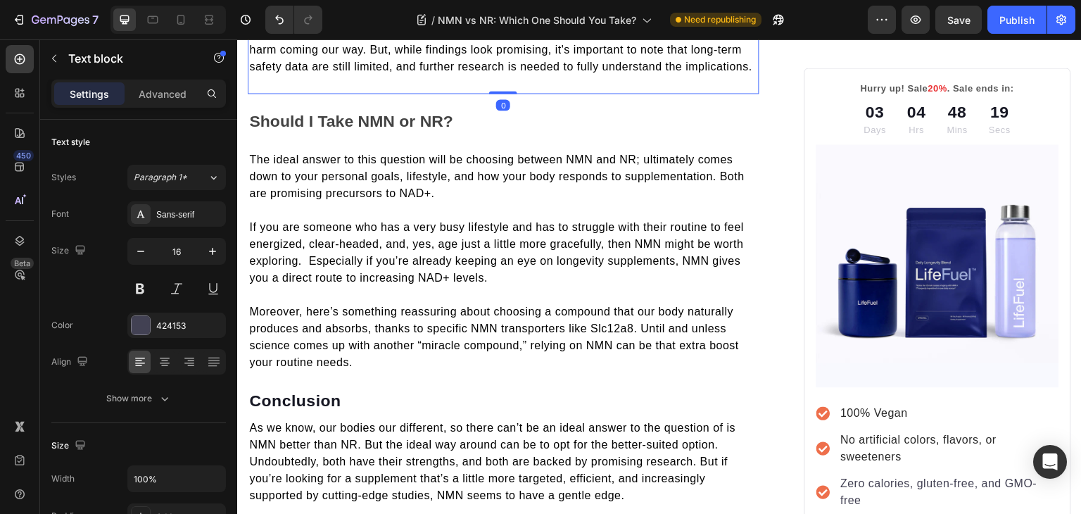
scroll to position [2037, 0]
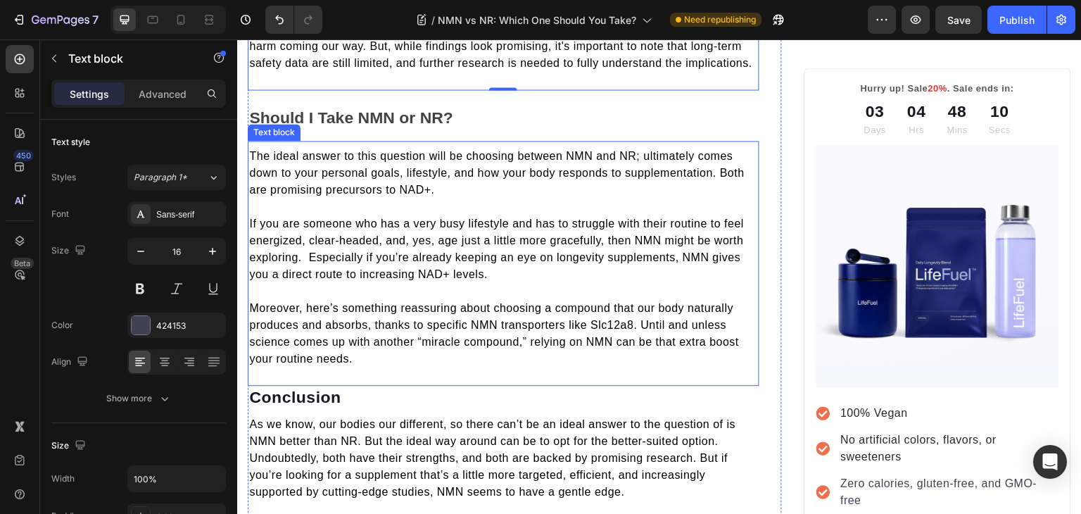
click at [437, 152] on span "The ideal answer to this question will be choosing between NMN and NR; ultimate…" at bounding box center [496, 173] width 495 height 46
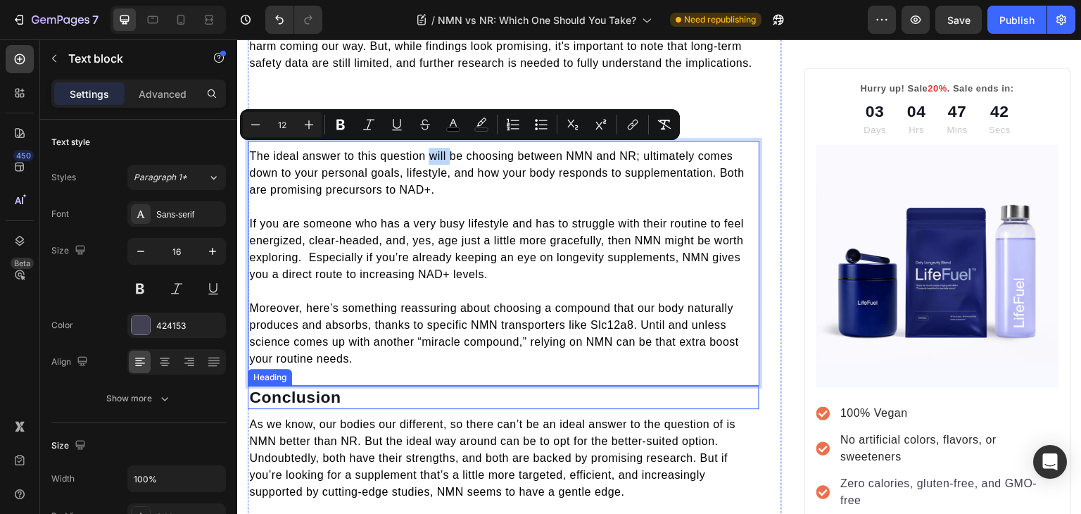
click at [409, 400] on p "Conclusion" at bounding box center [503, 397] width 509 height 21
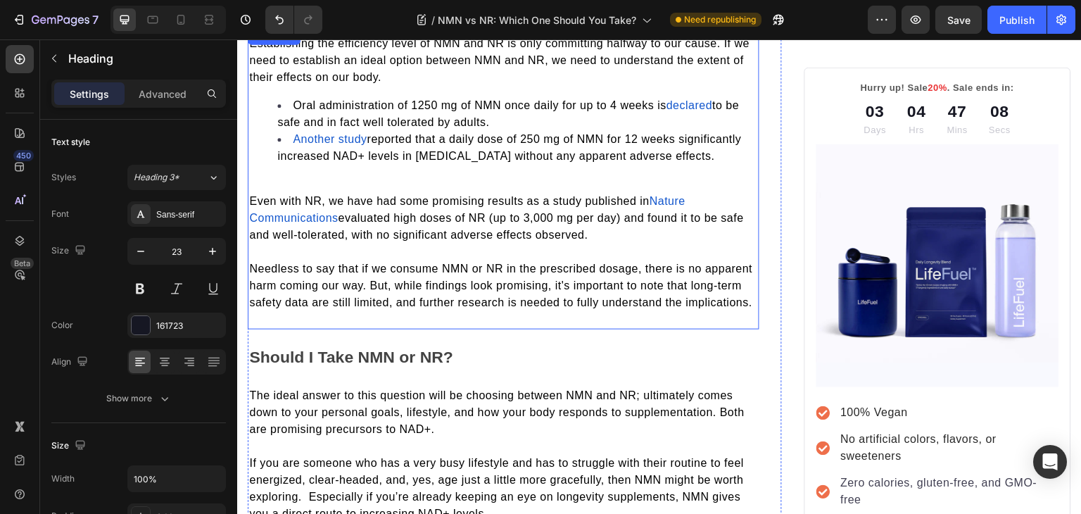
scroll to position [1632, 0]
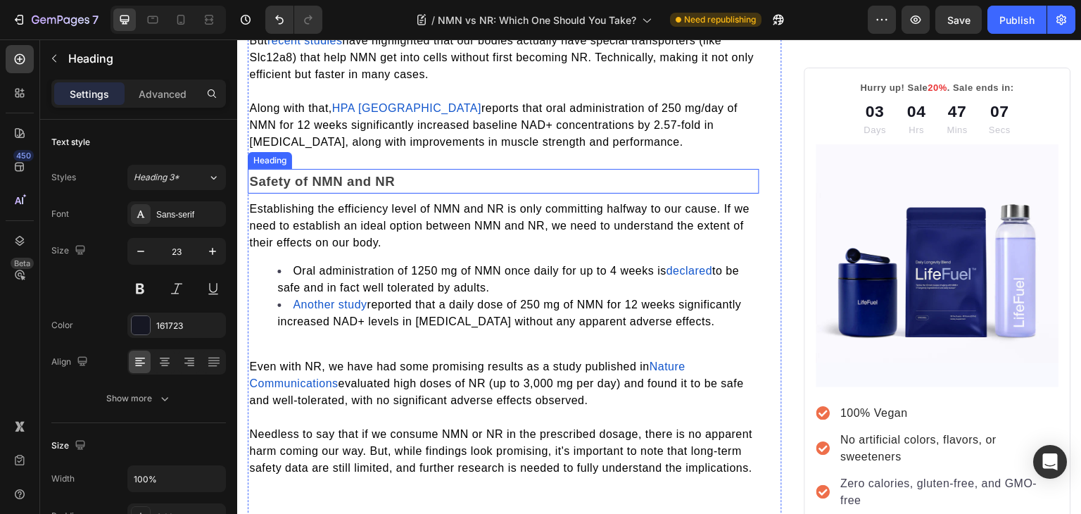
click at [310, 174] on span "Safety of NMN and NR" at bounding box center [322, 181] width 146 height 15
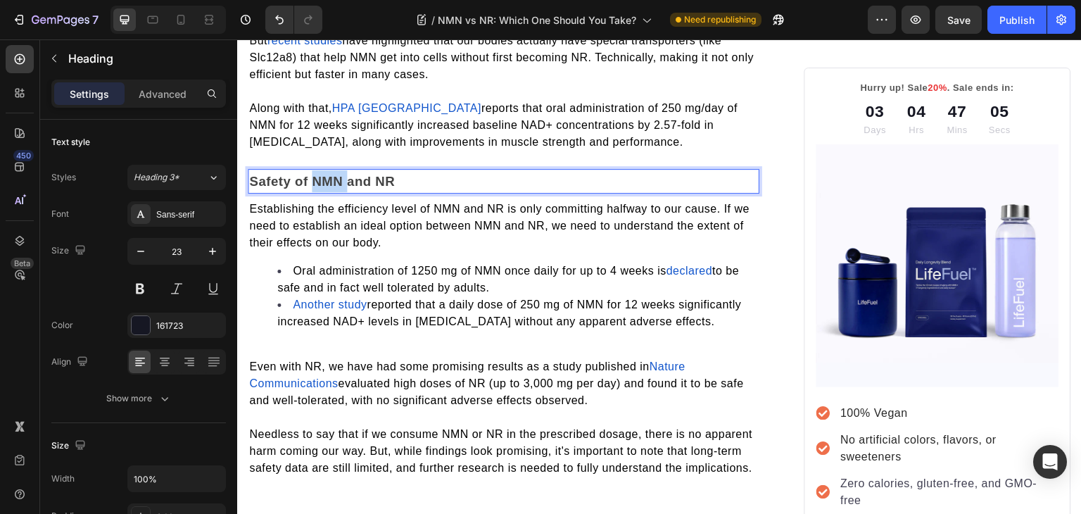
click at [310, 174] on span "Safety of NMN and NR" at bounding box center [322, 181] width 146 height 15
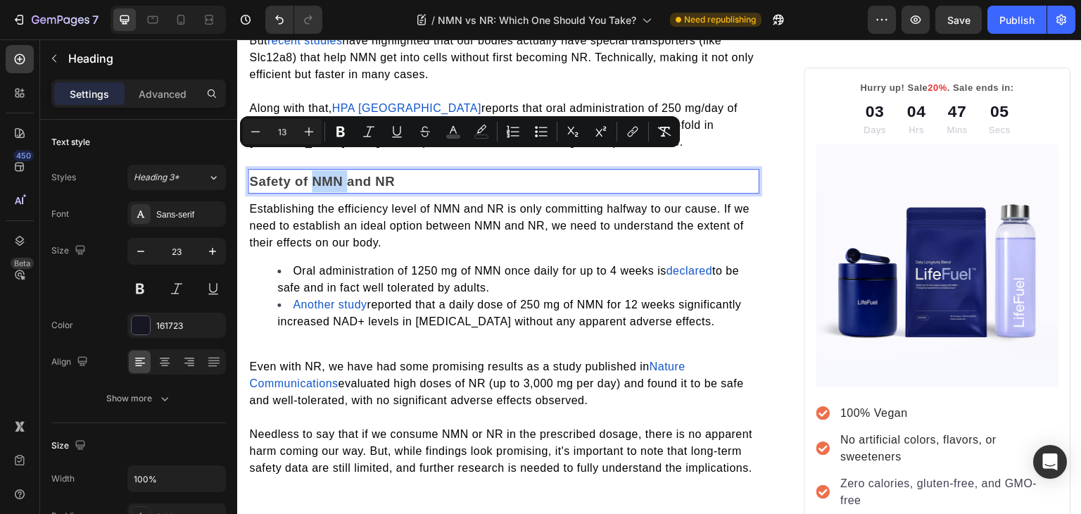
click at [310, 174] on span "Safety of NMN and NR" at bounding box center [322, 181] width 146 height 15
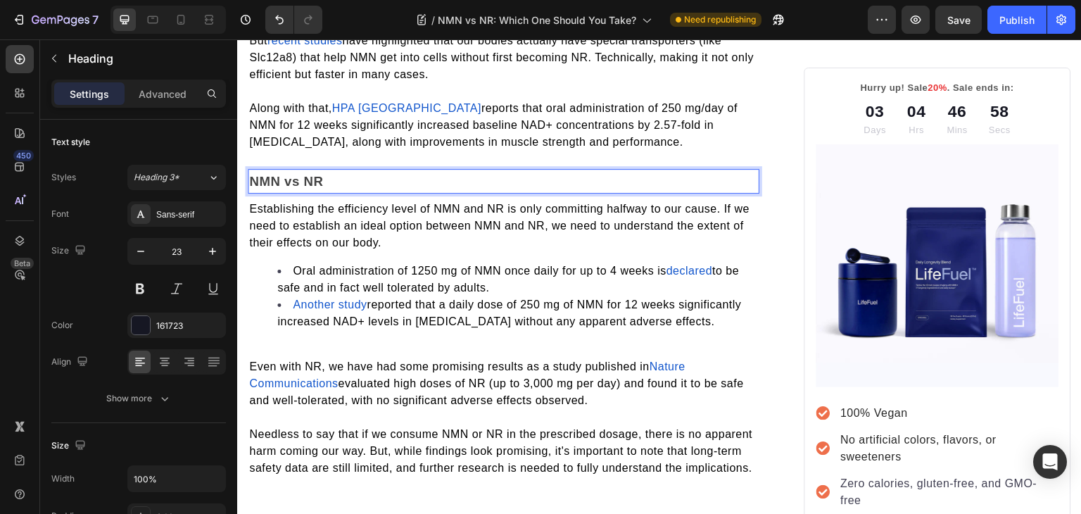
click at [357, 170] on p "NMN vs NR" at bounding box center [503, 181] width 509 height 22
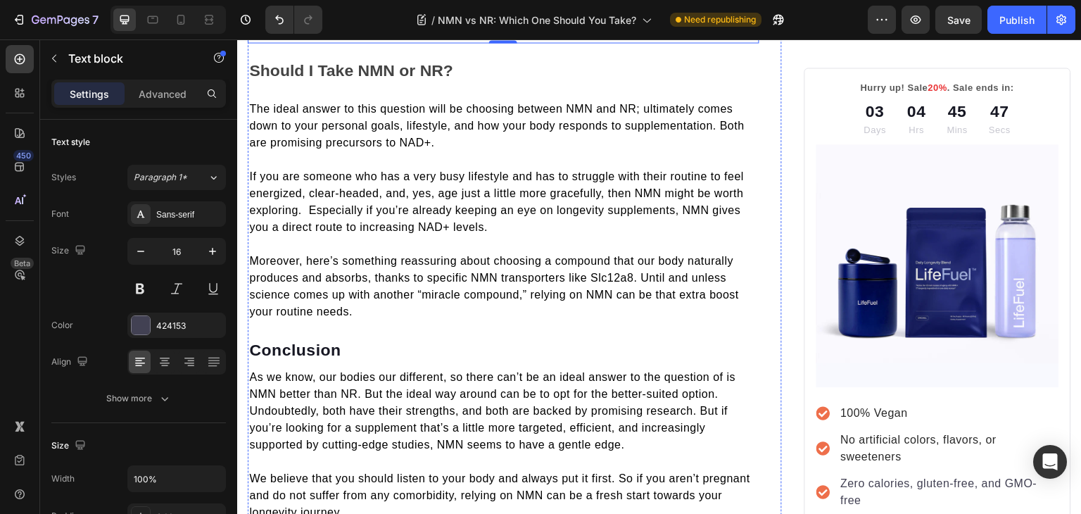
scroll to position [2112, 0]
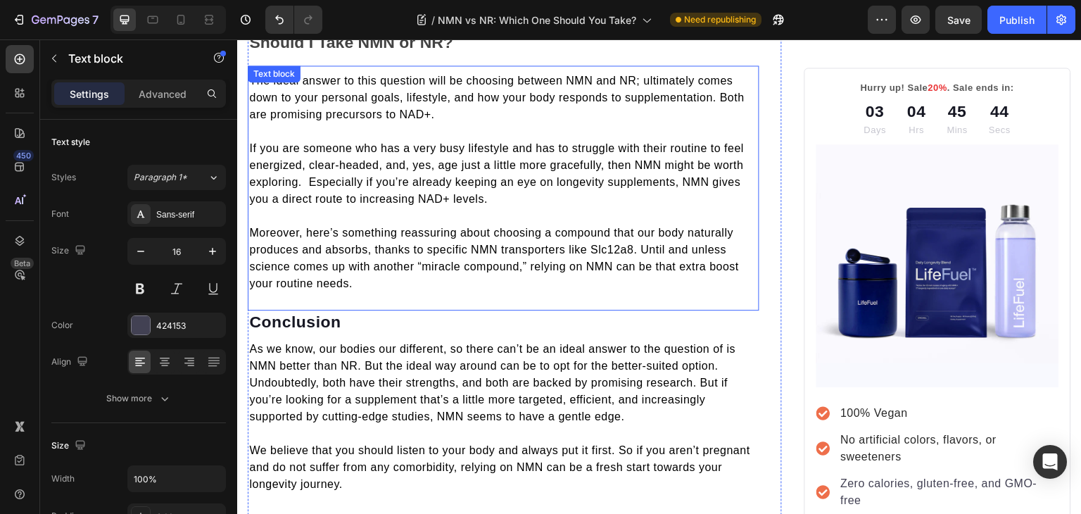
click at [366, 75] on span "The ideal answer to this question will be choosing between NMN and NR; ultimate…" at bounding box center [496, 98] width 495 height 46
click at [366, 73] on div at bounding box center [358, 79] width 17 height 17
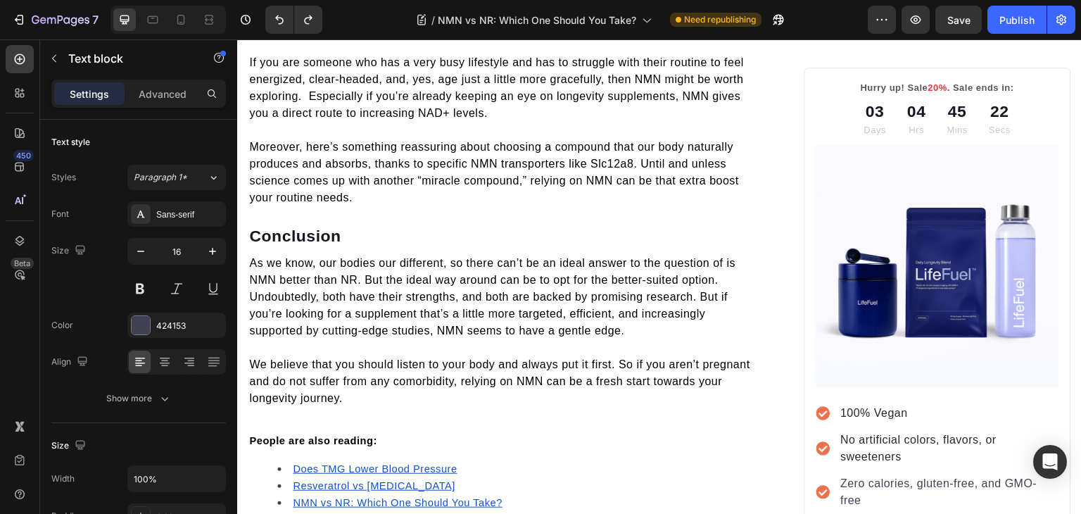
scroll to position [1943, 0]
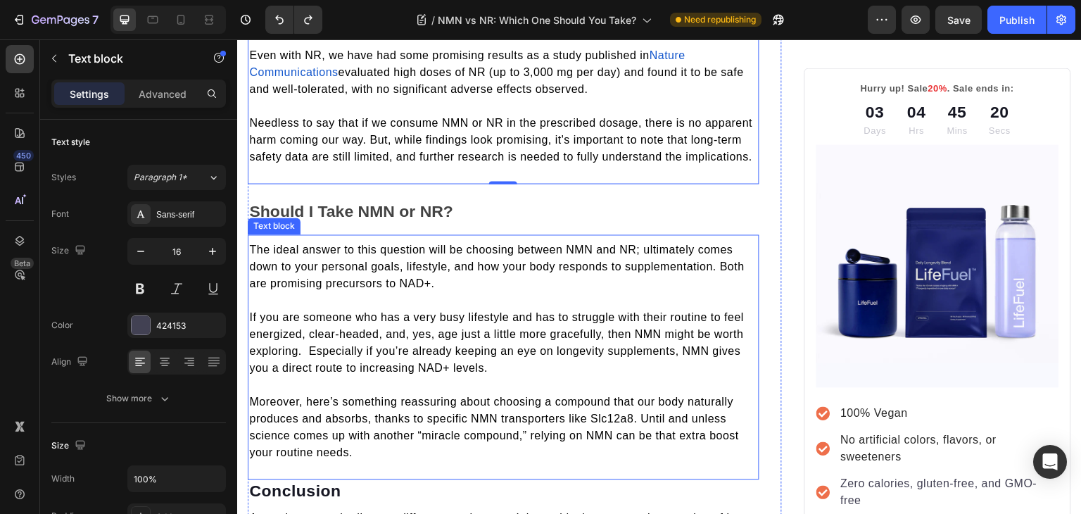
click at [495, 250] on span "The ideal answer to this question will be choosing between NMN and NR; ultimate…" at bounding box center [496, 266] width 495 height 46
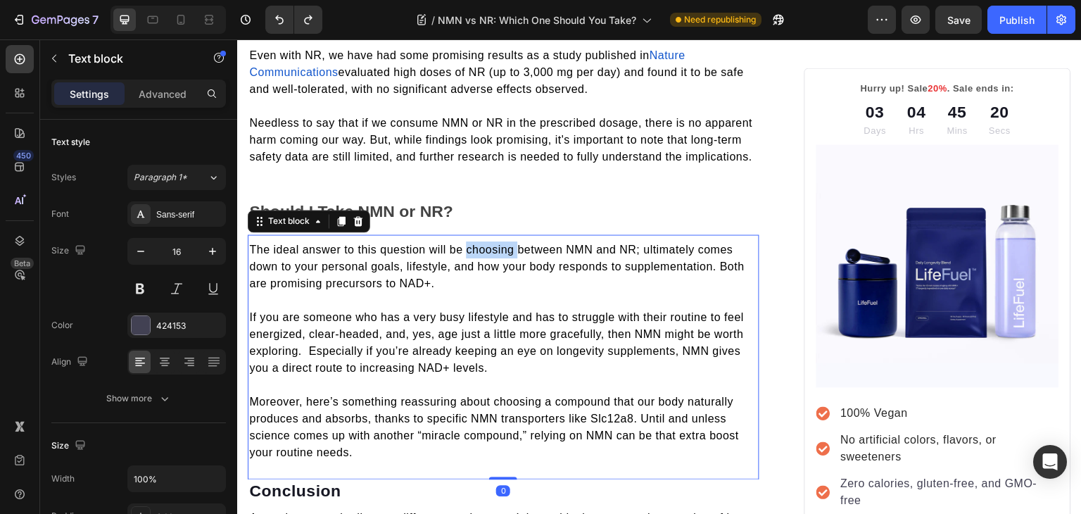
click at [495, 250] on span "The ideal answer to this question will be choosing between NMN and NR; ultimate…" at bounding box center [496, 266] width 495 height 46
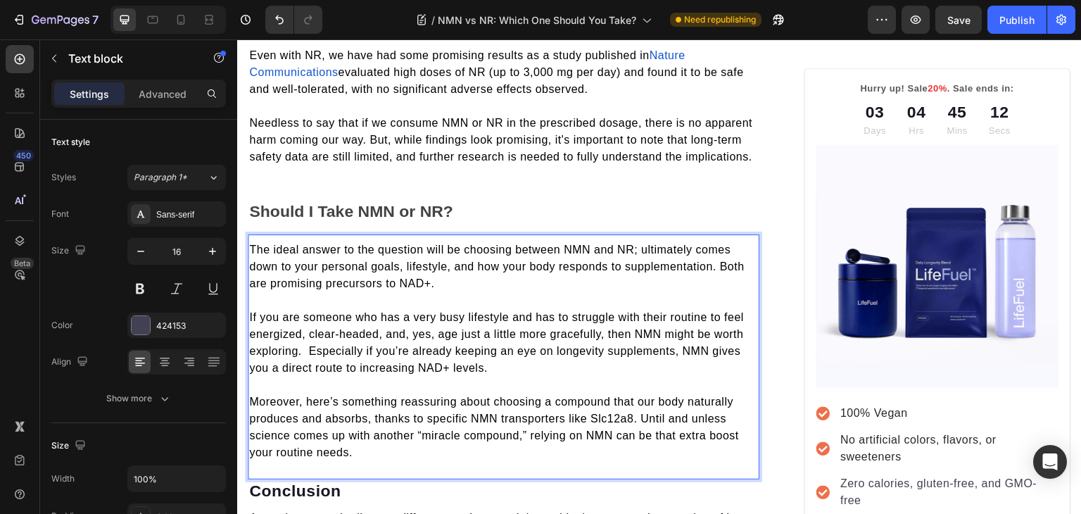
click at [435, 243] on span "The ideal answer to the question will be choosing between NMN and NR; ultimatel…" at bounding box center [496, 266] width 495 height 46
click at [635, 251] on span "The ideal answer to the question how to choose between NMN and NR; ultimately c…" at bounding box center [501, 266] width 505 height 46
click at [592, 243] on span "The ideal answer to the question how to choose between NMN and NR; ultimately c…" at bounding box center [501, 266] width 505 height 46
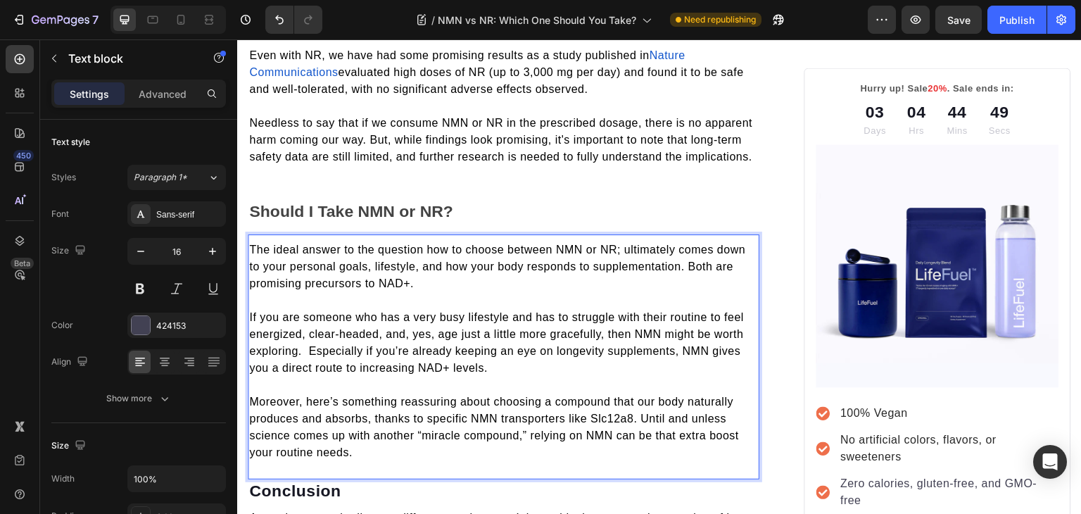
click at [623, 246] on span "The ideal answer to the question how to choose between NMN or NR; ultimately co…" at bounding box center [497, 266] width 496 height 46
click at [584, 295] on p "Rich Text Editor. Editing area: main" at bounding box center [503, 300] width 509 height 17
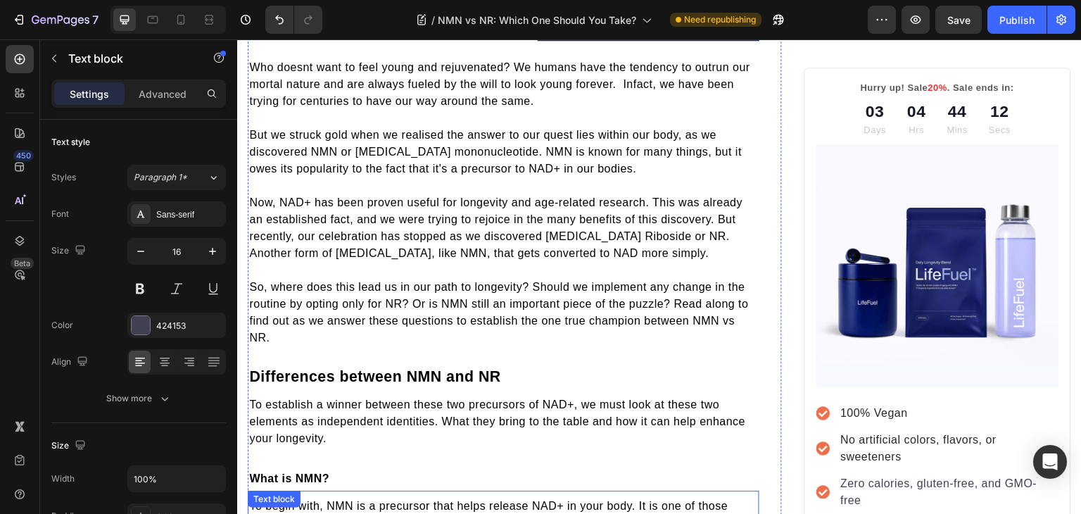
scroll to position [504, 0]
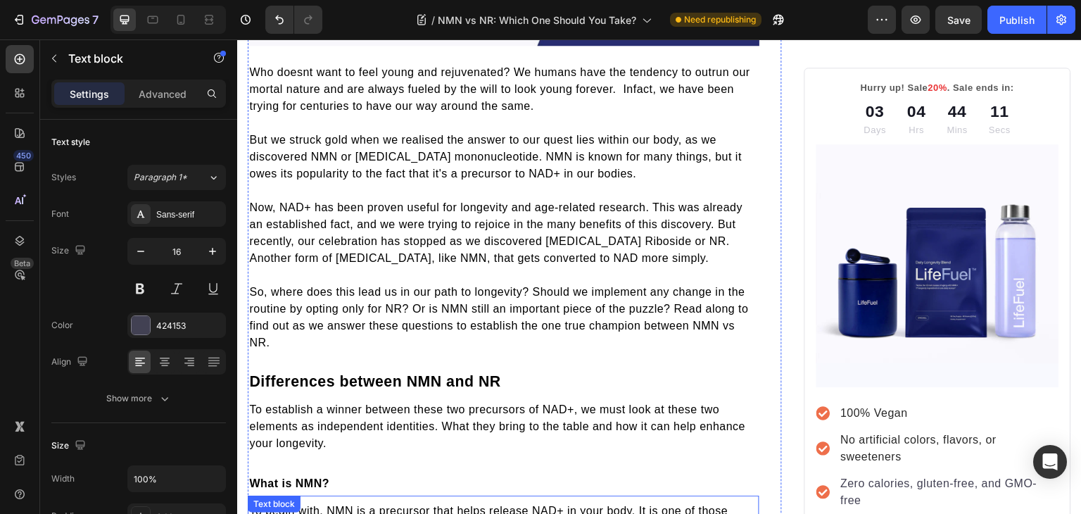
click at [552, 184] on p at bounding box center [503, 190] width 509 height 17
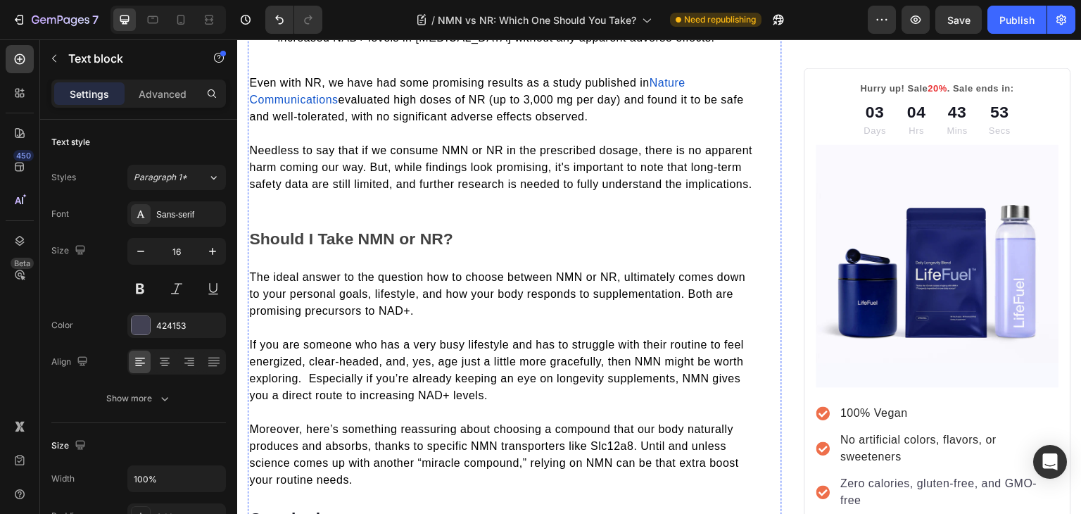
scroll to position [1916, 0]
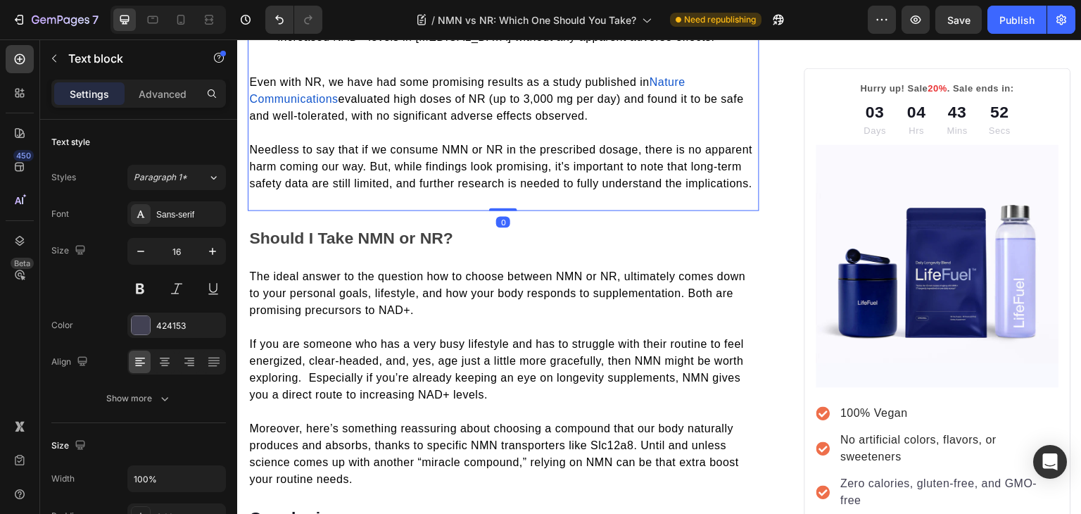
click at [334, 203] on div "Establishing the efficiency level of NMN and NR is only committing halfway to o…" at bounding box center [503, 59] width 511 height 301
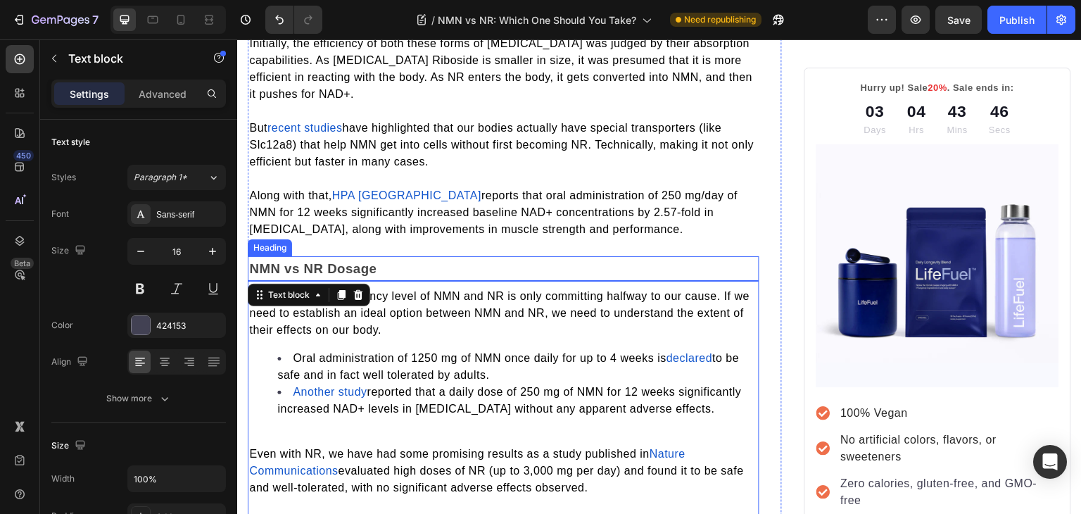
scroll to position [1546, 0]
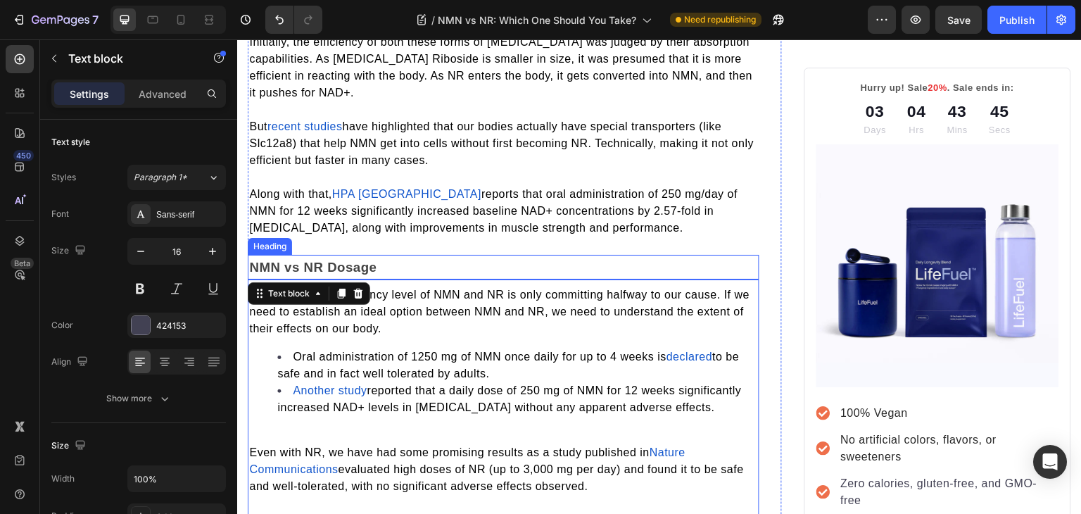
click at [345, 260] on span "NMN vs NR Dosage" at bounding box center [312, 267] width 127 height 15
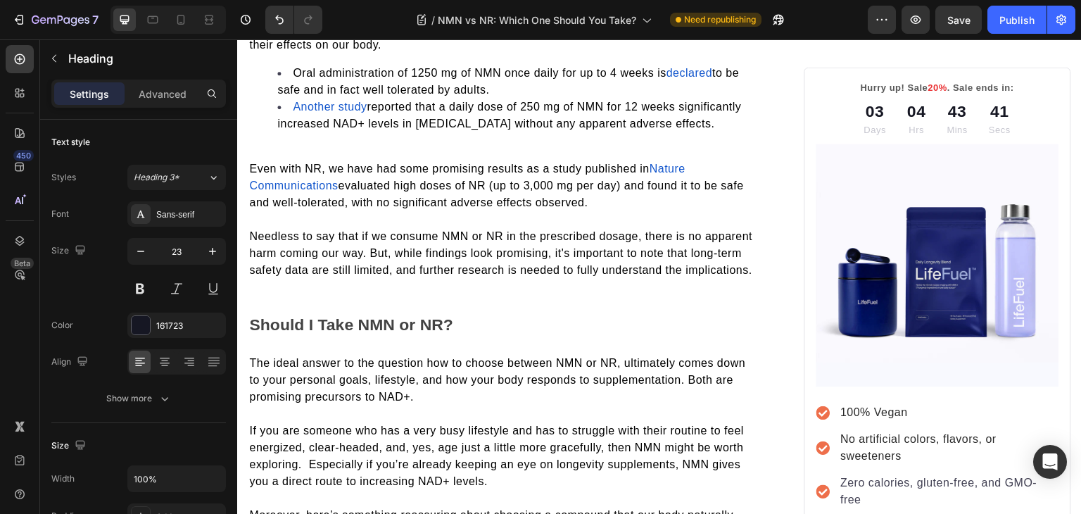
scroll to position [1830, 0]
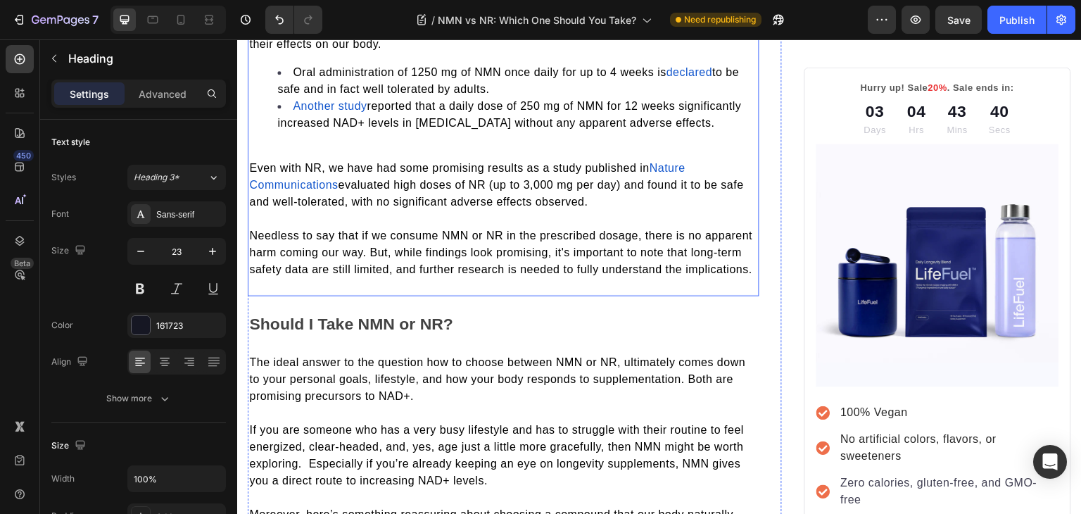
click at [374, 127] on div "Establishing the efficiency level of NMN and NR is only committing halfway to o…" at bounding box center [503, 140] width 511 height 279
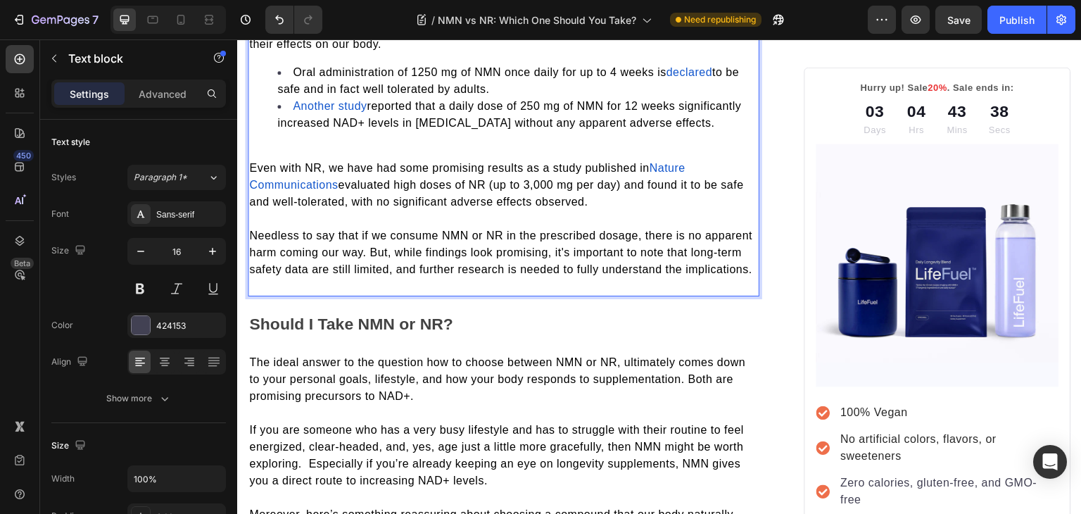
click at [371, 182] on span "evaluated high doses of NR (up to 3,000 mg per day) and found it to be safe and…" at bounding box center [496, 193] width 495 height 29
click at [366, 122] on li "Another study reported that a daily dose of 250 mg of NMN for 12 weeks signific…" at bounding box center [517, 123] width 480 height 51
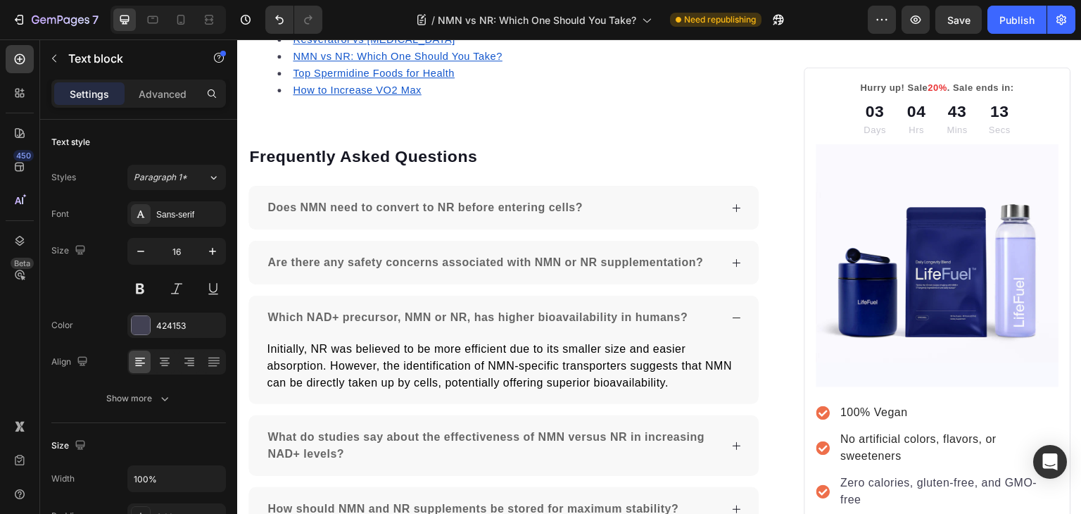
scroll to position [2790, 0]
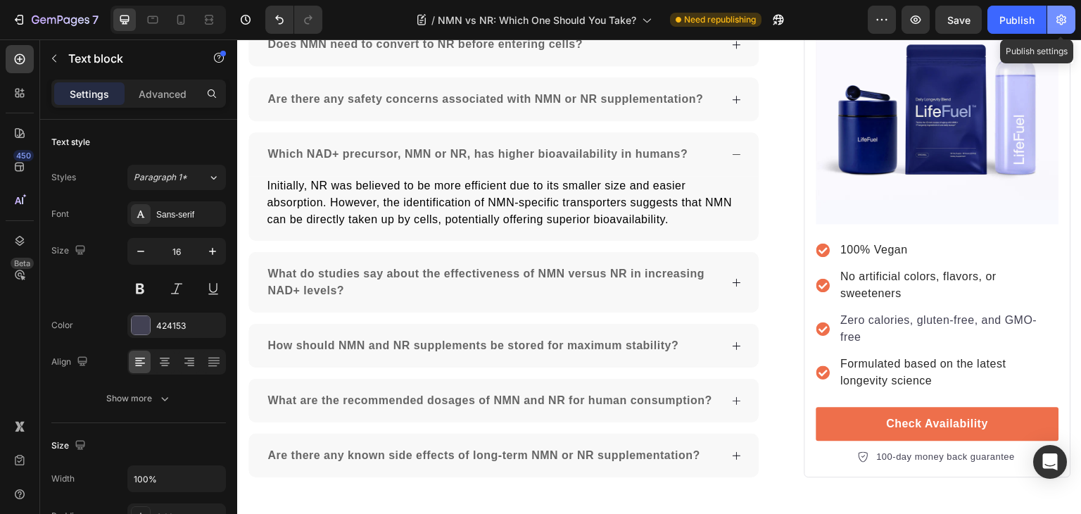
click at [1066, 14] on icon "button" at bounding box center [1061, 20] width 14 height 14
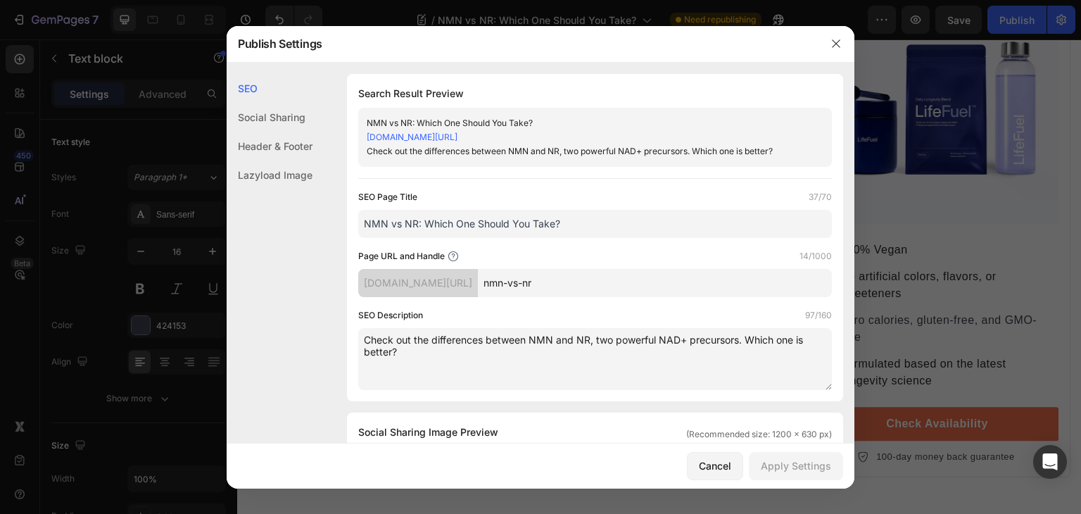
click at [521, 217] on input "NMN vs NR: Which One Should You Take?" at bounding box center [594, 224] width 473 height 28
paste input "NAD+ Supplement is Better"
type input "NMN vs NR: Which NAD+ Supplement is Better?"
click at [507, 374] on textarea "Check out the differences between NMN and NR, two powerful NAD+ precursors. Whi…" at bounding box center [594, 359] width 473 height 62
paste textarea "ompare NMN and NR supplements for boosting NAD+ levels including their benefits…"
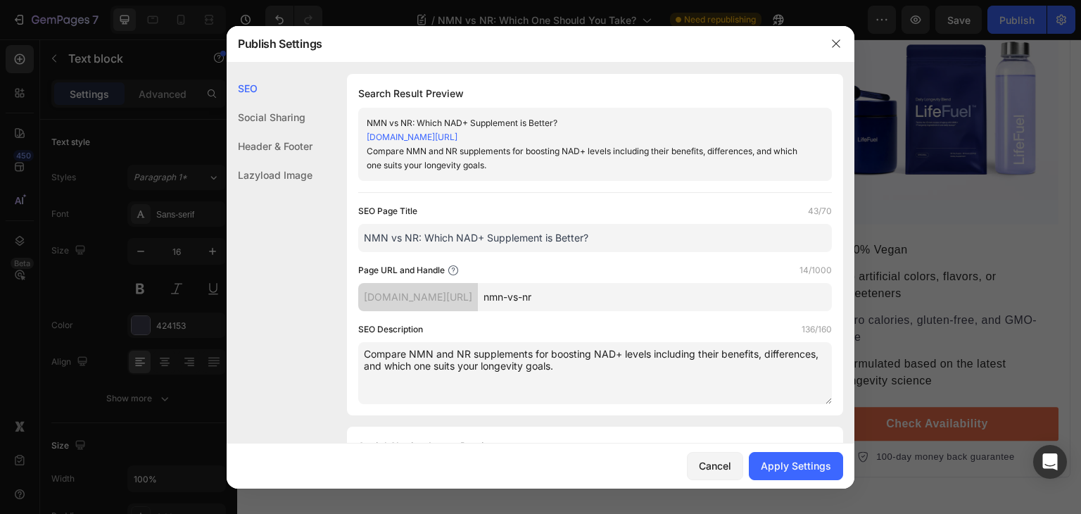
scroll to position [127, 0]
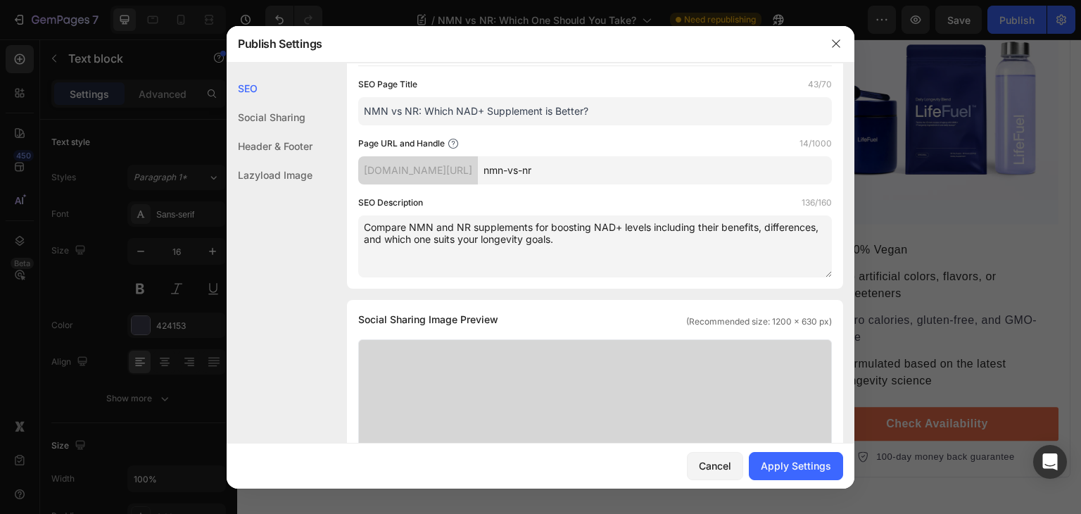
click at [678, 229] on textarea "Compare NMN and NR supplements for boosting NAD+ levels including their benefit…" at bounding box center [594, 246] width 473 height 62
click at [630, 262] on textarea "Compare NMN and NR supplements for boosting NAD+ levels, including their benefi…" at bounding box center [594, 246] width 473 height 62
type textarea "Compare NMN and NR supplements for boosting NAD+ levels, including their benefi…"
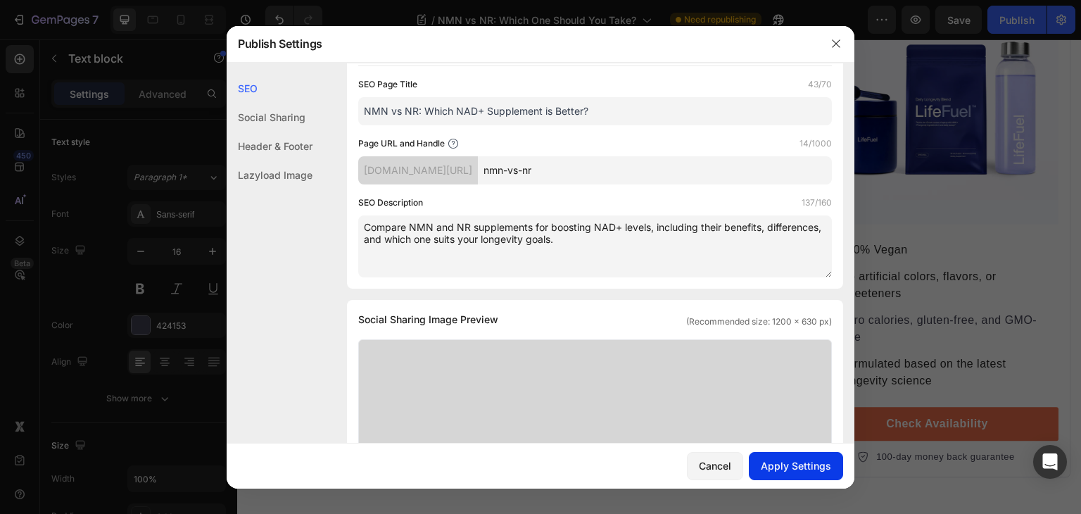
click at [779, 459] on div "Apply Settings" at bounding box center [795, 465] width 70 height 15
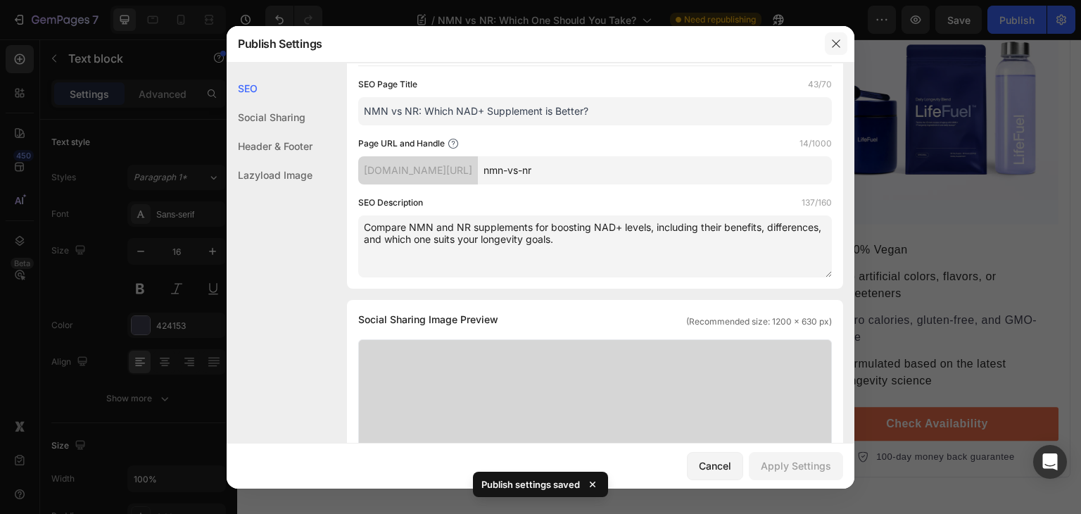
click at [831, 39] on icon "button" at bounding box center [835, 43] width 11 height 11
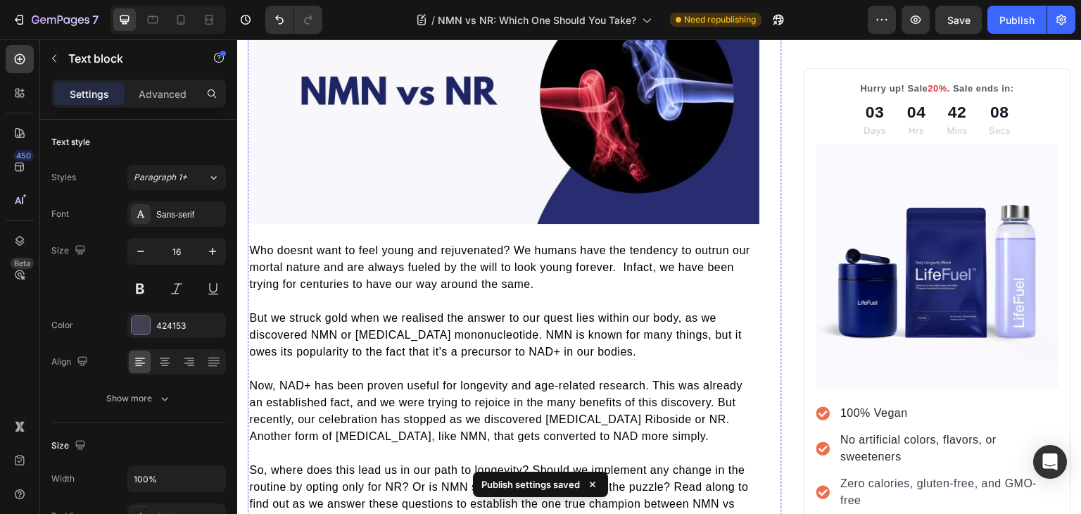
scroll to position [0, 0]
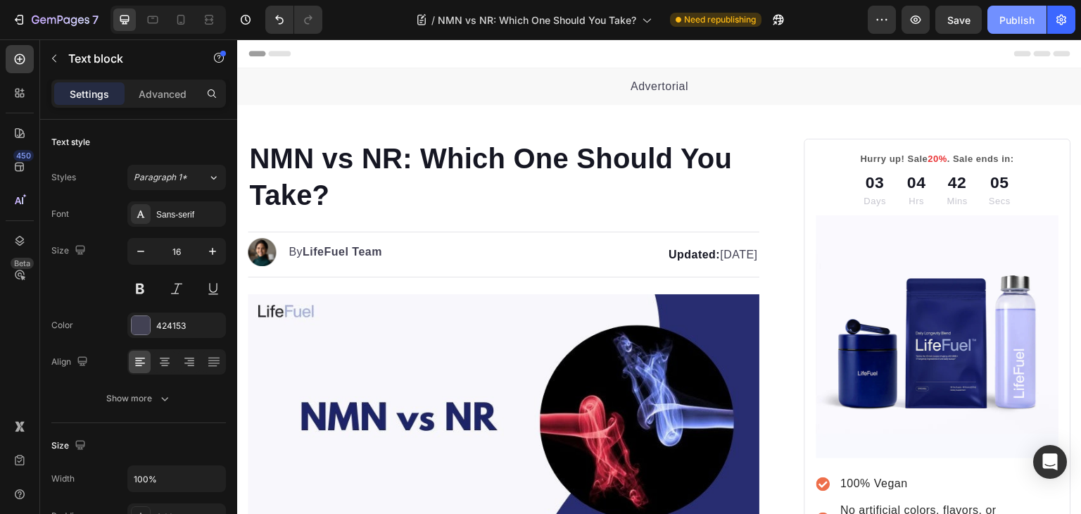
click at [1017, 13] on div "Publish" at bounding box center [1016, 20] width 35 height 15
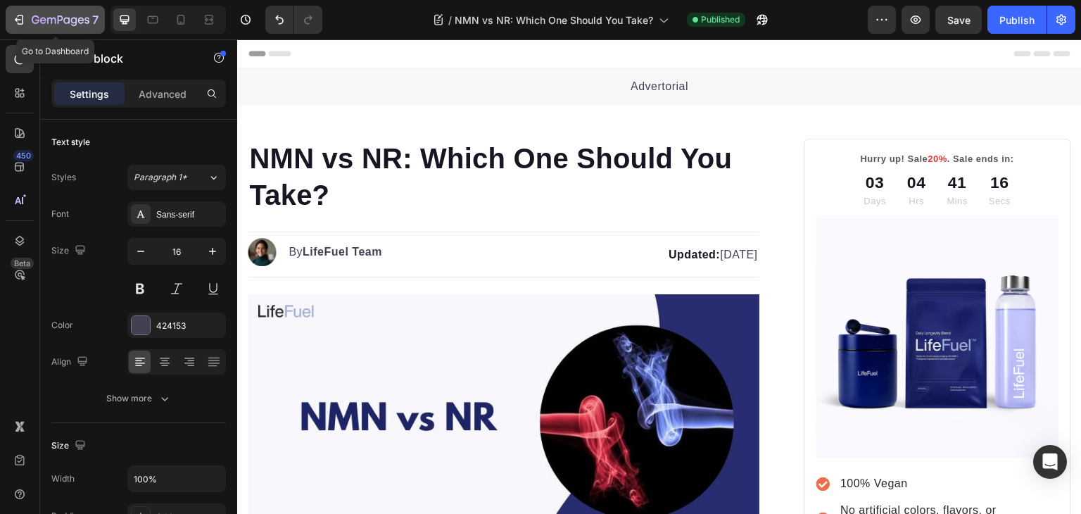
click at [20, 22] on icon "button" at bounding box center [19, 20] width 14 height 14
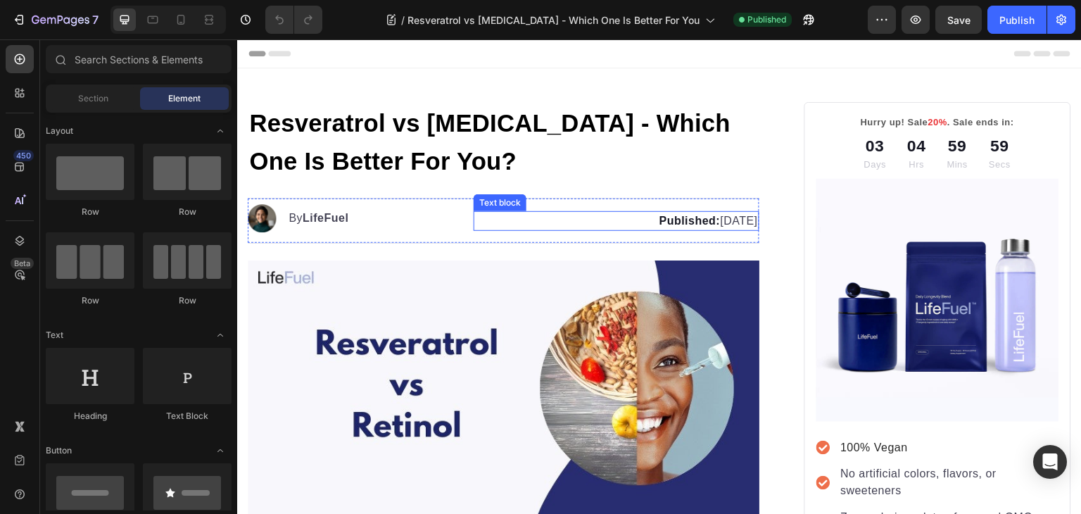
click at [658, 215] on strong "Published:" at bounding box center [688, 221] width 61 height 12
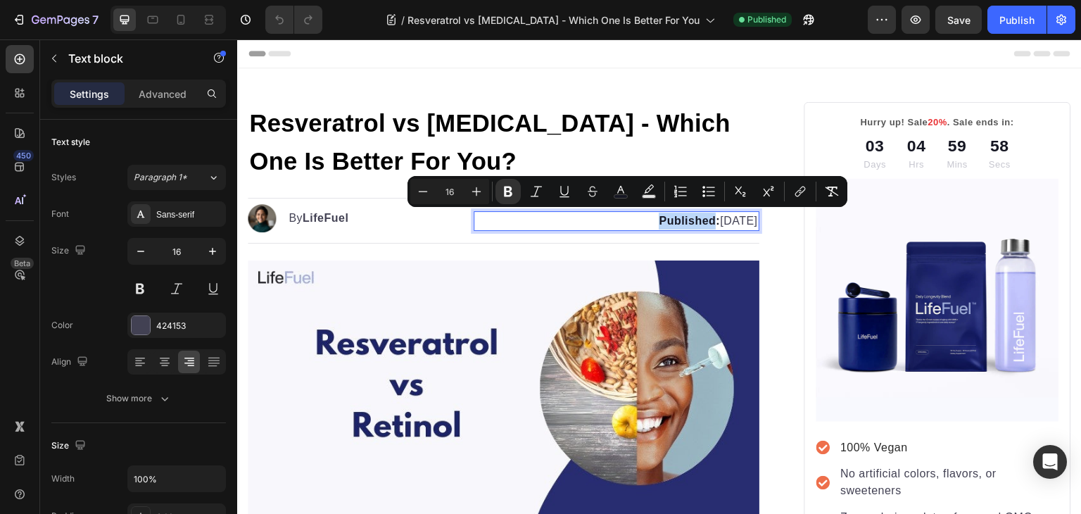
click at [658, 215] on strong "Published:" at bounding box center [688, 221] width 61 height 12
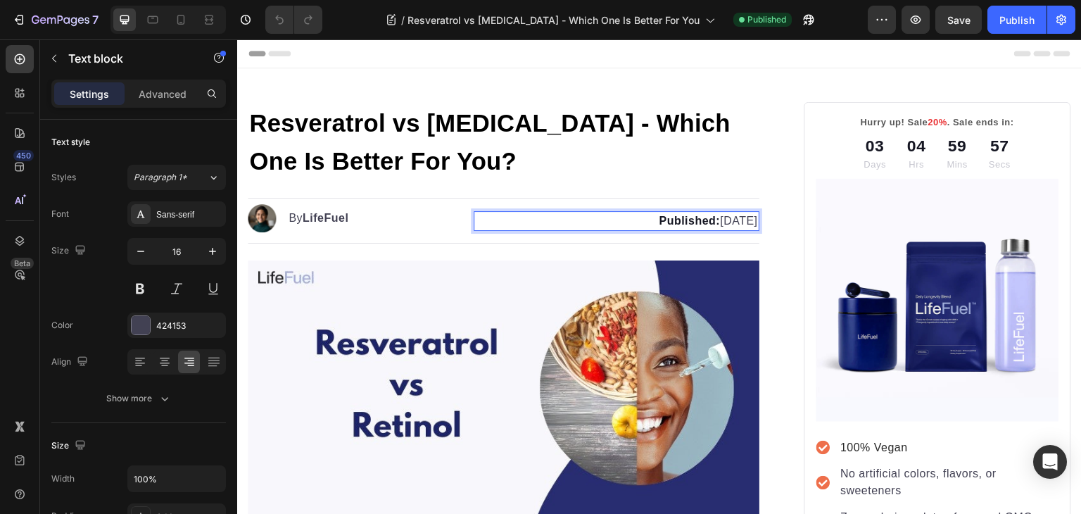
click at [658, 215] on strong "Published:" at bounding box center [688, 221] width 61 height 12
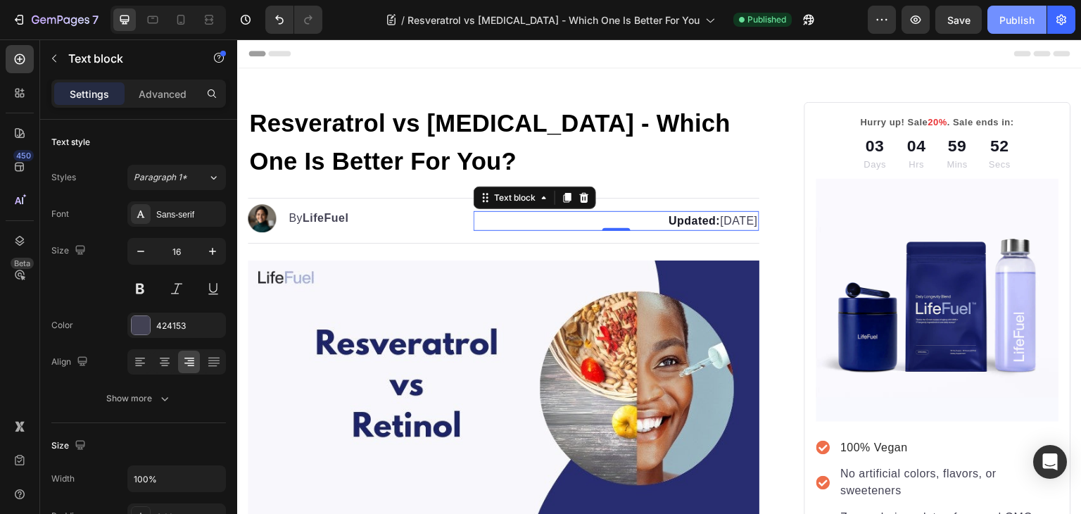
click at [1020, 16] on div "Publish" at bounding box center [1016, 20] width 35 height 15
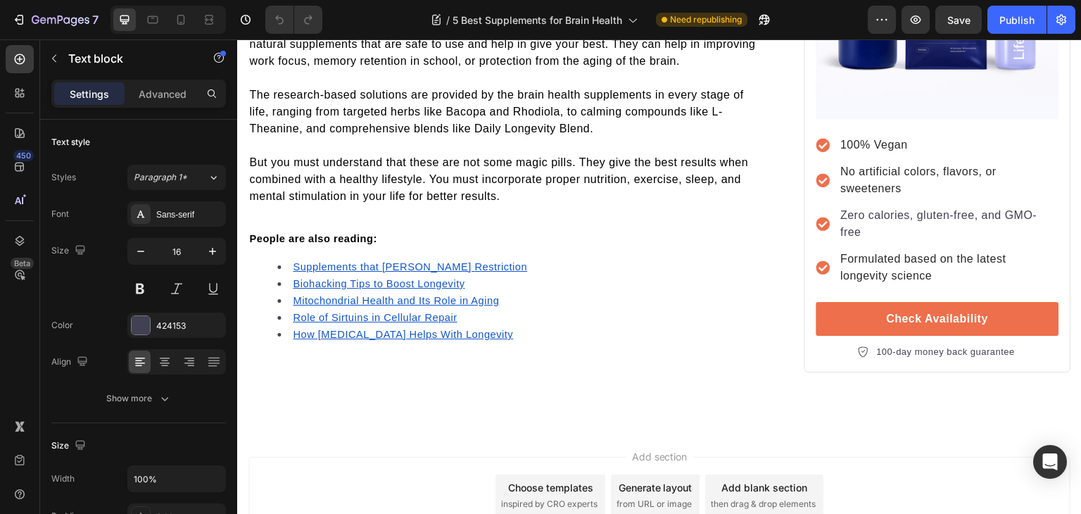
scroll to position [4732, 0]
click at [1011, 18] on div "Publish" at bounding box center [1016, 20] width 35 height 15
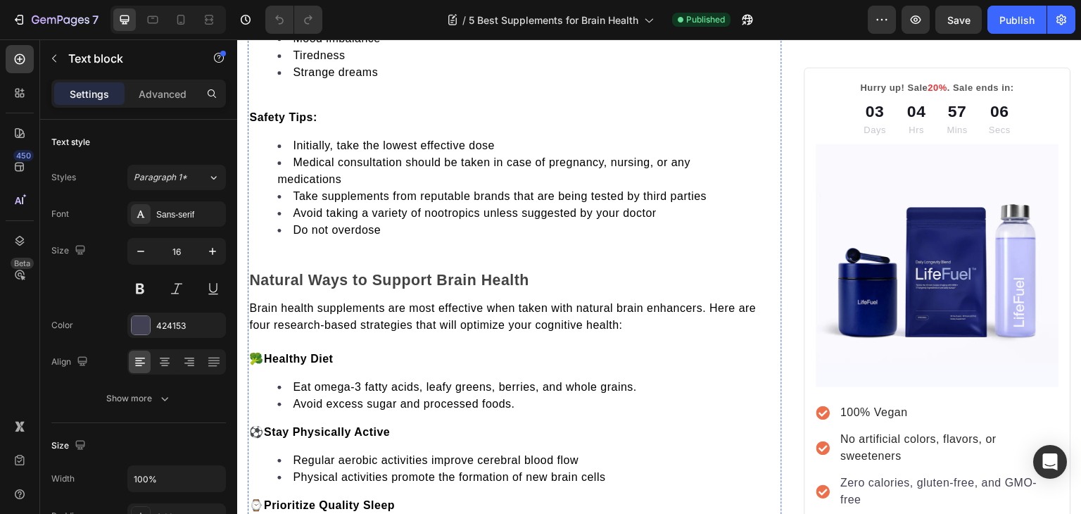
scroll to position [4751, 0]
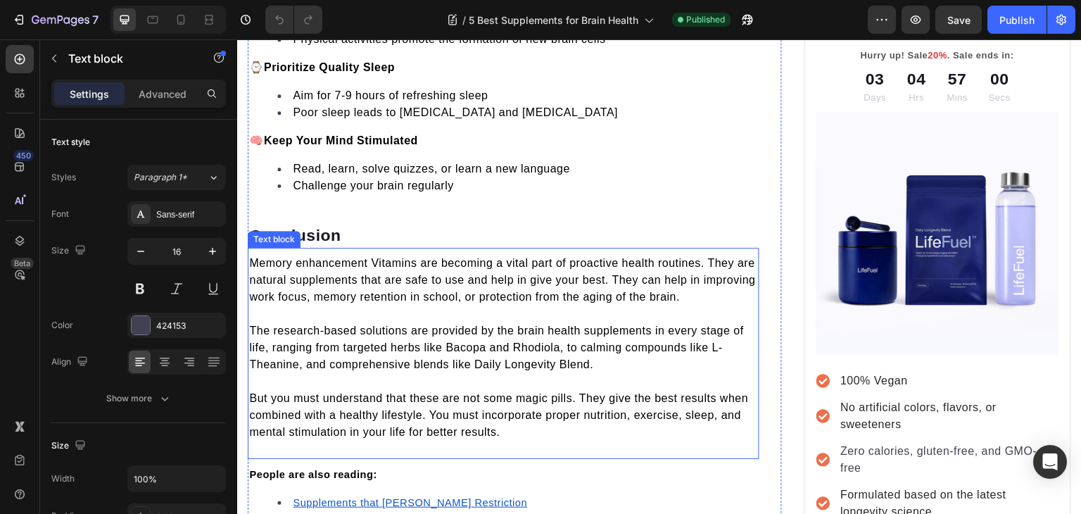
click at [383, 274] on span "Memory enhancement Vitamins are becoming a vital part of proactive health routi…" at bounding box center [502, 280] width 506 height 46
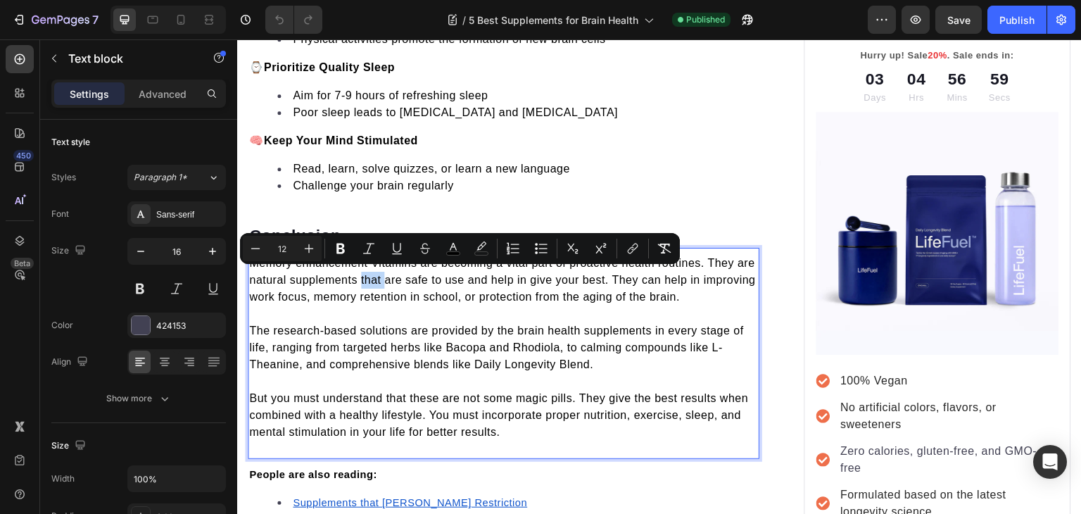
click at [383, 274] on span "Memory enhancement Vitamins are becoming a vital part of proactive health routi…" at bounding box center [502, 280] width 506 height 46
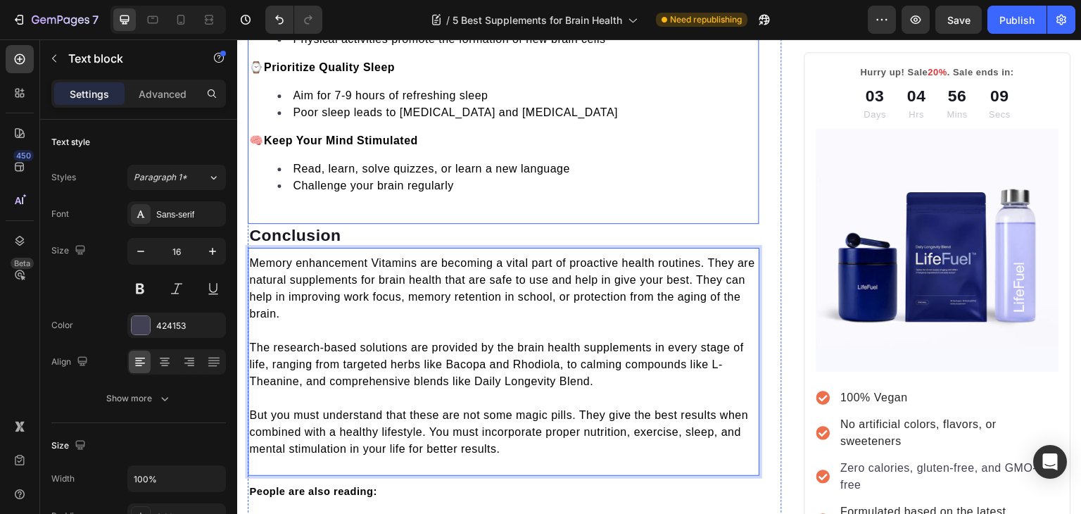
click at [663, 153] on div "Brain health supplements are most effective when taken with natural brain enhan…" at bounding box center [503, 34] width 511 height 346
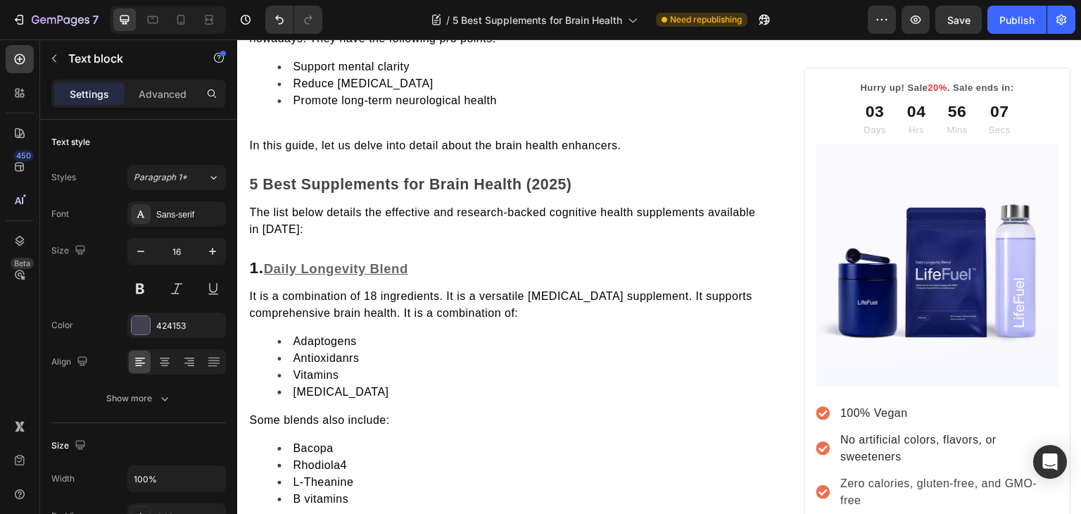
scroll to position [0, 0]
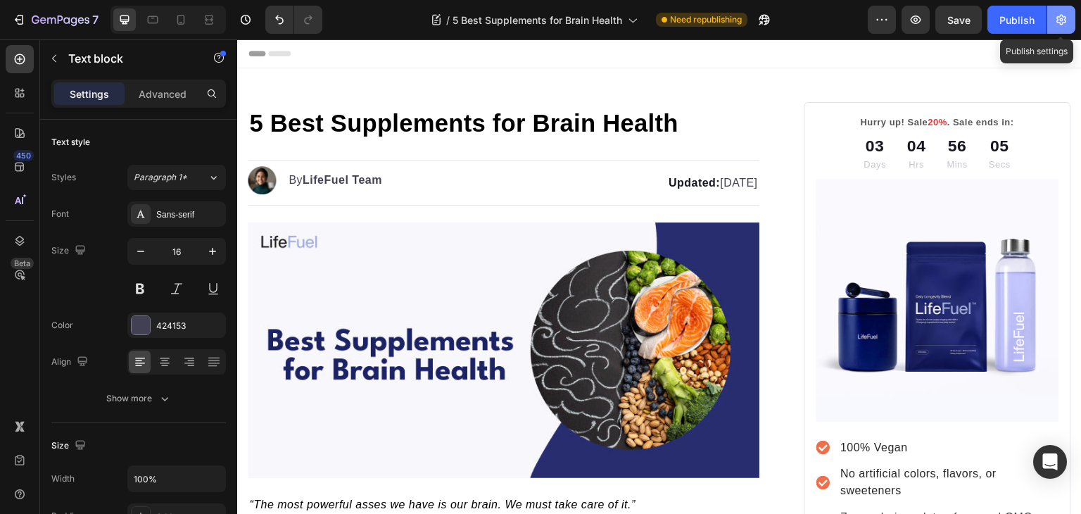
click at [1064, 21] on icon "button" at bounding box center [1061, 20] width 14 height 14
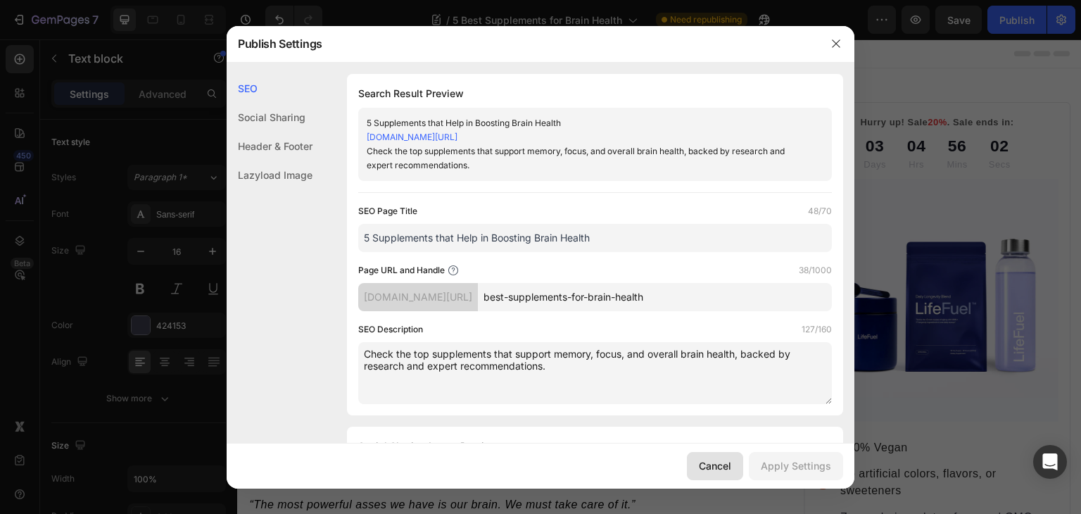
click at [733, 472] on button "Cancel" at bounding box center [715, 466] width 56 height 28
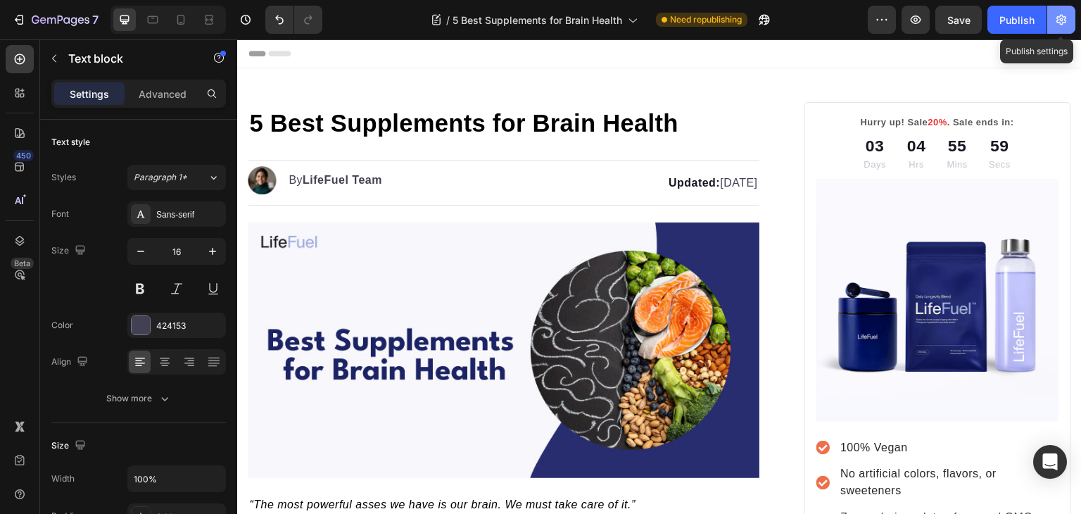
click at [1057, 22] on icon "button" at bounding box center [1061, 20] width 10 height 11
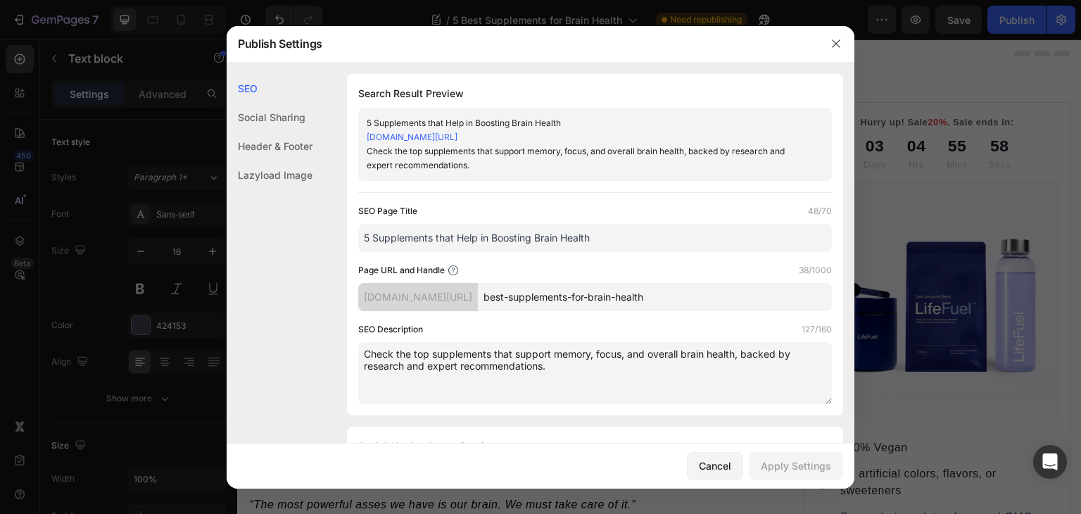
click at [371, 355] on textarea "Check the top supplements that support memory, focus, and overall brain health,…" at bounding box center [594, 373] width 473 height 62
type textarea "Check the top supplements that support memory, focus, and overall brain health,…"
click at [789, 467] on div "Apply Settings" at bounding box center [795, 465] width 70 height 15
click at [834, 38] on icon "button" at bounding box center [835, 43] width 11 height 11
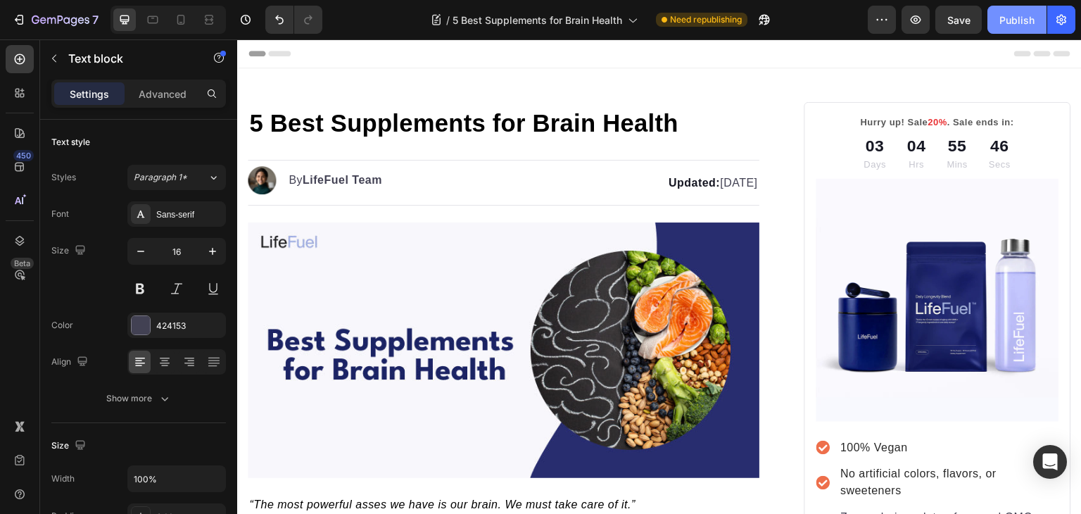
click at [1004, 18] on div "Publish" at bounding box center [1016, 20] width 35 height 15
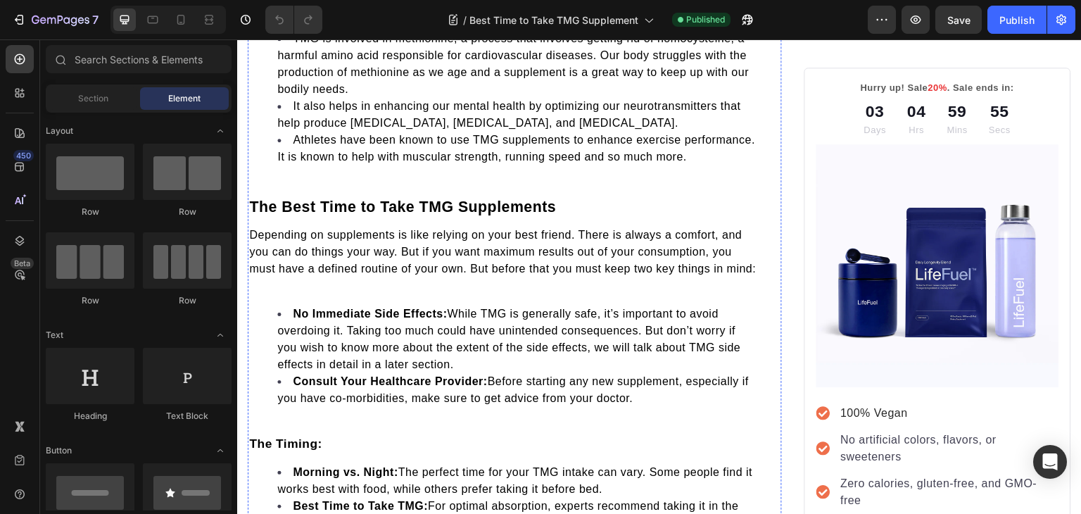
scroll to position [587, 0]
